Goal: Task Accomplishment & Management: Use online tool/utility

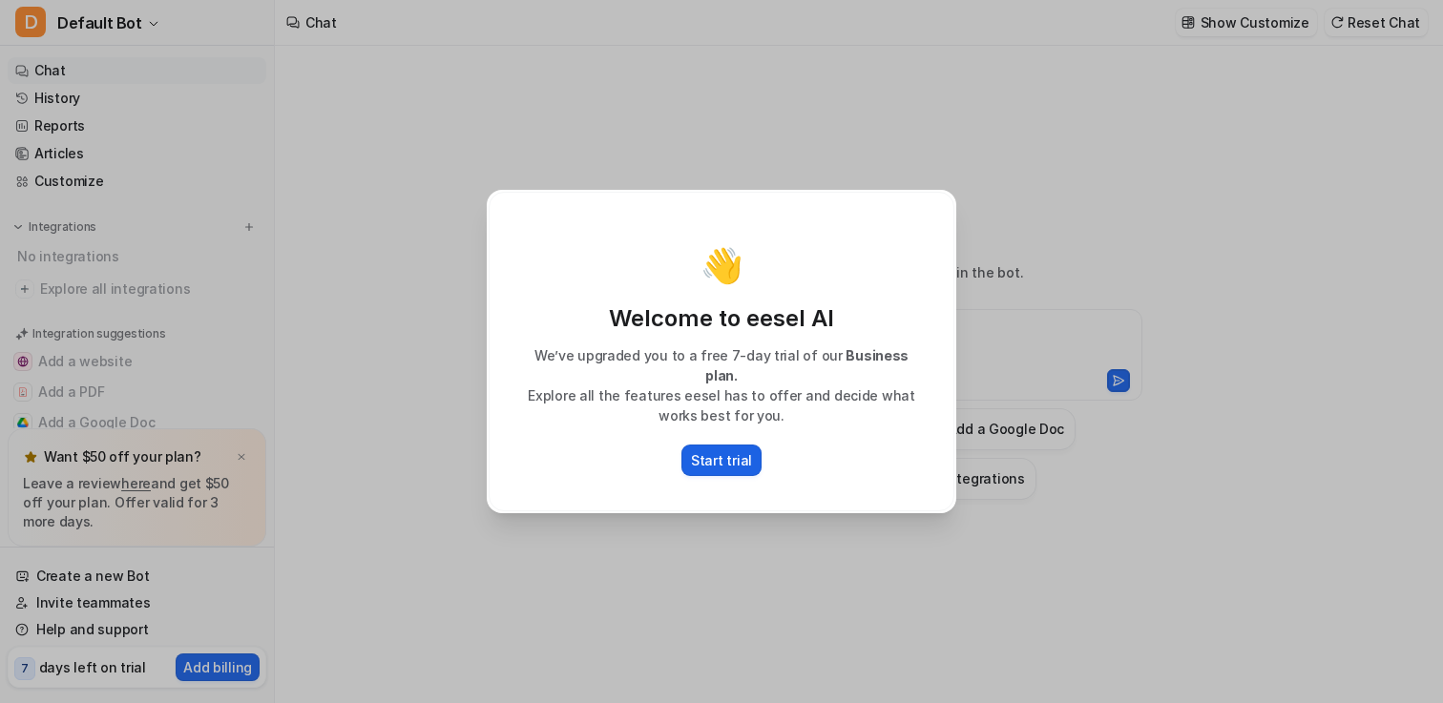
click at [725, 465] on button "Start trial" at bounding box center [721, 460] width 80 height 31
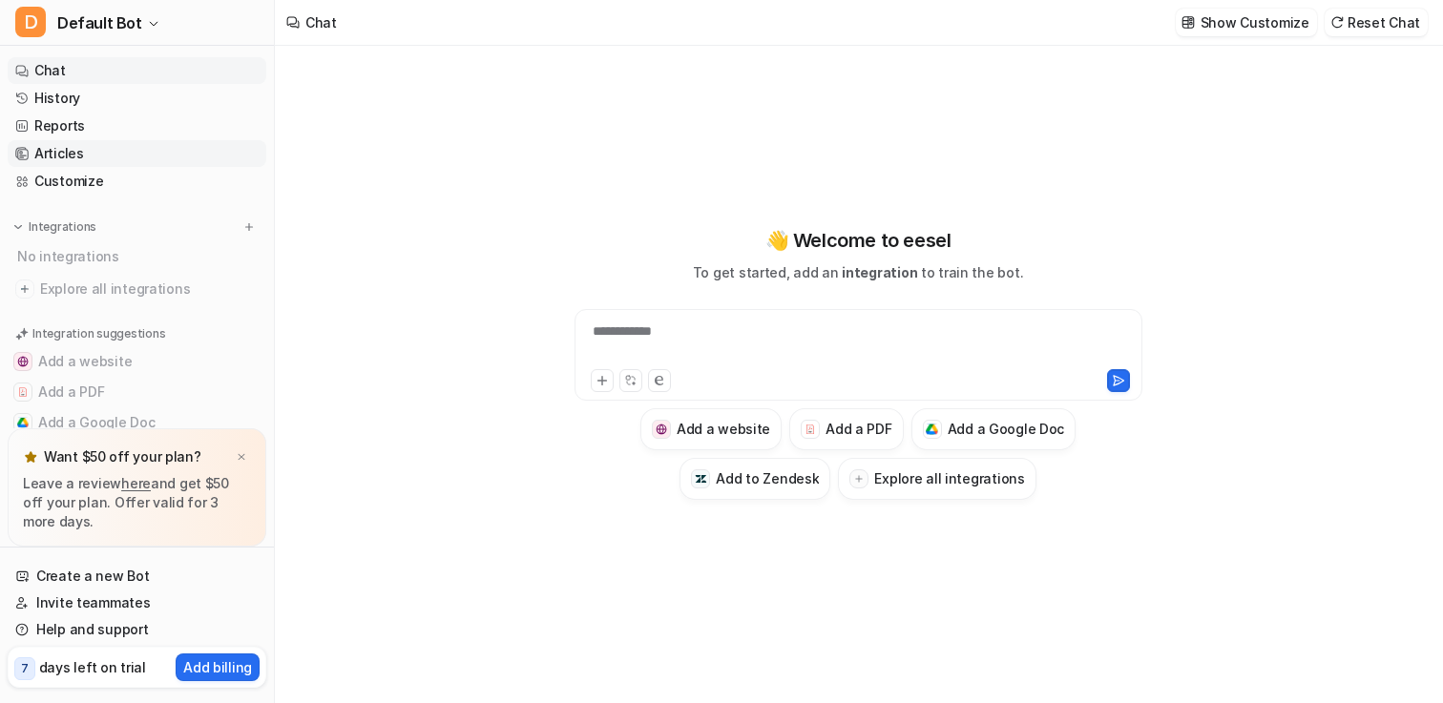
scroll to position [71, 0]
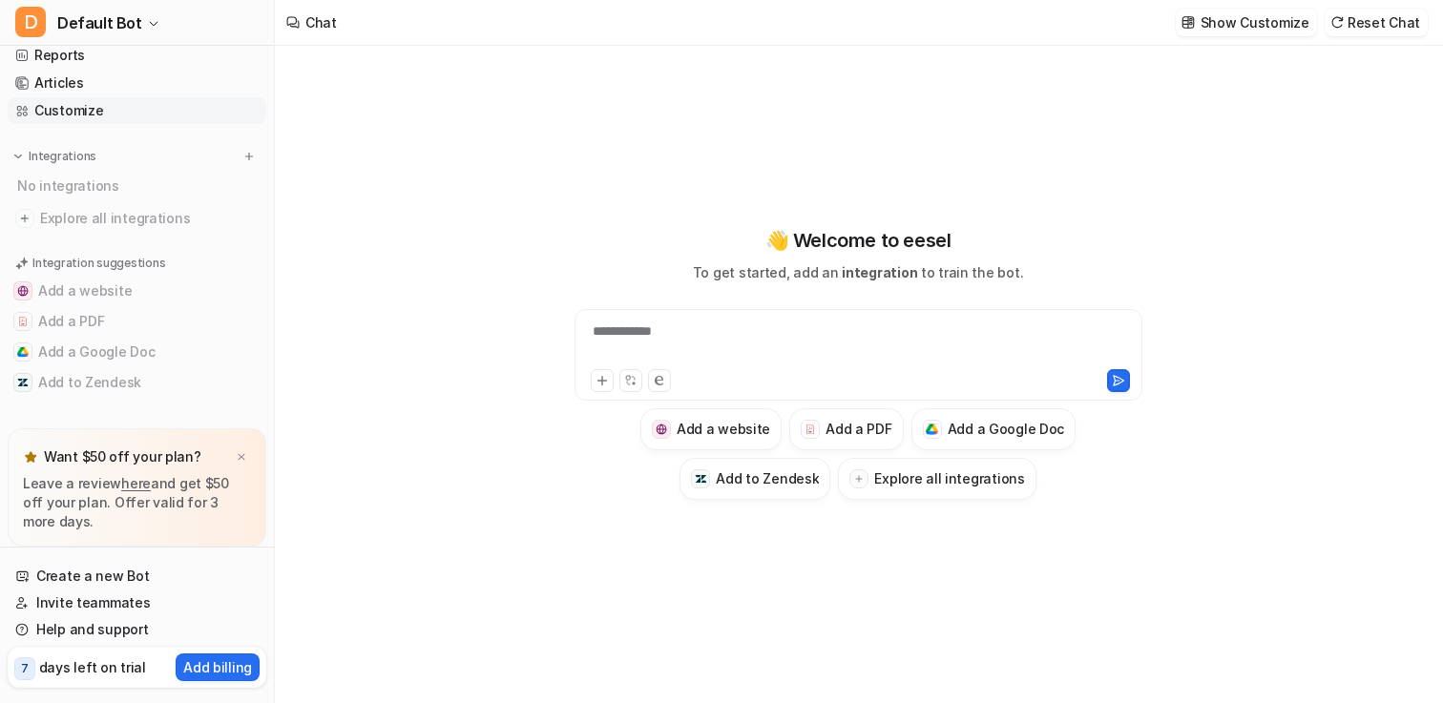
click at [77, 115] on link "Customize" at bounding box center [137, 110] width 259 height 27
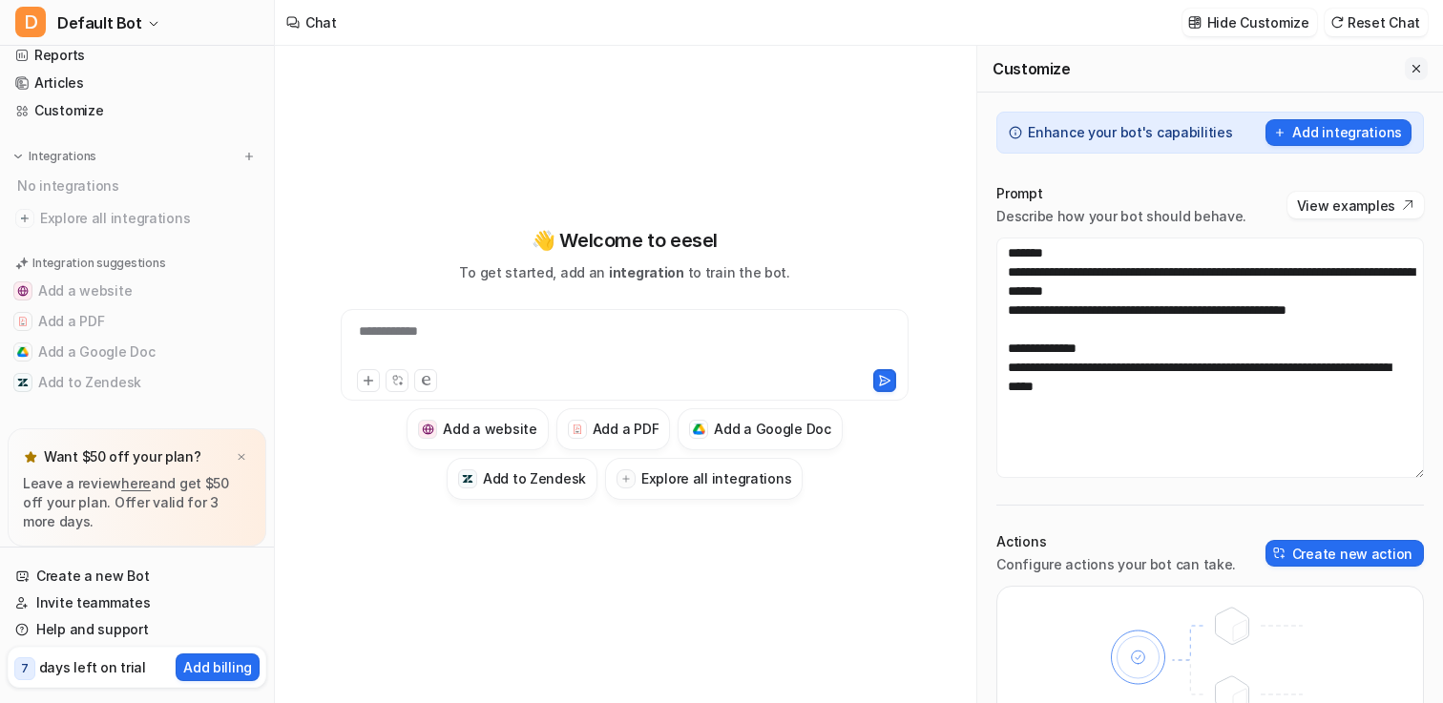
click at [1416, 70] on icon "Close flyout" at bounding box center [1416, 68] width 13 height 13
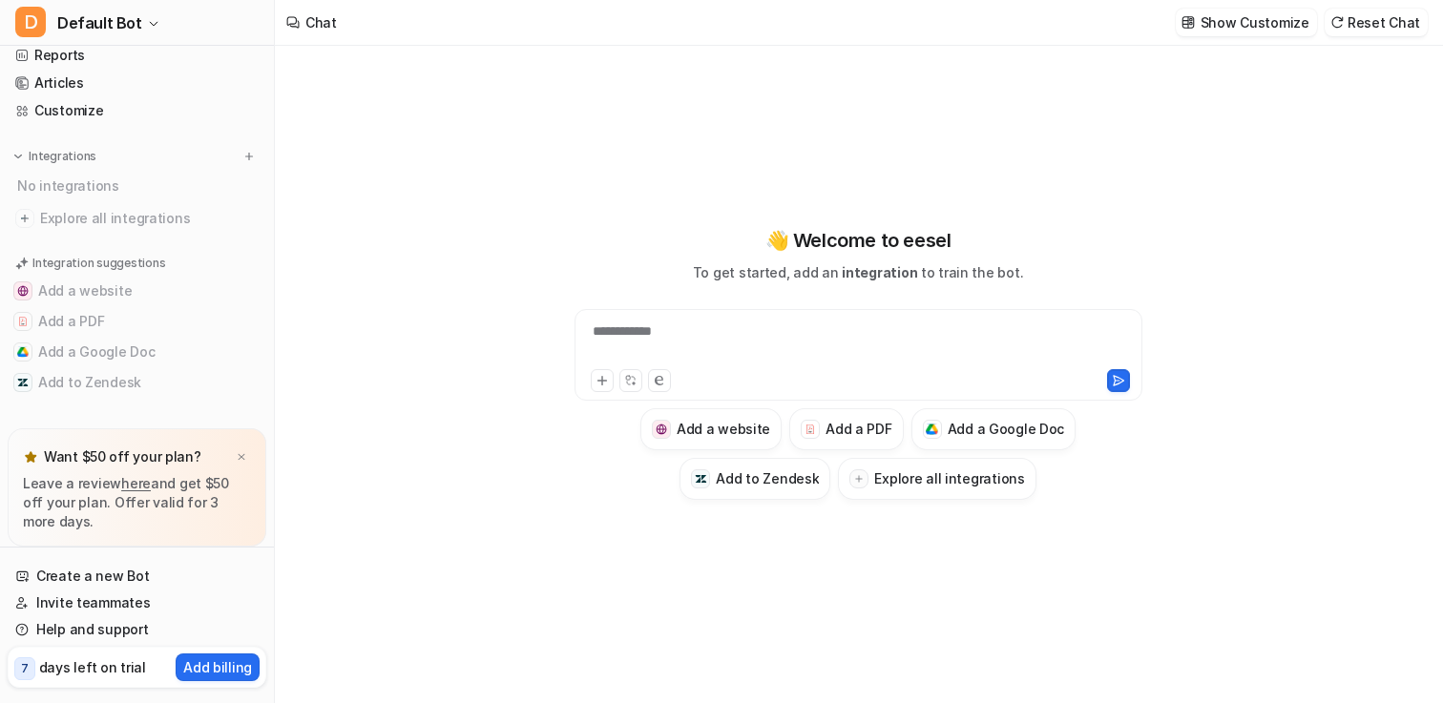
click at [91, 676] on p "days left on trial" at bounding box center [92, 668] width 107 height 20
click at [148, 29] on icon "button" at bounding box center [153, 23] width 11 height 11
click at [399, 198] on div "**********" at bounding box center [721, 351] width 1443 height 703
click at [452, 400] on div "**********" at bounding box center [858, 375] width 1166 height 658
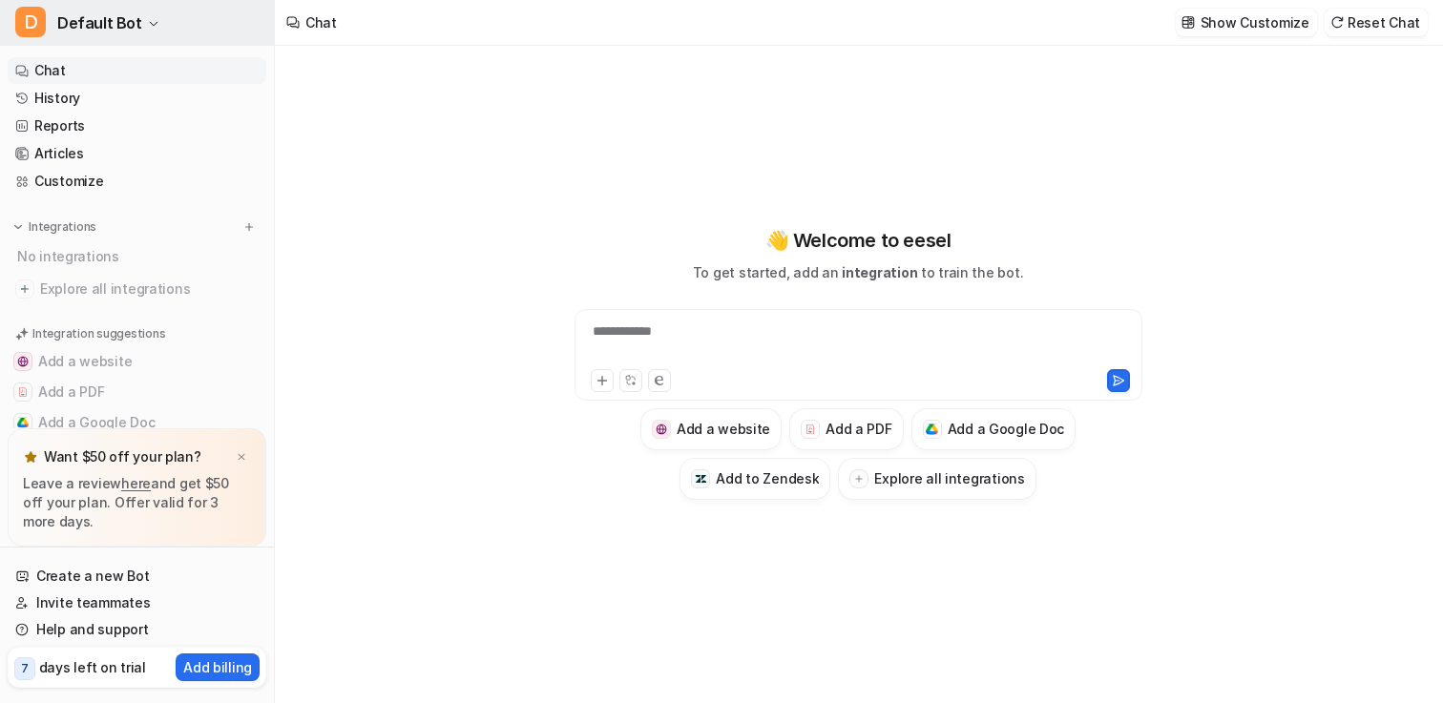
click at [125, 27] on span "Default Bot" at bounding box center [99, 23] width 85 height 27
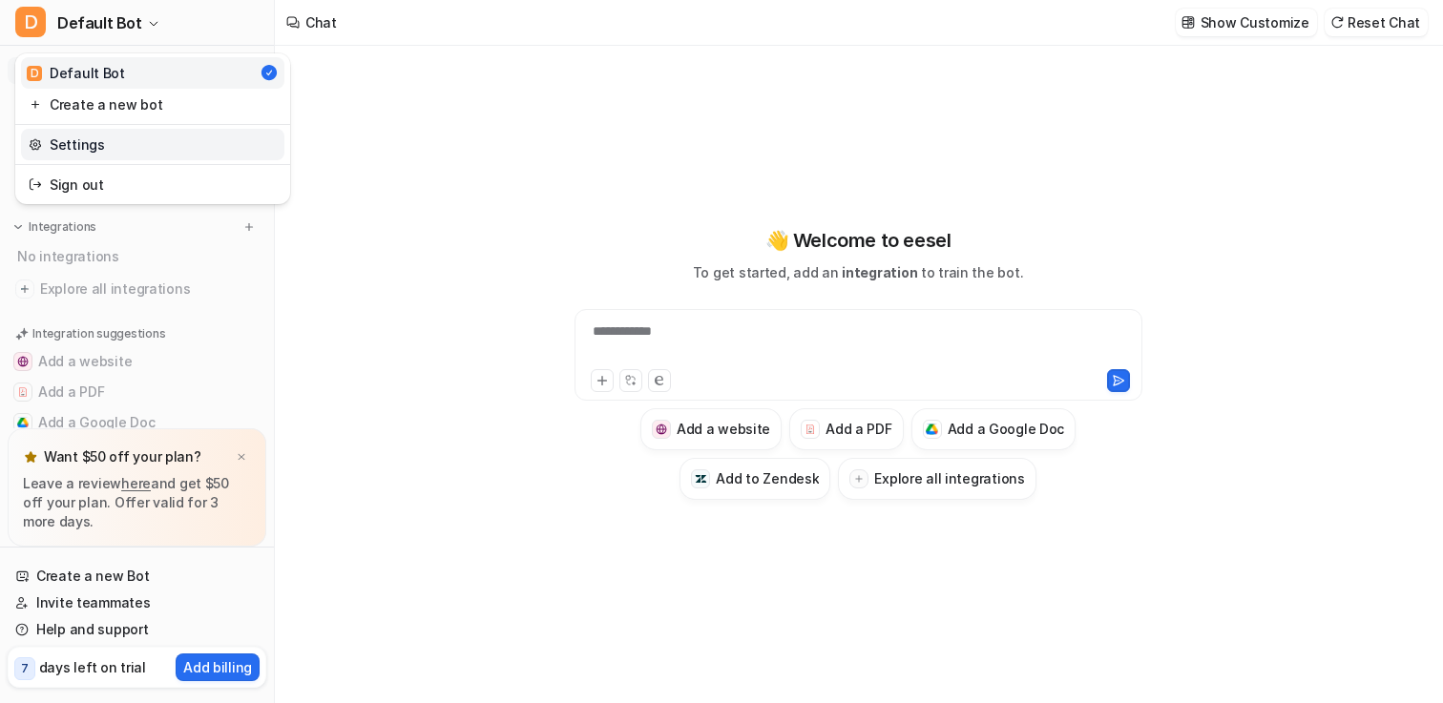
click at [183, 144] on link "Settings" at bounding box center [152, 144] width 263 height 31
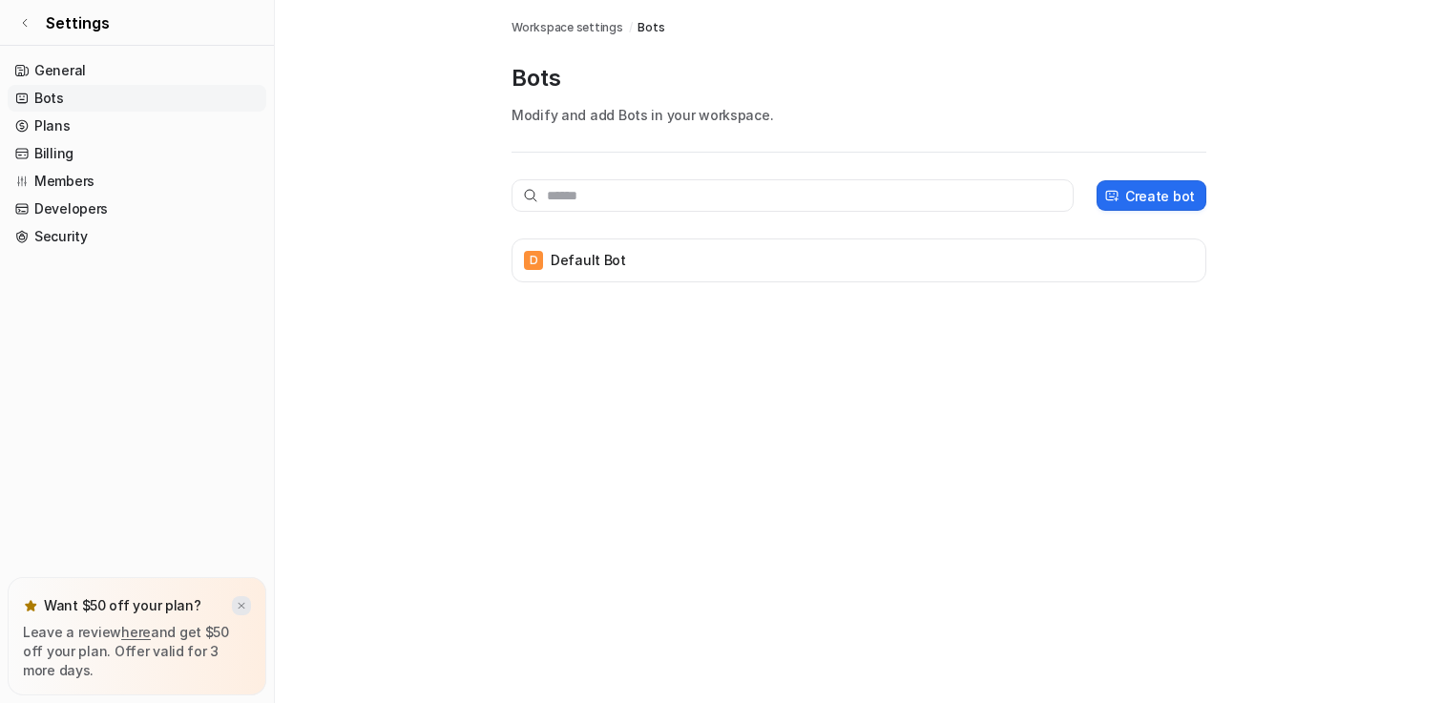
click at [243, 605] on img at bounding box center [241, 606] width 11 height 12
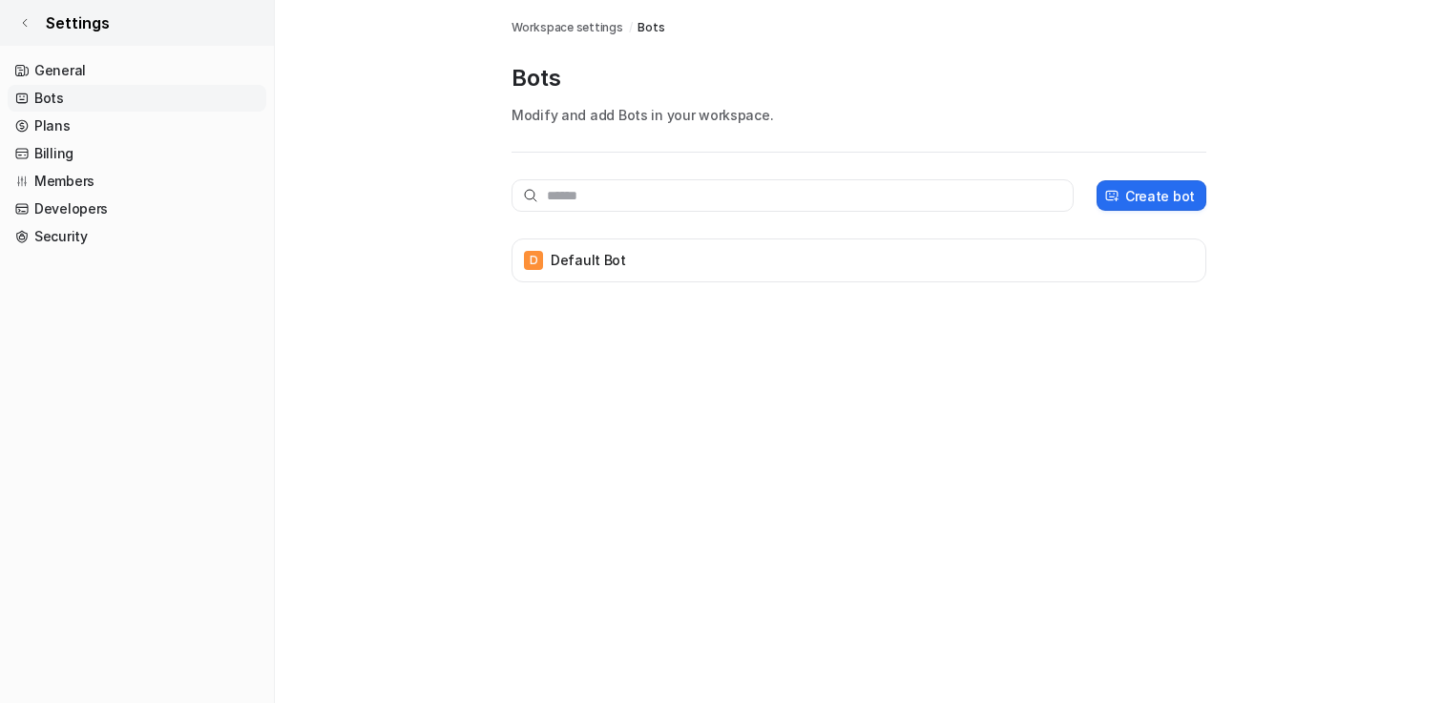
click at [31, 16] on link "Settings" at bounding box center [137, 23] width 274 height 46
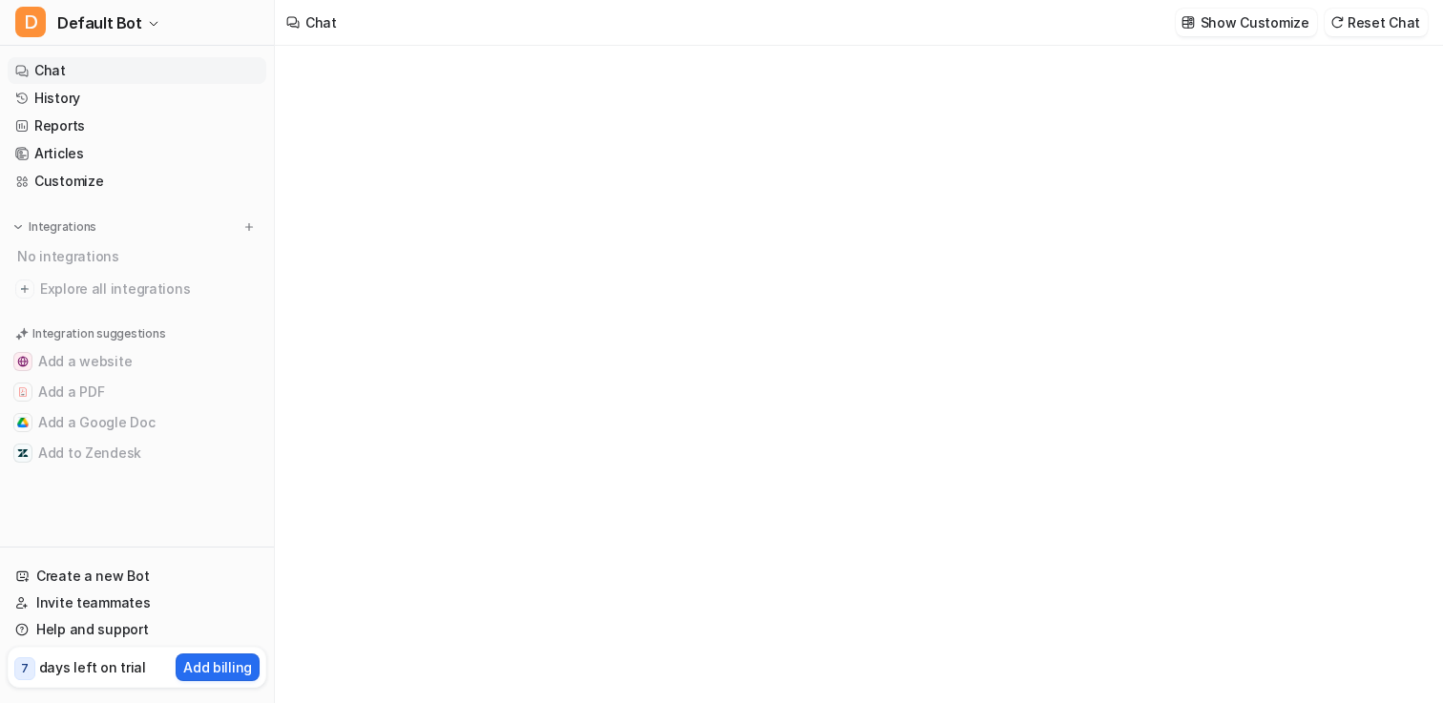
type textarea "**********"
click at [77, 256] on div "No integrations" at bounding box center [138, 256] width 255 height 31
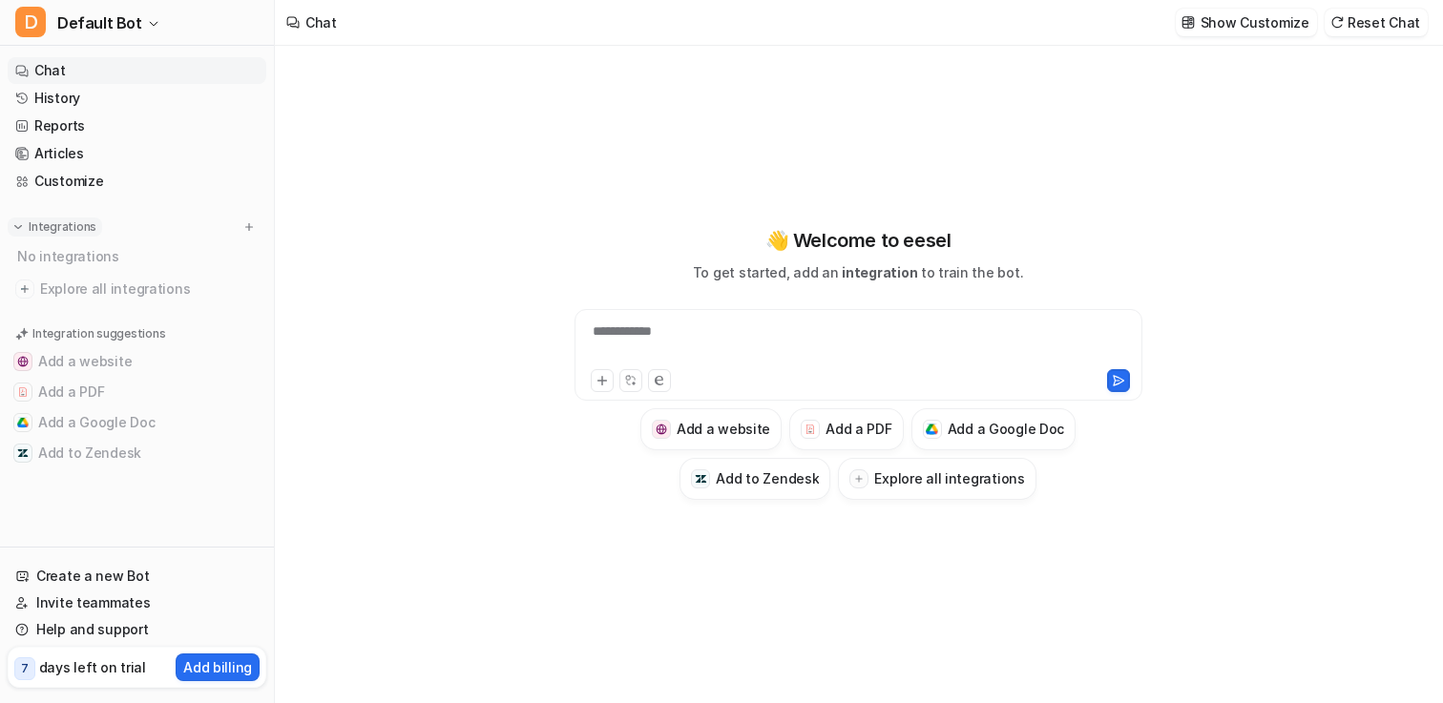
click at [62, 229] on p "Integrations" at bounding box center [63, 227] width 68 height 15
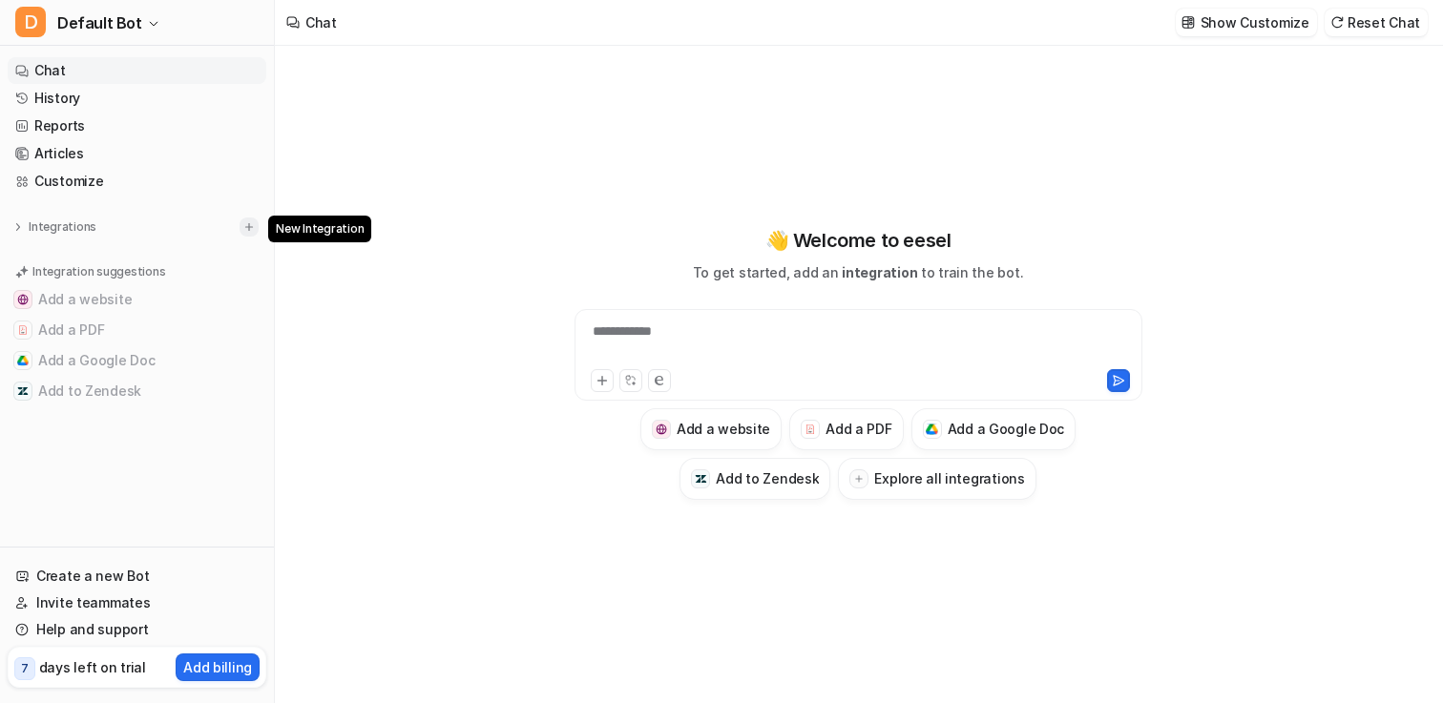
click at [249, 224] on img at bounding box center [248, 226] width 13 height 13
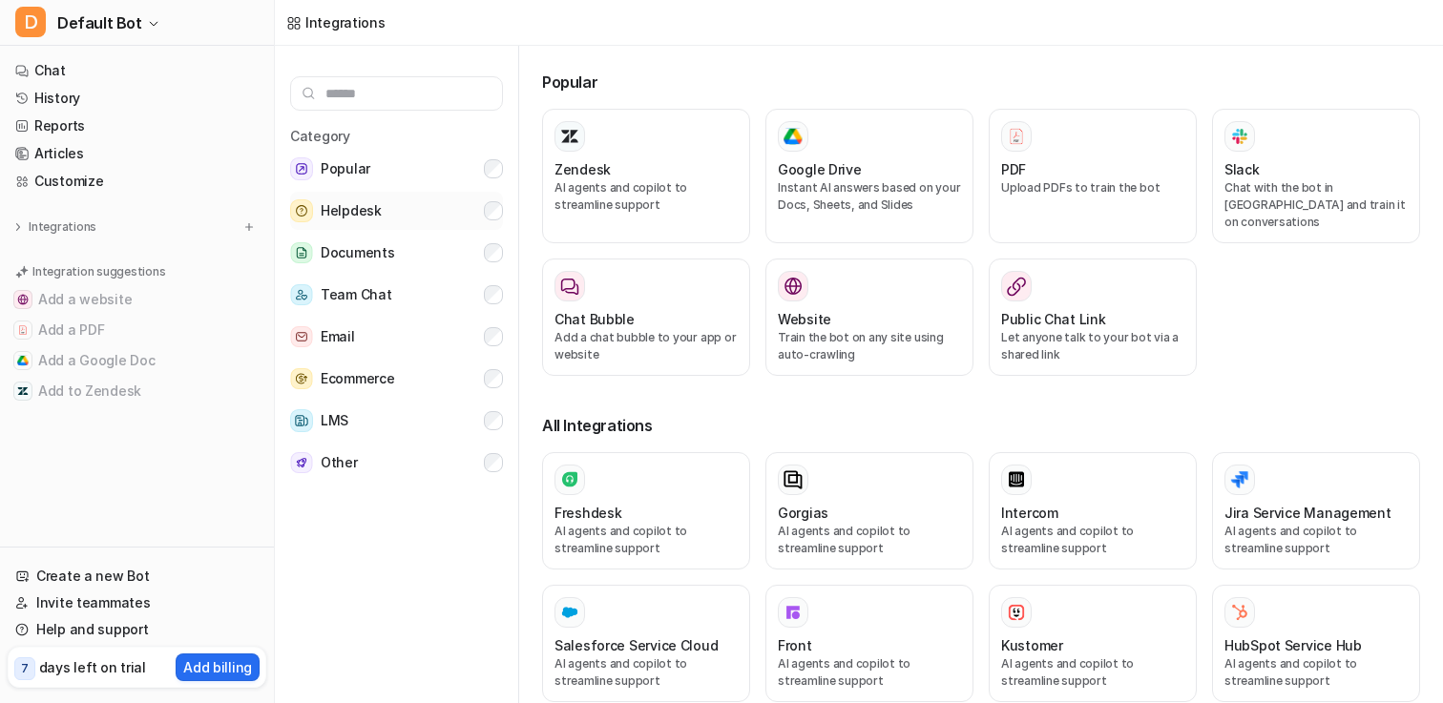
click at [386, 214] on button "Helpdesk" at bounding box center [396, 211] width 213 height 38
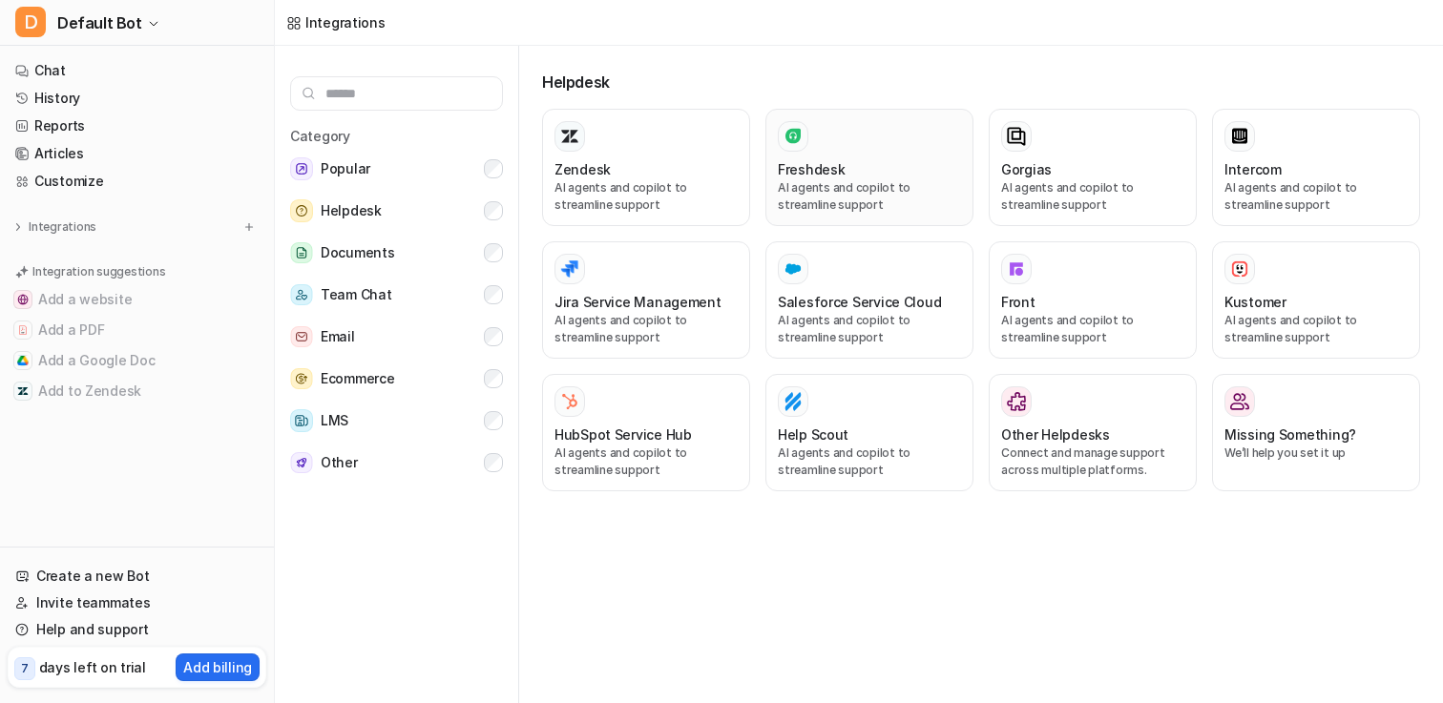
click at [838, 164] on h3 "Freshdesk" at bounding box center [811, 169] width 67 height 20
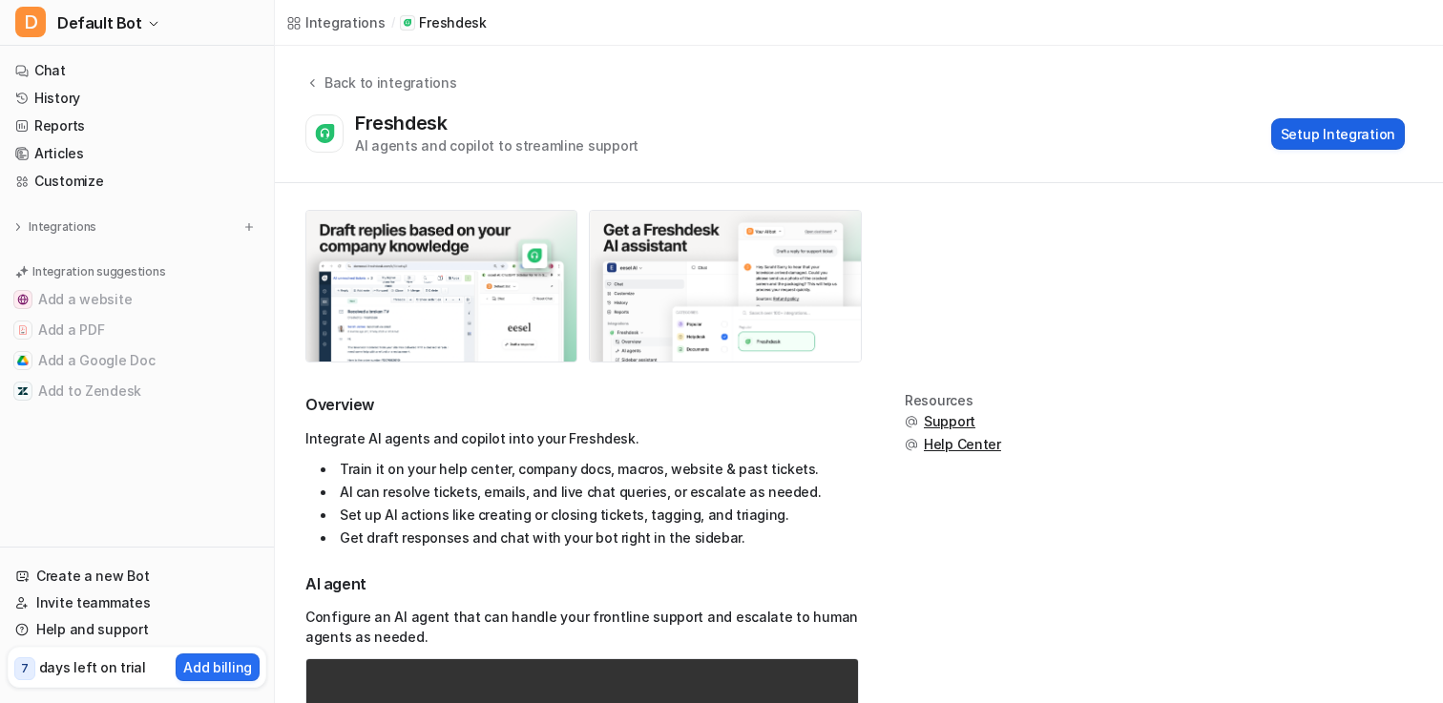
click at [1341, 143] on button "Setup Integration" at bounding box center [1338, 133] width 134 height 31
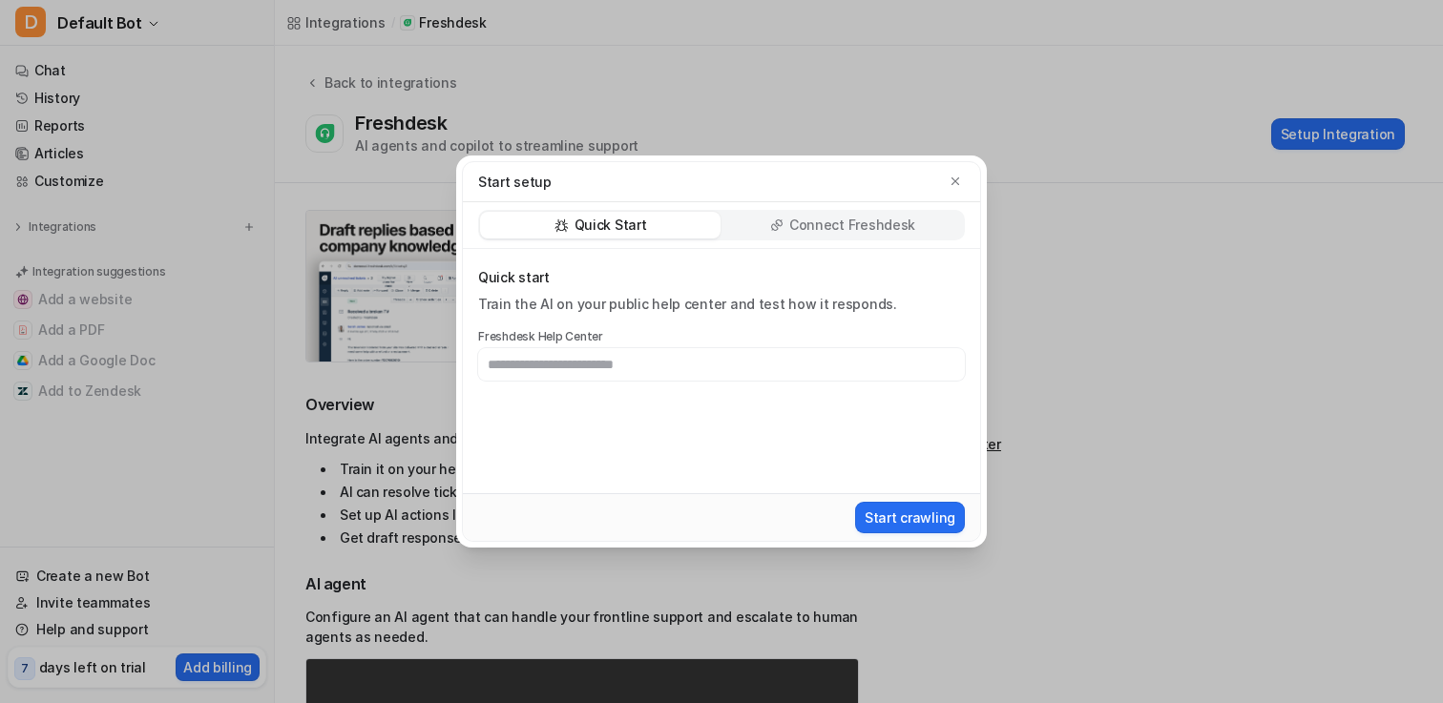
click at [517, 372] on input "text" at bounding box center [721, 364] width 487 height 32
click at [805, 225] on p "Connect Freshdesk" at bounding box center [852, 225] width 126 height 19
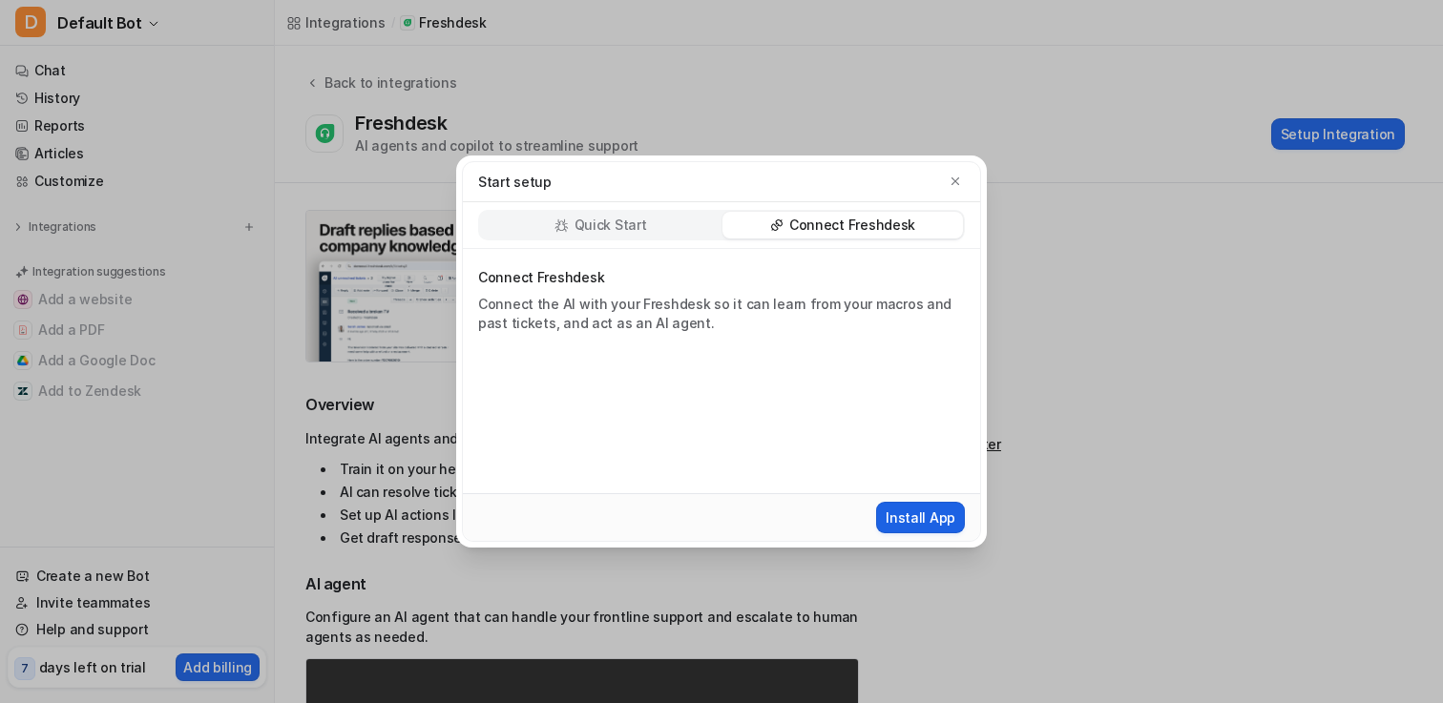
click at [922, 520] on button "Install App" at bounding box center [920, 517] width 89 height 31
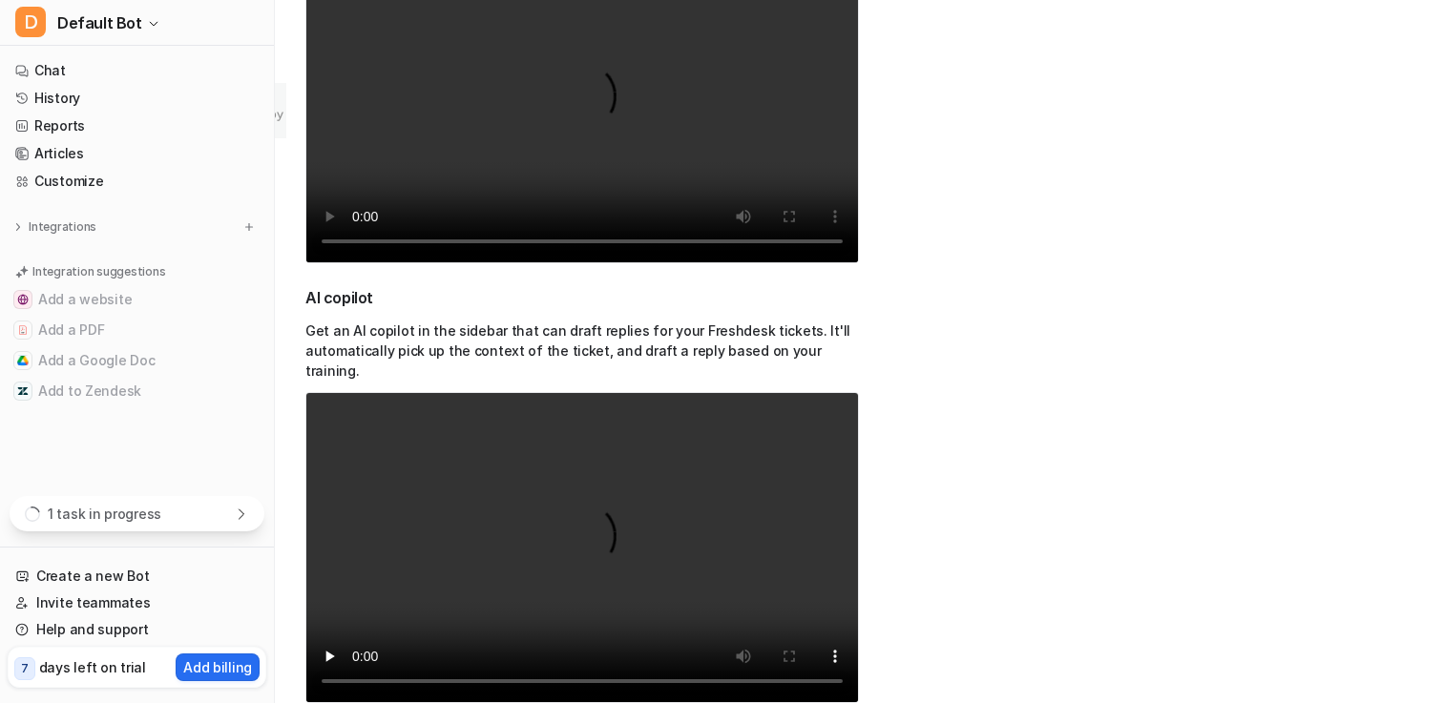
scroll to position [738, 0]
click at [531, 535] on video "Your browser does not support the video tag." at bounding box center [582, 547] width 554 height 311
click at [438, 576] on video "Your browser does not support the video tag." at bounding box center [582, 547] width 554 height 311
click at [547, 557] on video "Your browser does not support the video tag." at bounding box center [582, 547] width 554 height 311
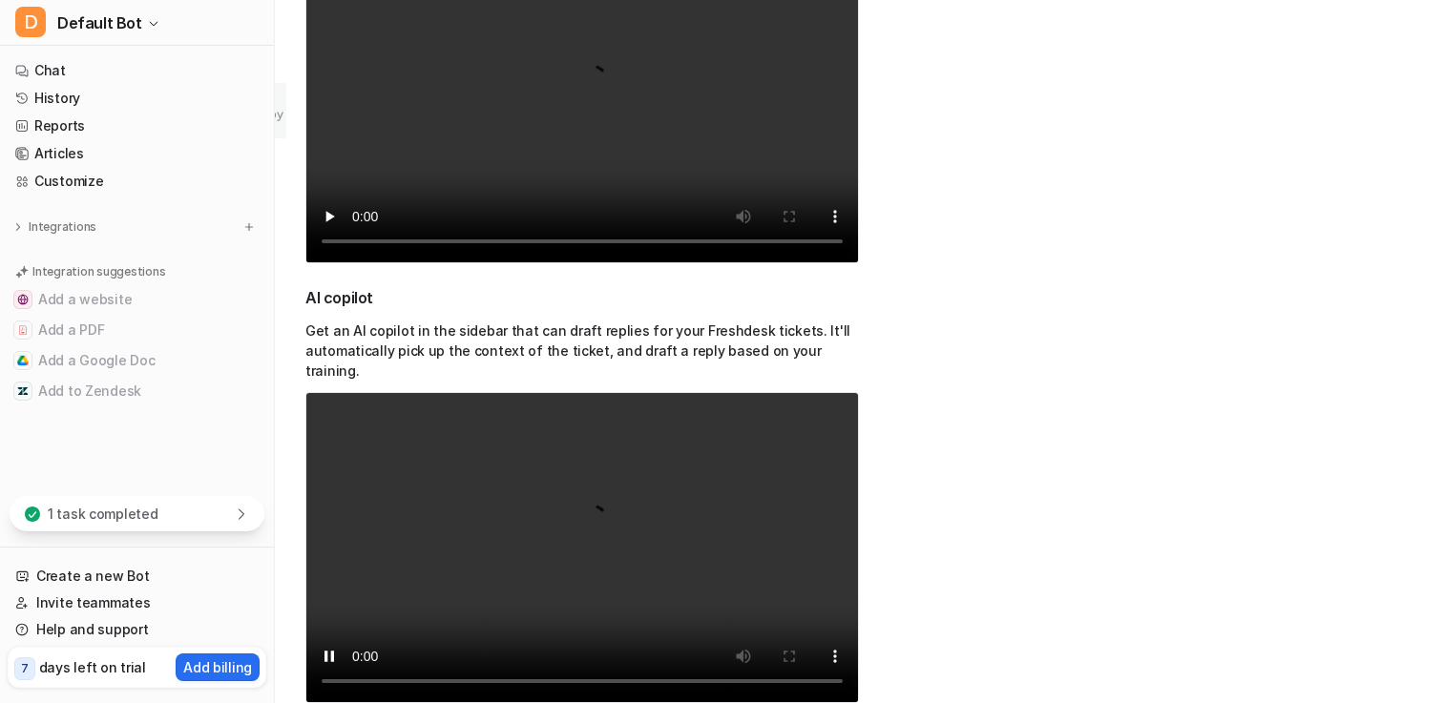
scroll to position [498, 0]
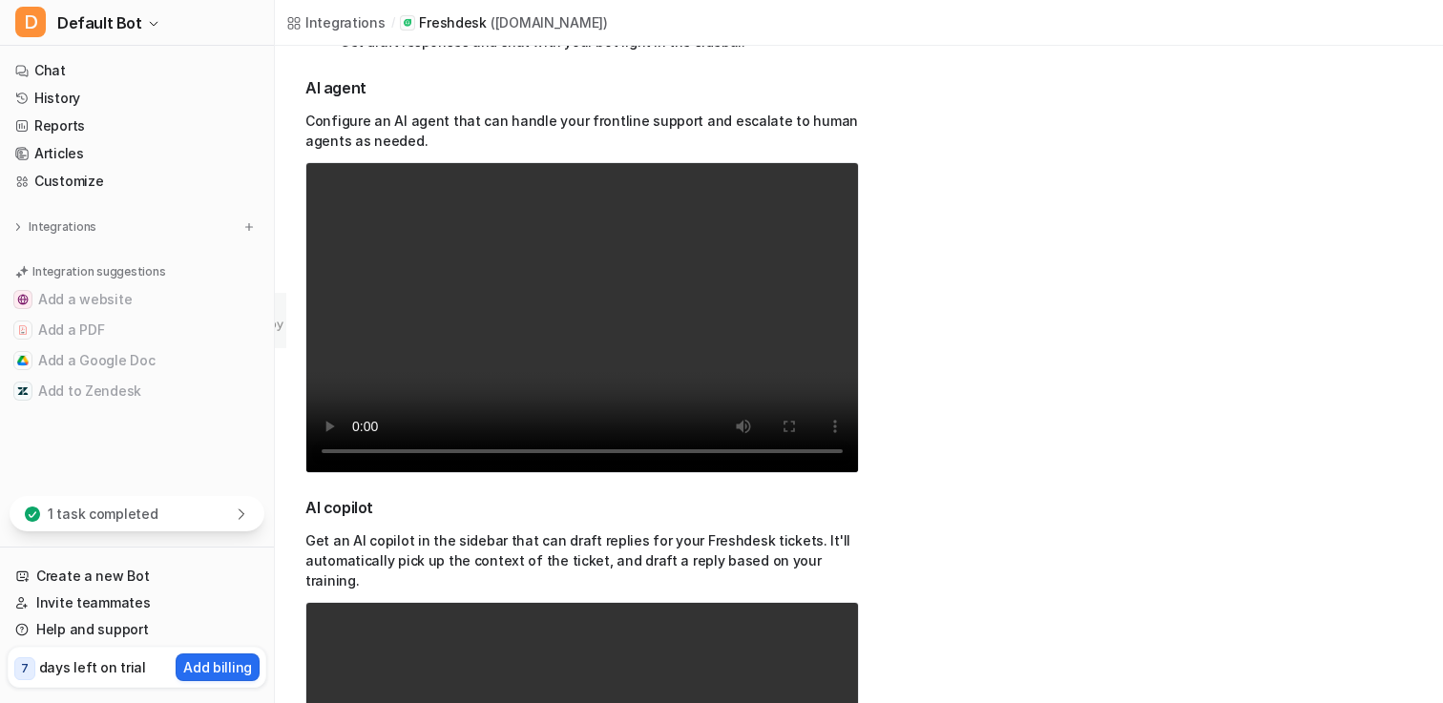
click at [525, 304] on video "Your browser does not support the video tag." at bounding box center [582, 317] width 554 height 311
click at [22, 226] on img at bounding box center [17, 226] width 13 height 13
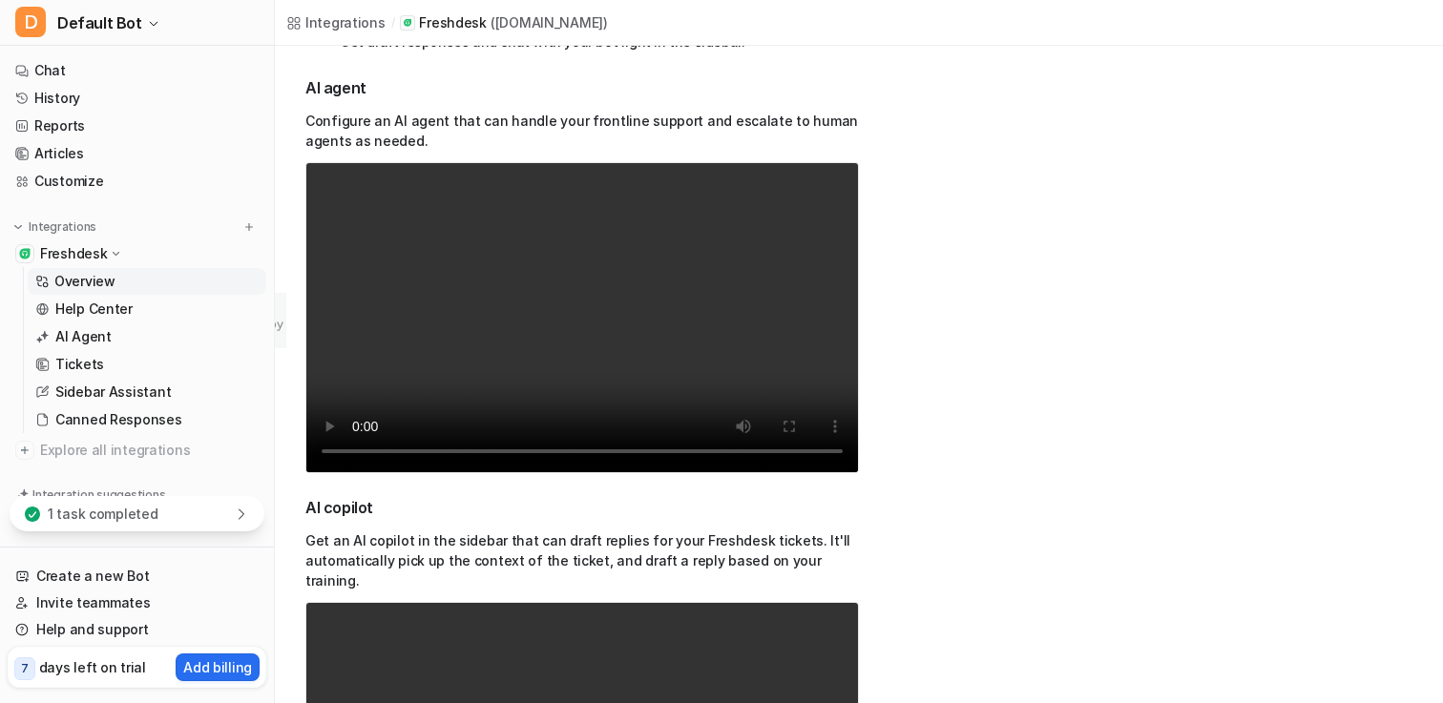
click at [89, 284] on p "Overview" at bounding box center [84, 281] width 61 height 19
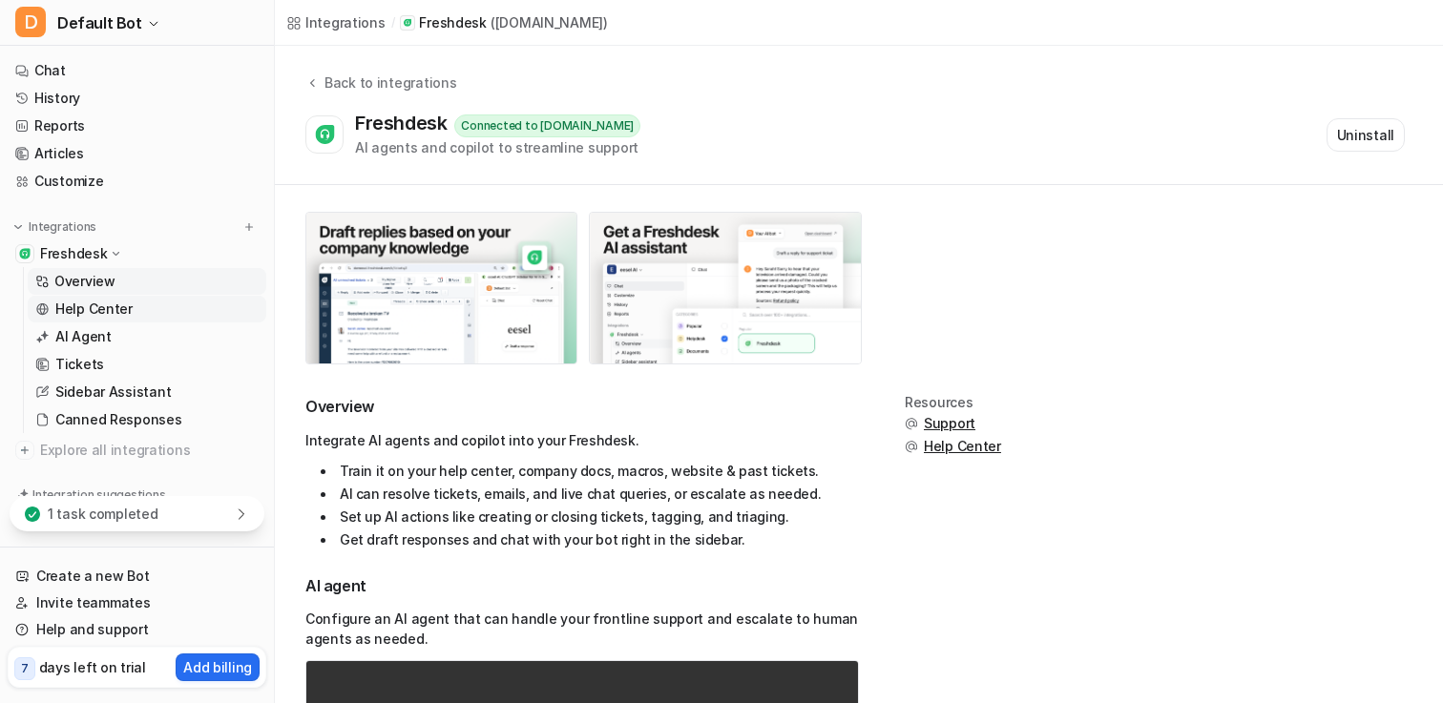
click at [91, 306] on p "Help Center" at bounding box center [93, 309] width 77 height 19
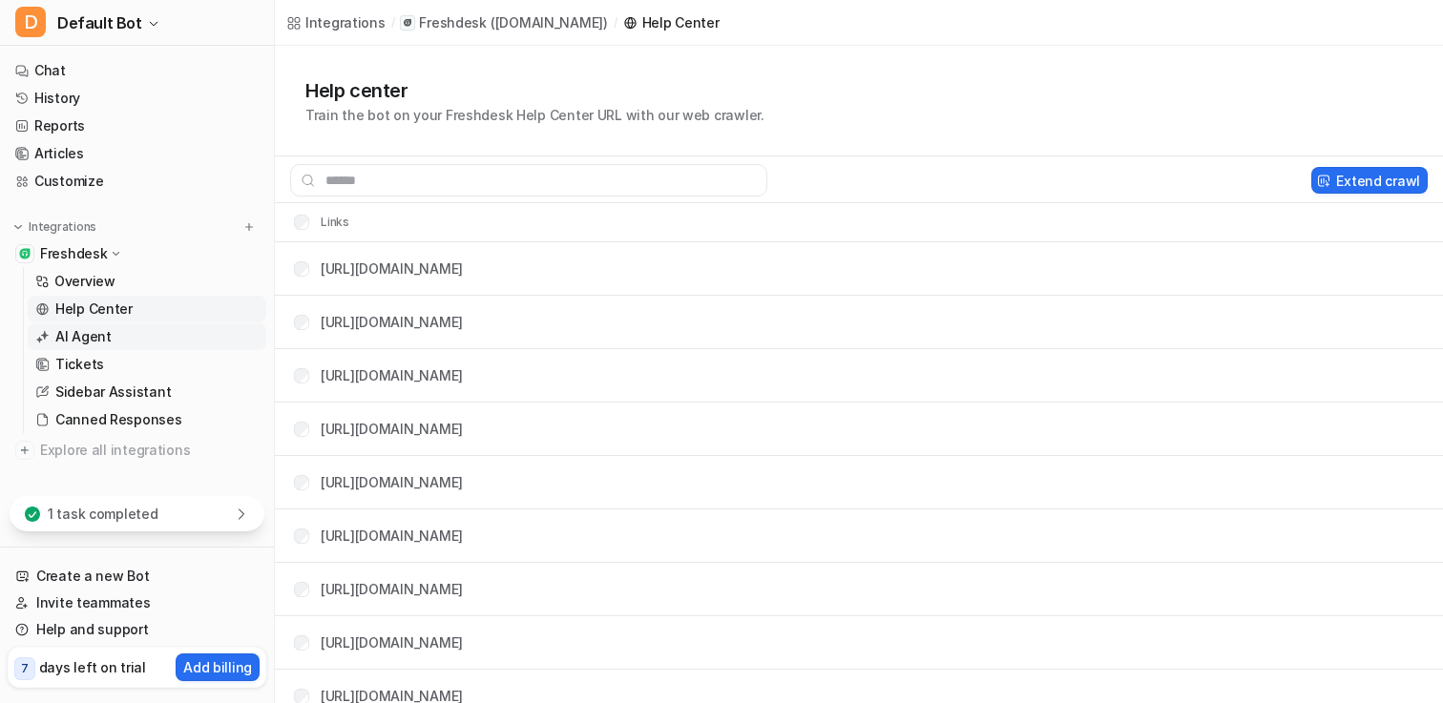
click at [102, 345] on p "AI Agent" at bounding box center [83, 336] width 56 height 19
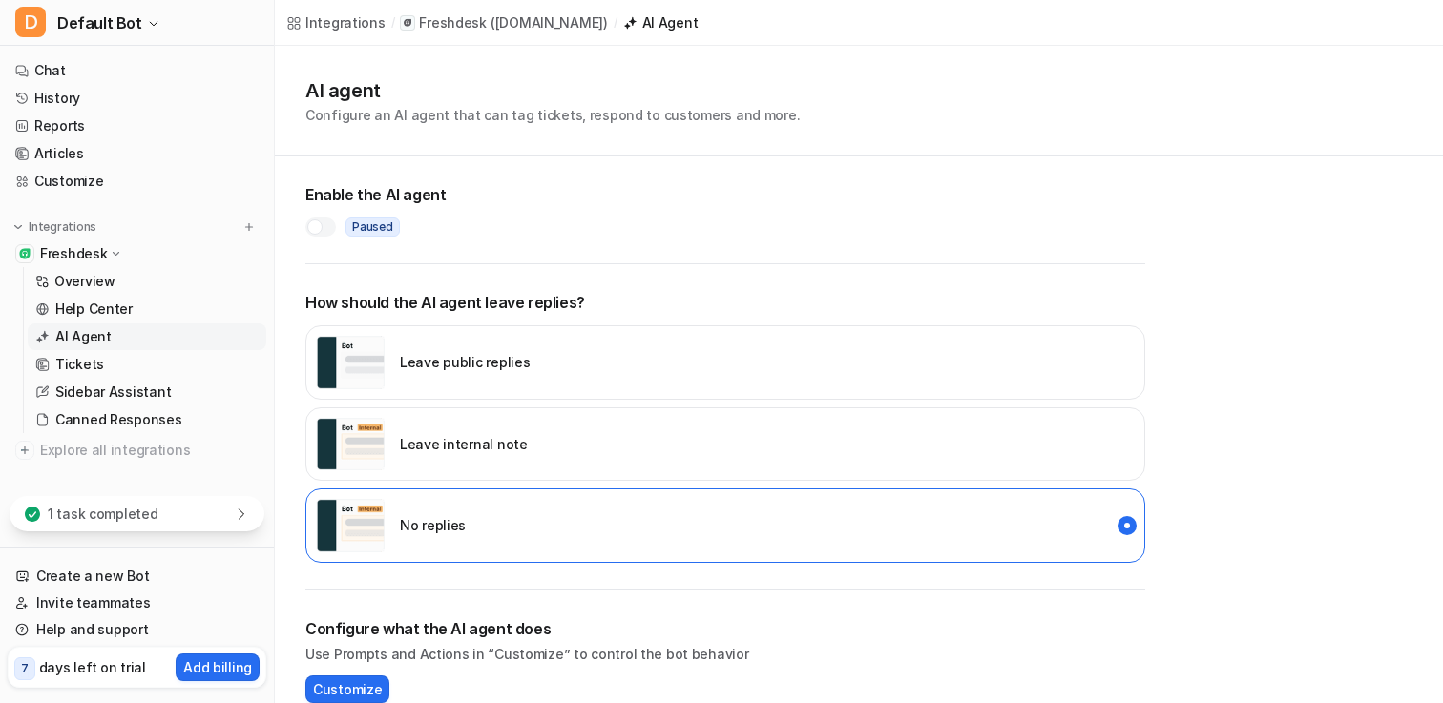
click at [377, 187] on h2 "Enable the AI agent" at bounding box center [725, 194] width 840 height 23
click at [325, 223] on div at bounding box center [320, 227] width 31 height 19
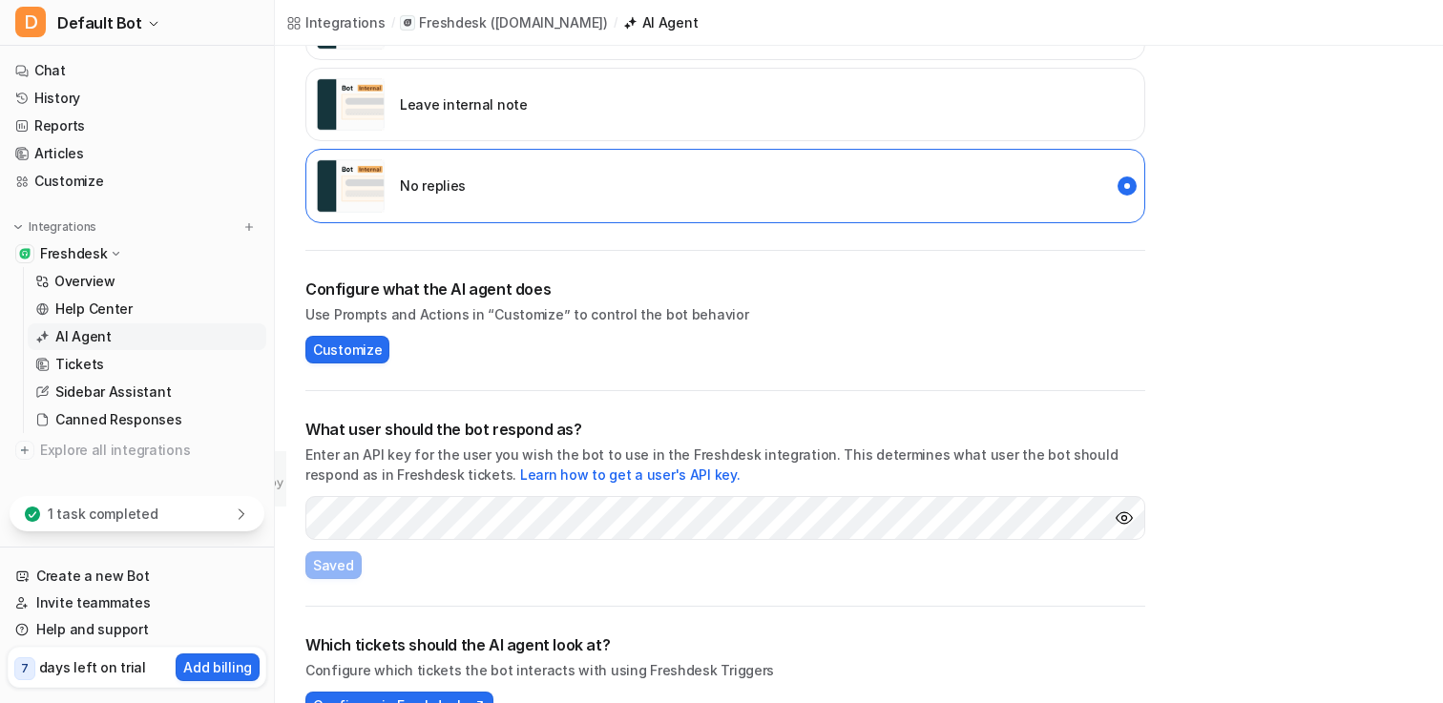
scroll to position [343, 0]
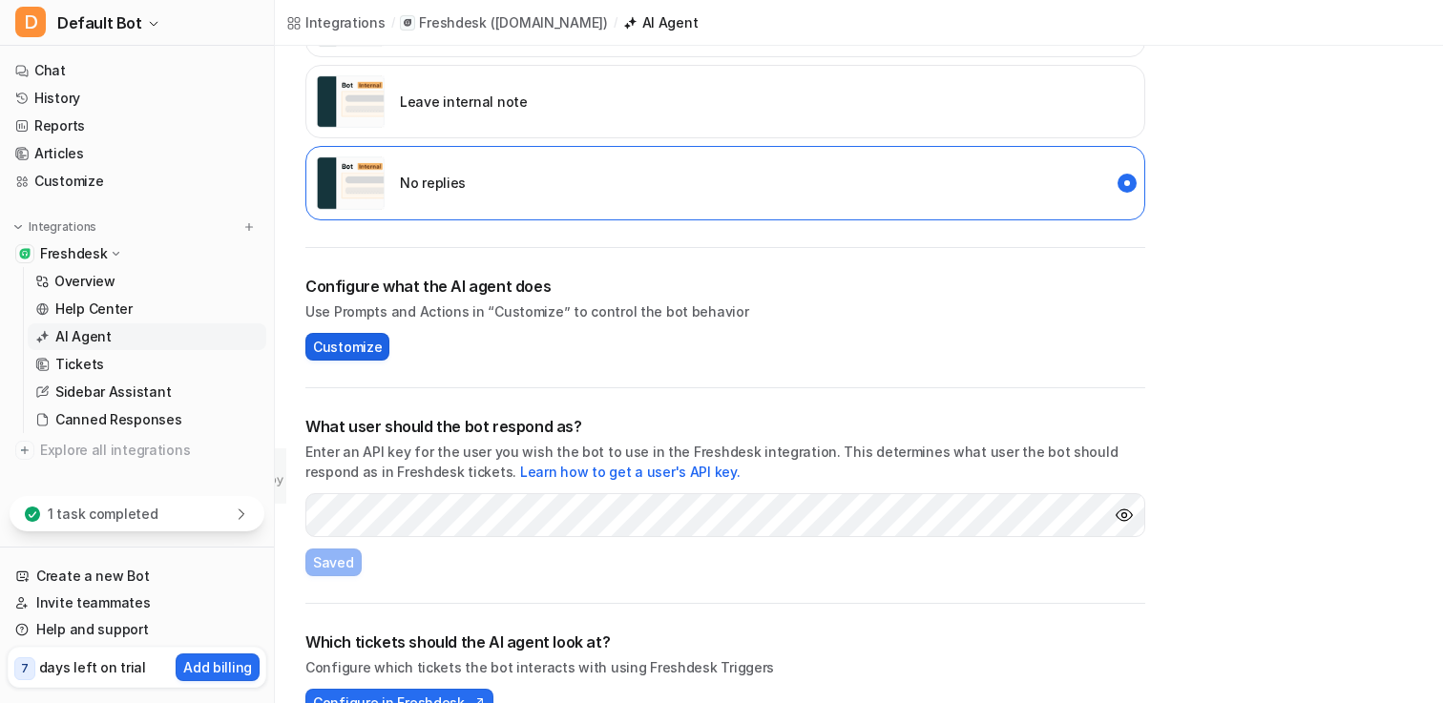
click at [347, 350] on span "Customize" at bounding box center [347, 347] width 69 height 20
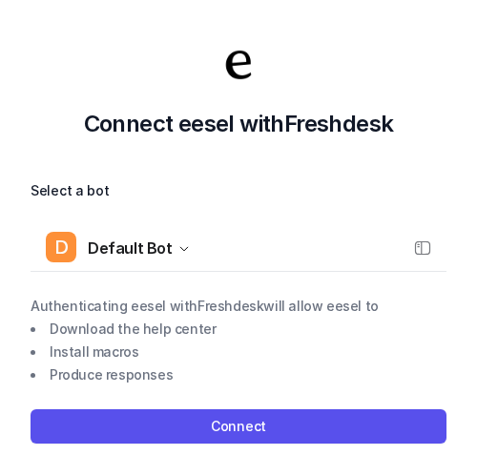
scroll to position [13, 0]
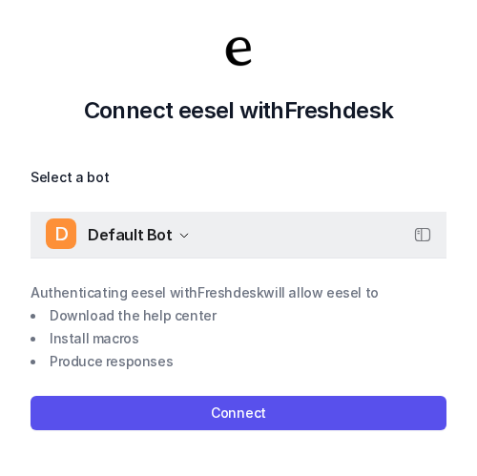
click at [147, 241] on span "Default Bot" at bounding box center [130, 234] width 85 height 27
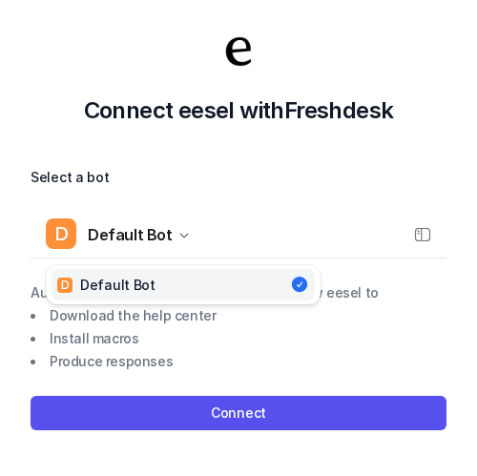
click at [180, 333] on div "Select a bot D Default Bot D Default Bot Authenticating eesel with Freshdesk wi…" at bounding box center [239, 298] width 416 height 264
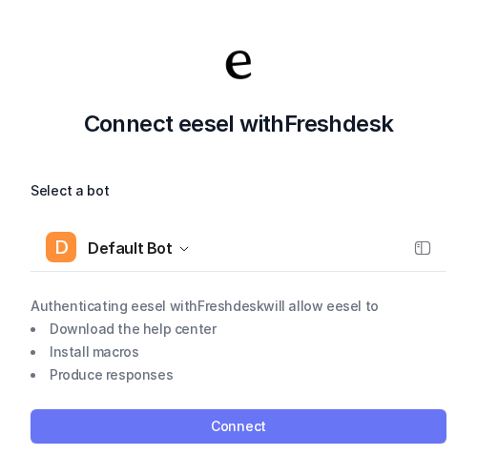
click at [236, 418] on button "Connect" at bounding box center [239, 426] width 416 height 34
click at [180, 419] on button "Connect" at bounding box center [239, 426] width 416 height 34
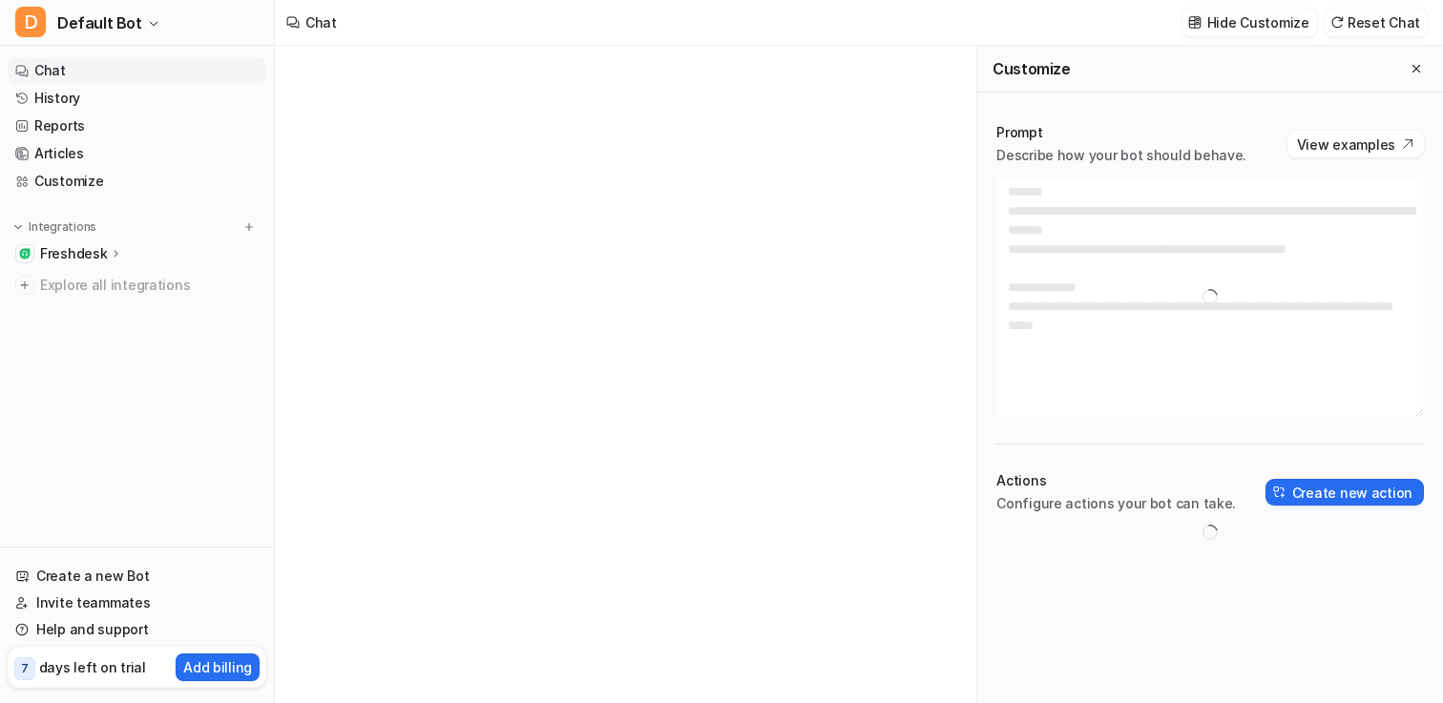
type textarea "**********"
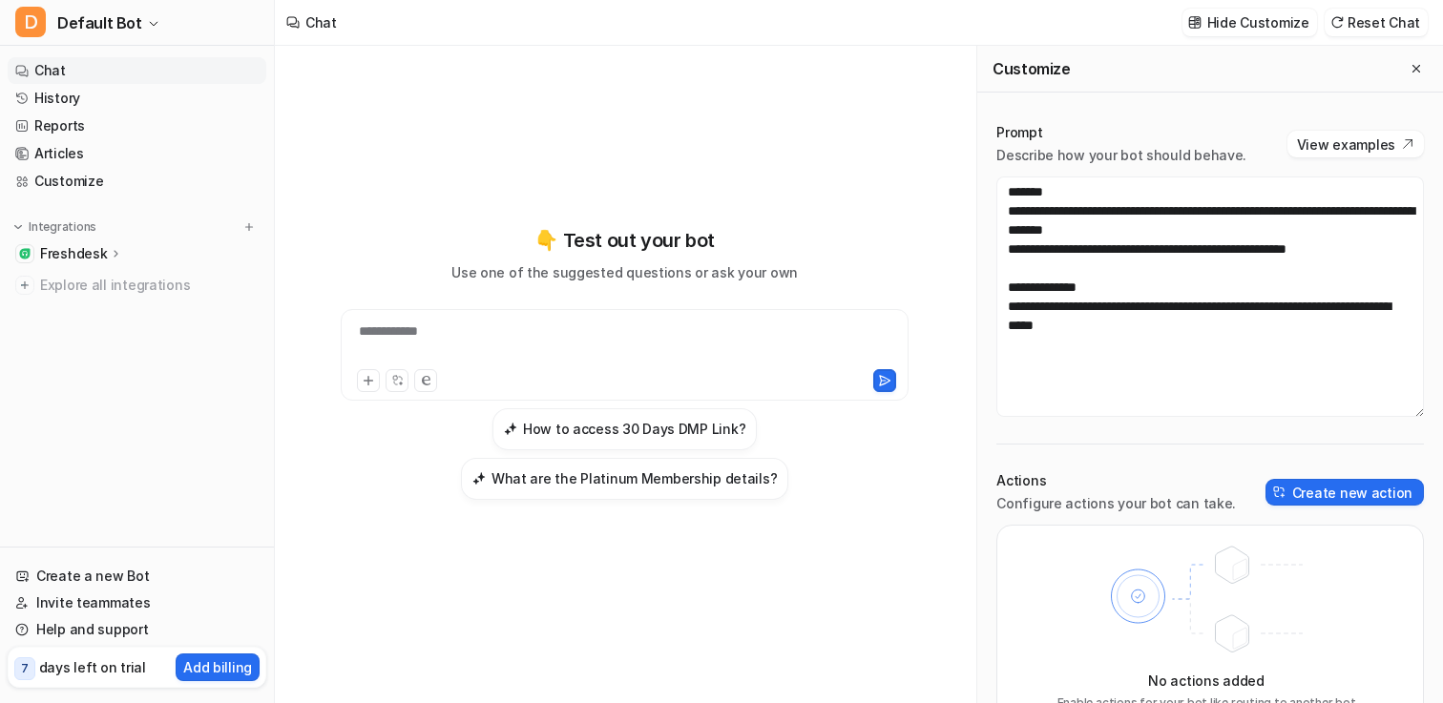
click at [331, 245] on div "**********" at bounding box center [624, 363] width 669 height 274
click at [120, 257] on div "Freshdesk" at bounding box center [137, 254] width 259 height 27
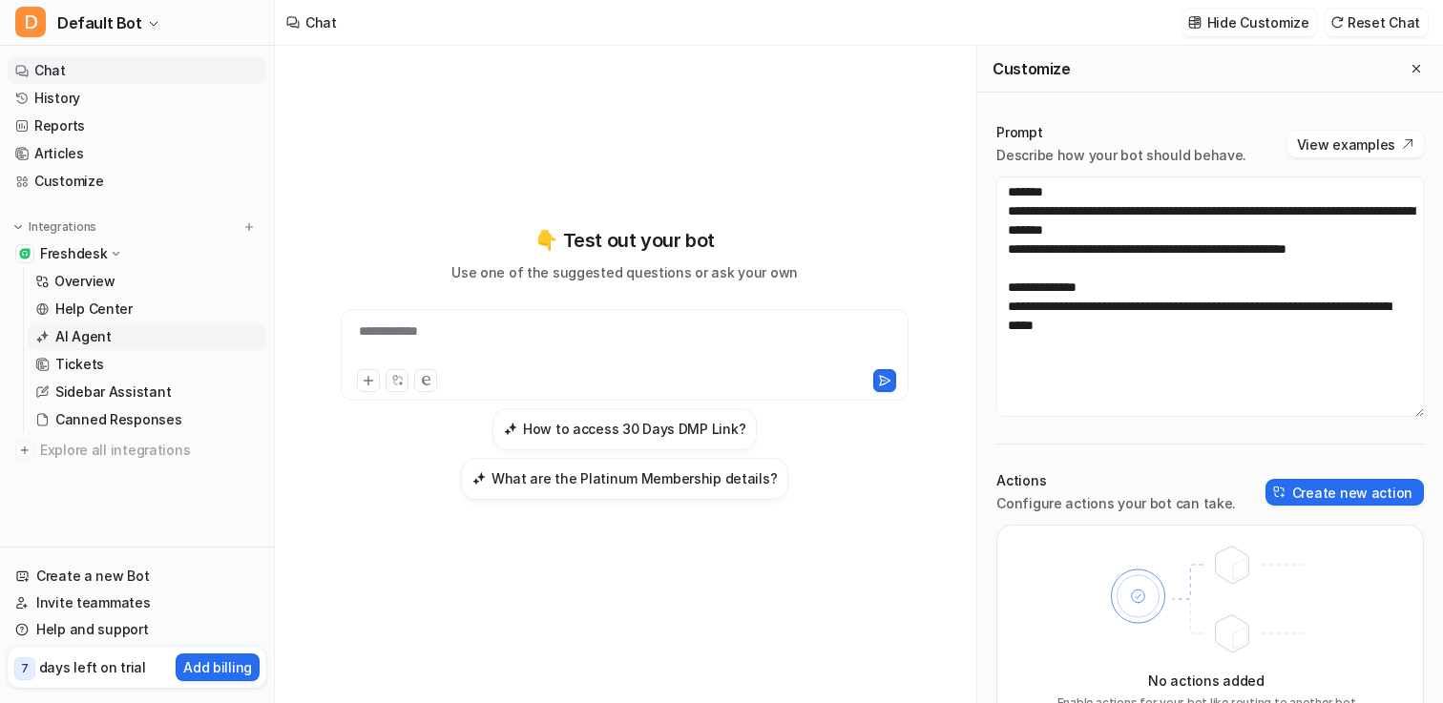
click at [88, 331] on p "AI Agent" at bounding box center [83, 336] width 56 height 19
click at [106, 337] on p "AI Agent" at bounding box center [83, 336] width 56 height 19
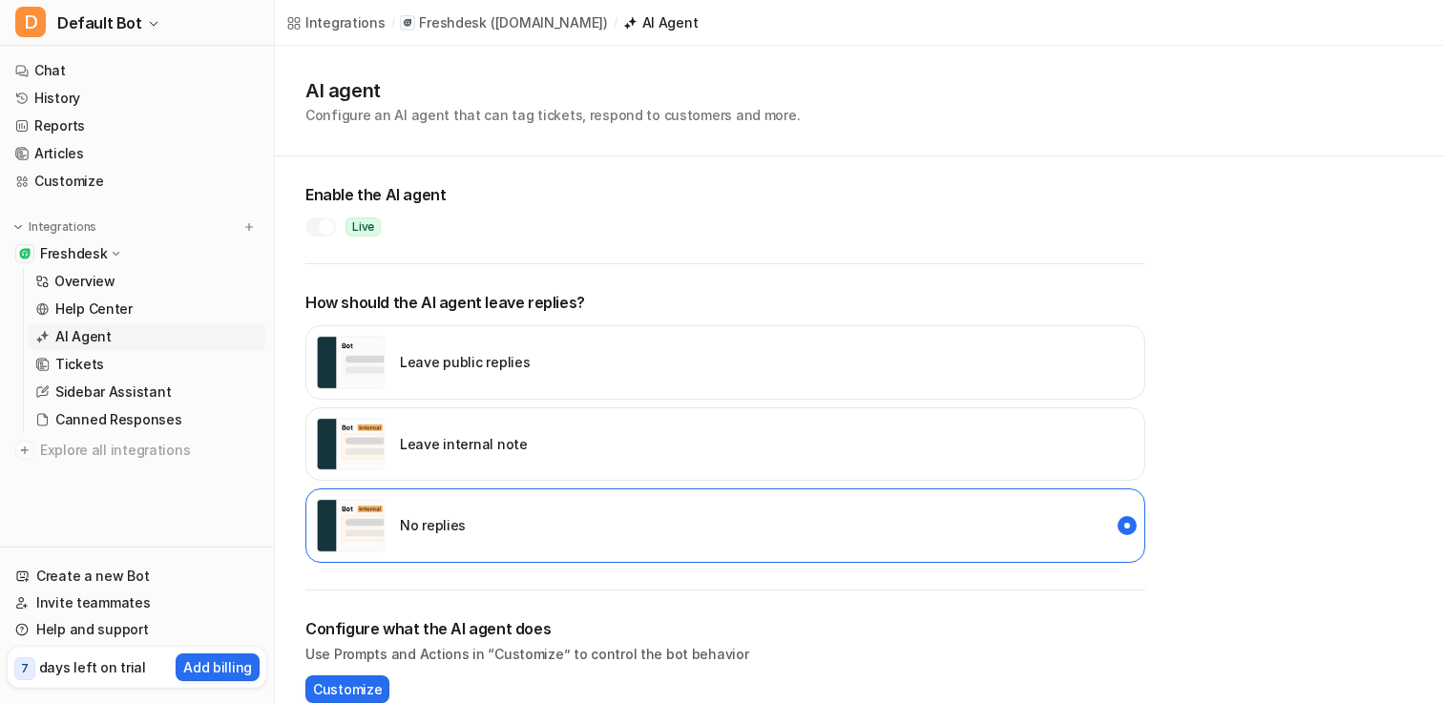
click at [485, 373] on div "Leave public replies" at bounding box center [423, 362] width 214 height 53
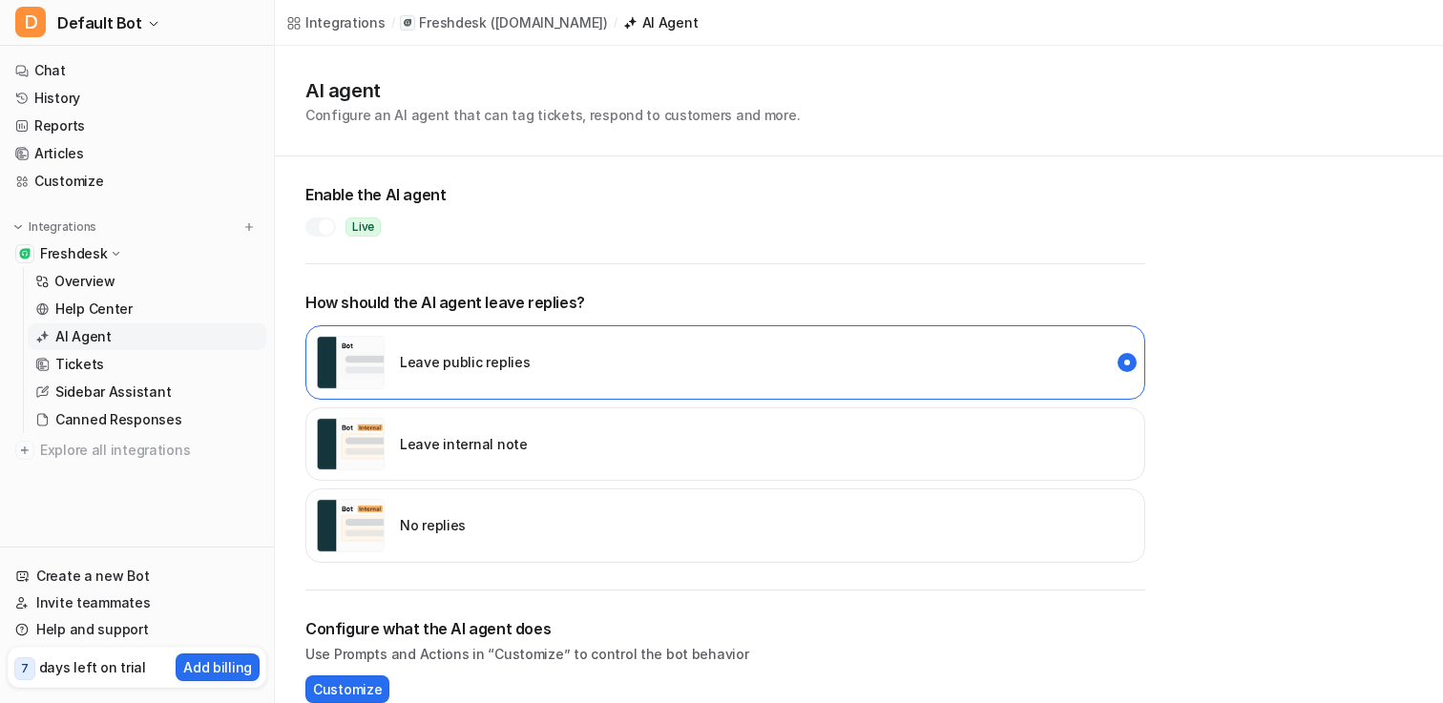
click at [486, 273] on div "How should the AI agent leave replies? Leave public replies Leave internal note…" at bounding box center [725, 427] width 840 height 326
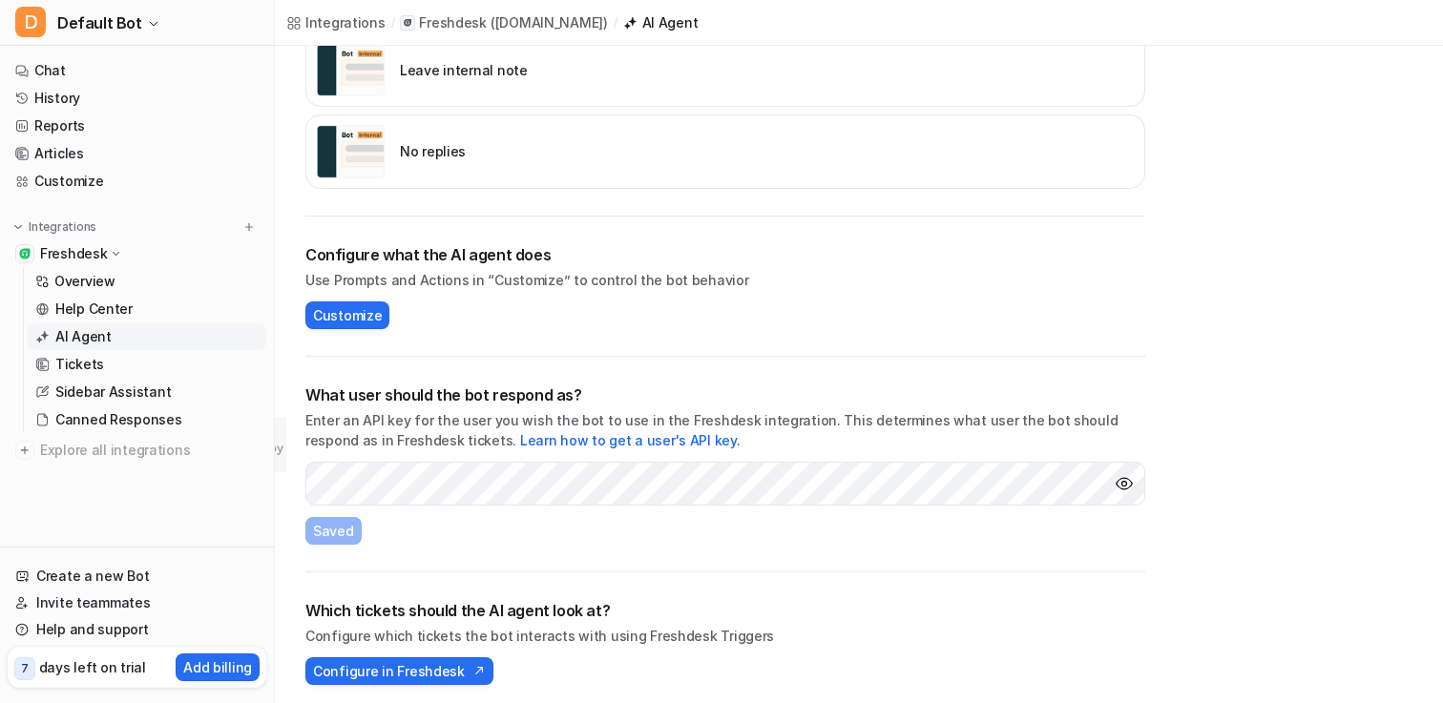
scroll to position [383, 0]
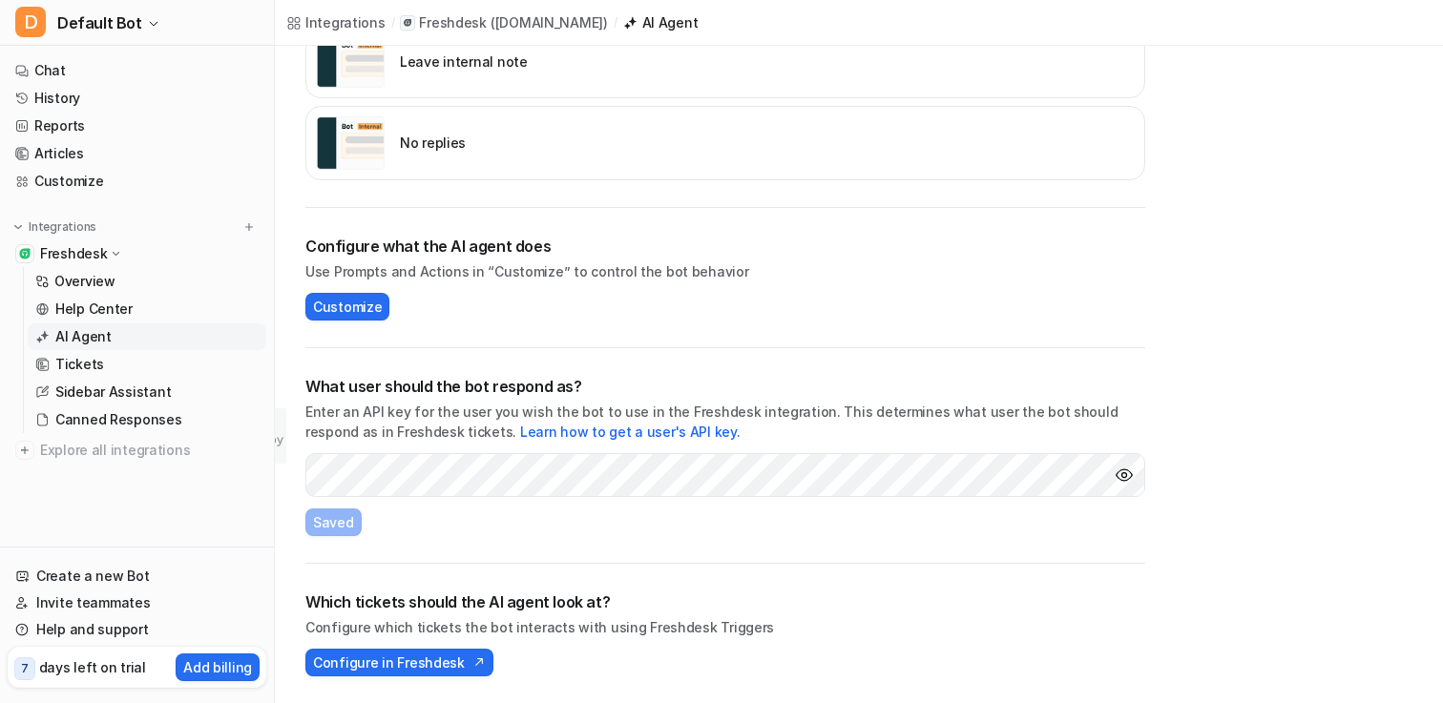
click at [291, 385] on div "AI agent Configure an AI agent that can tag tickets, respond to customers and m…" at bounding box center [859, 183] width 1168 height 1040
click at [423, 565] on div "Which tickets should the AI agent look at? Configure which tickets the bot inte…" at bounding box center [725, 633] width 840 height 139
click at [416, 659] on span "Configure in Freshdesk" at bounding box center [389, 663] width 152 height 20
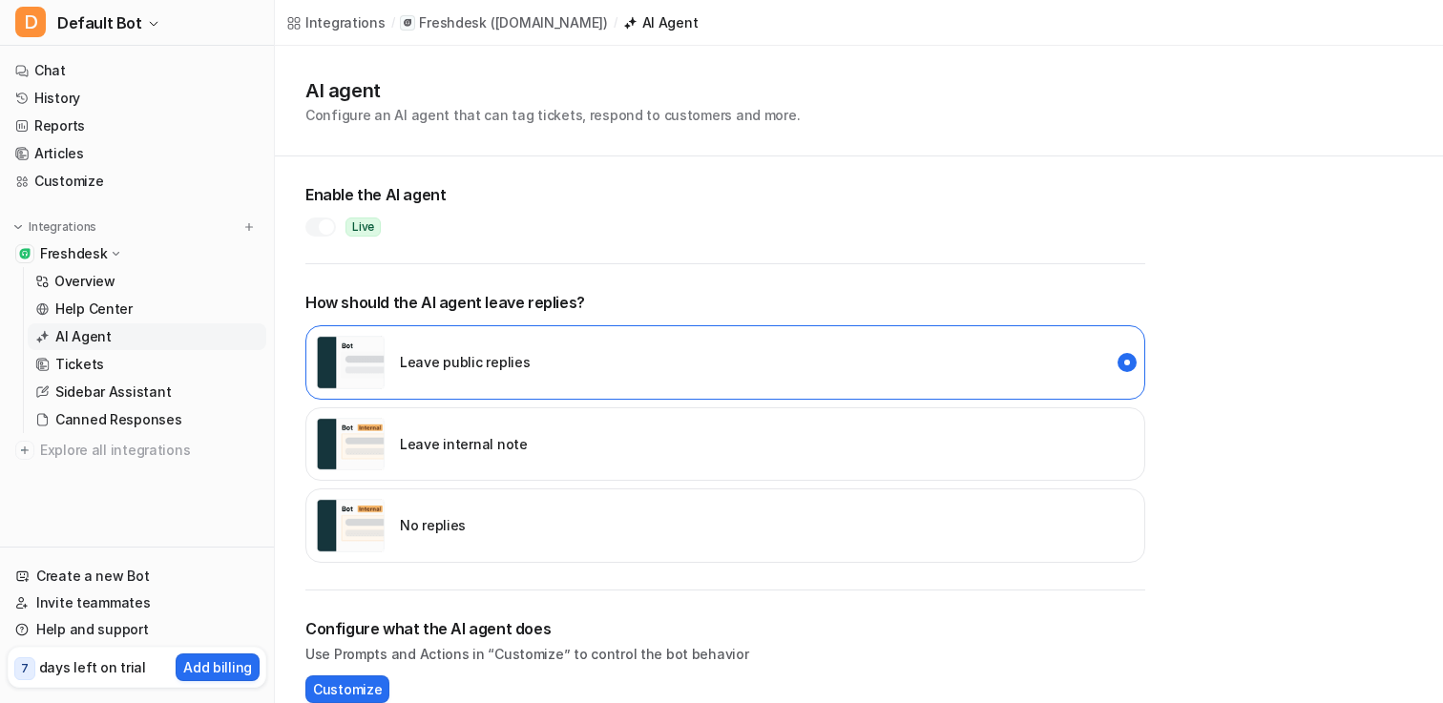
scroll to position [13, 0]
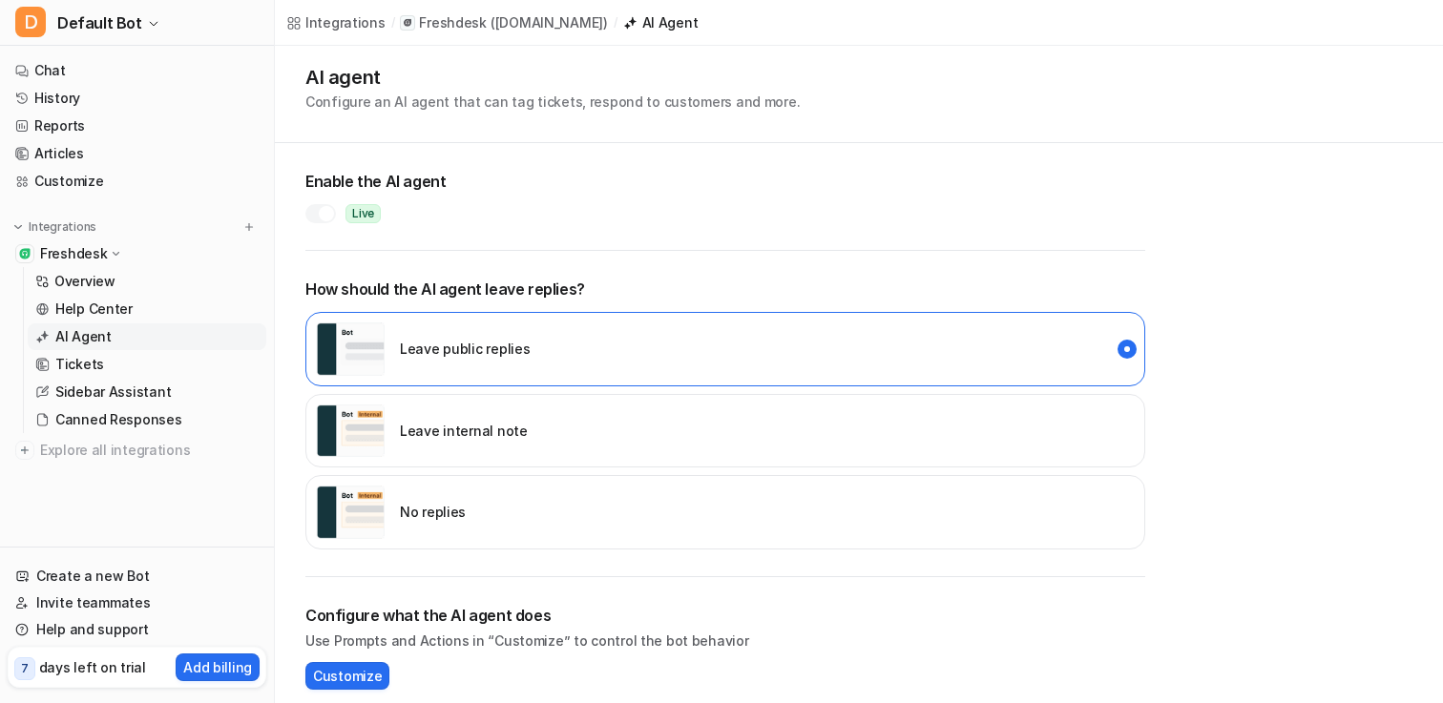
click at [528, 286] on p "How should the AI agent leave replies?" at bounding box center [725, 289] width 840 height 23
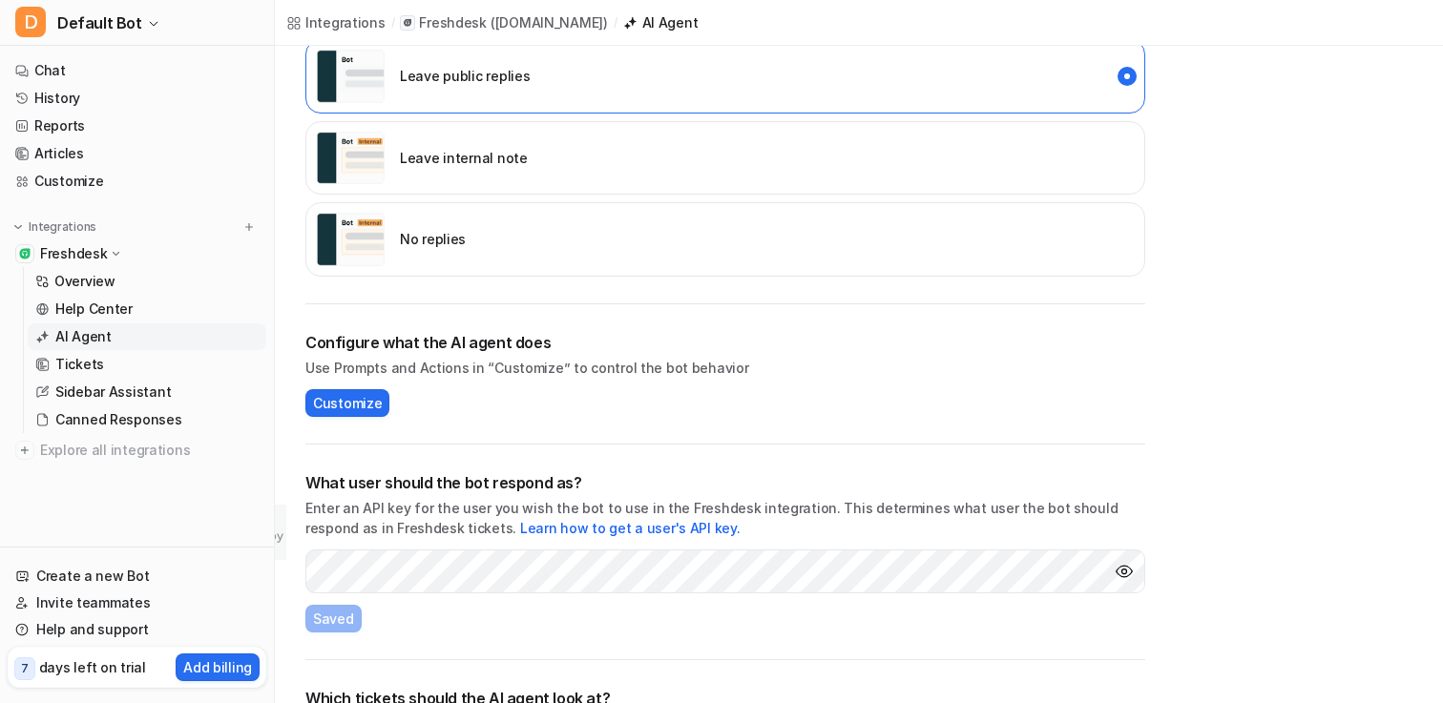
scroll to position [291, 0]
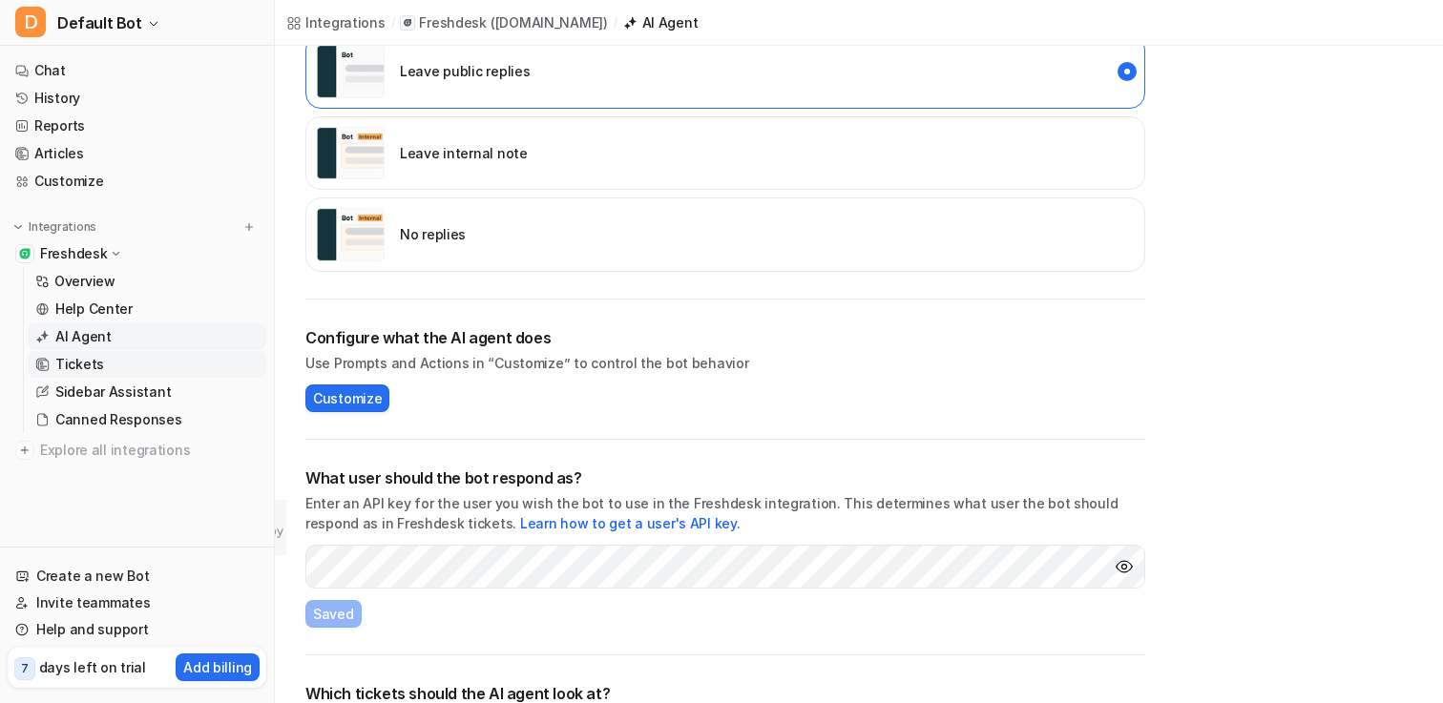
click at [99, 369] on p "Tickets" at bounding box center [79, 364] width 49 height 19
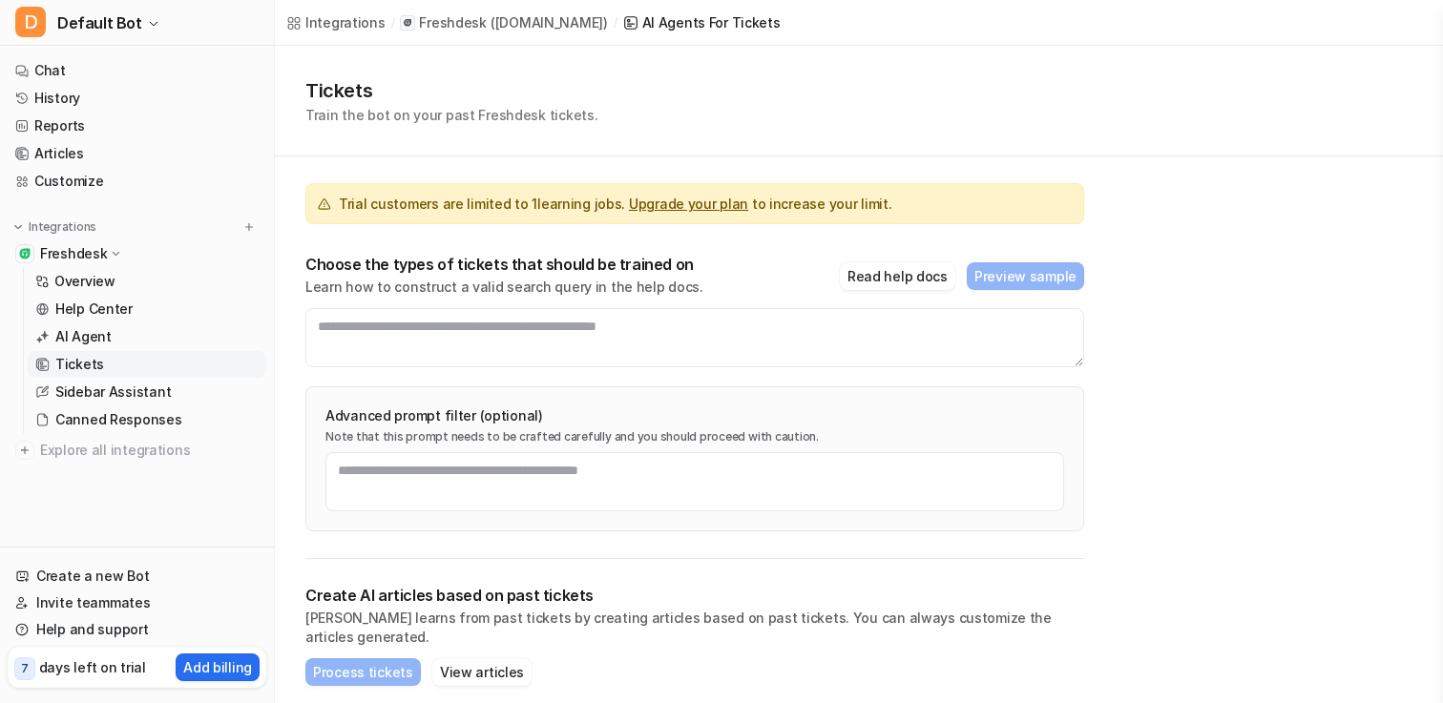
click at [769, 178] on div "Trial customers are limited to 1 learning jobs. Upgrade your plan to increase y…" at bounding box center [694, 358] width 779 height 403
click at [112, 424] on p "Canned Responses" at bounding box center [118, 419] width 127 height 19
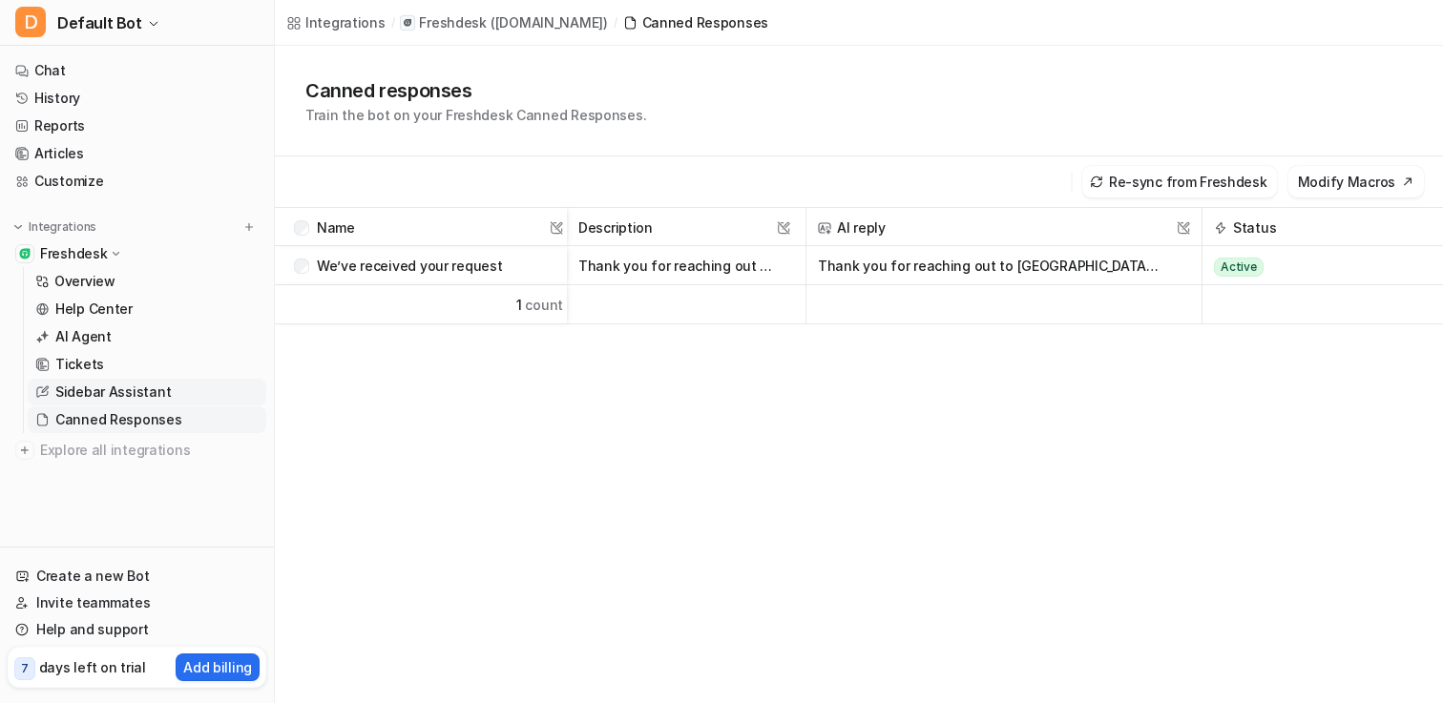
click at [118, 399] on p "Sidebar Assistant" at bounding box center [112, 392] width 115 height 19
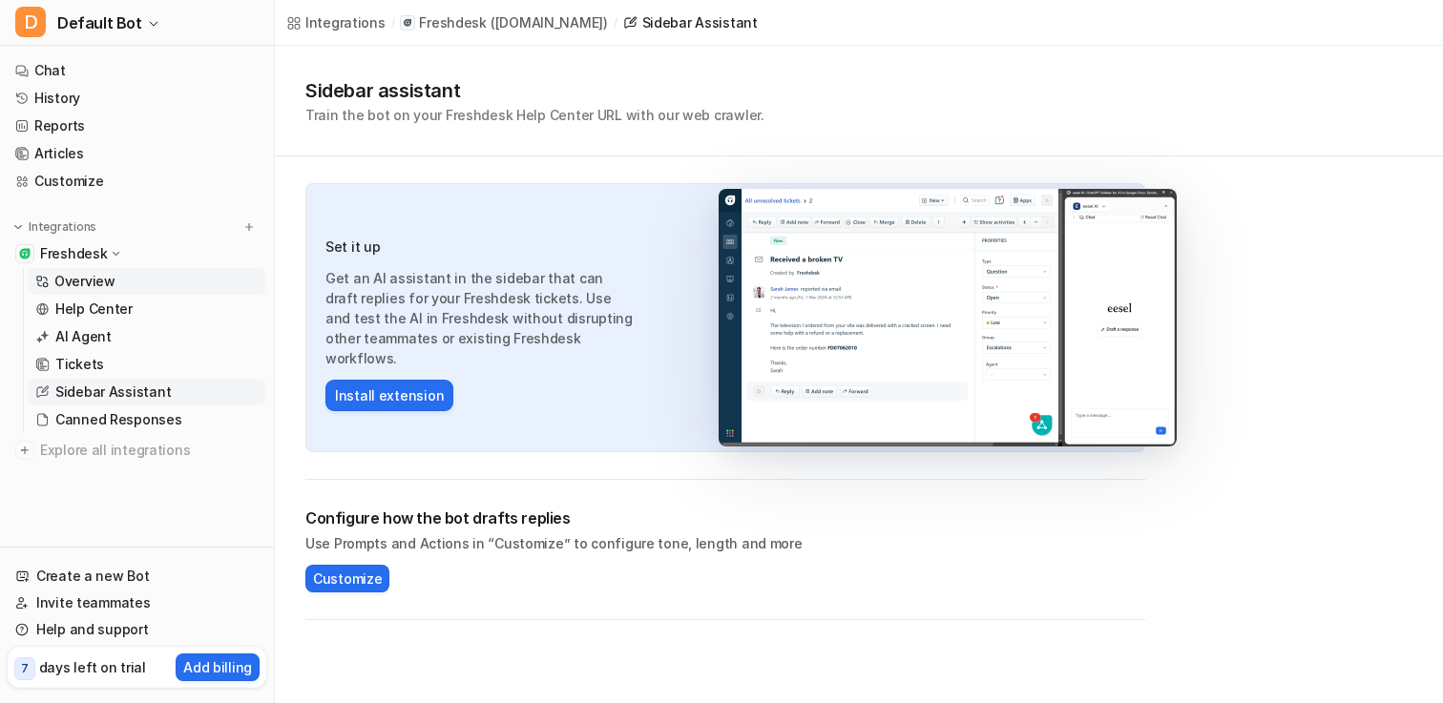
click at [134, 285] on link "Overview" at bounding box center [147, 281] width 239 height 27
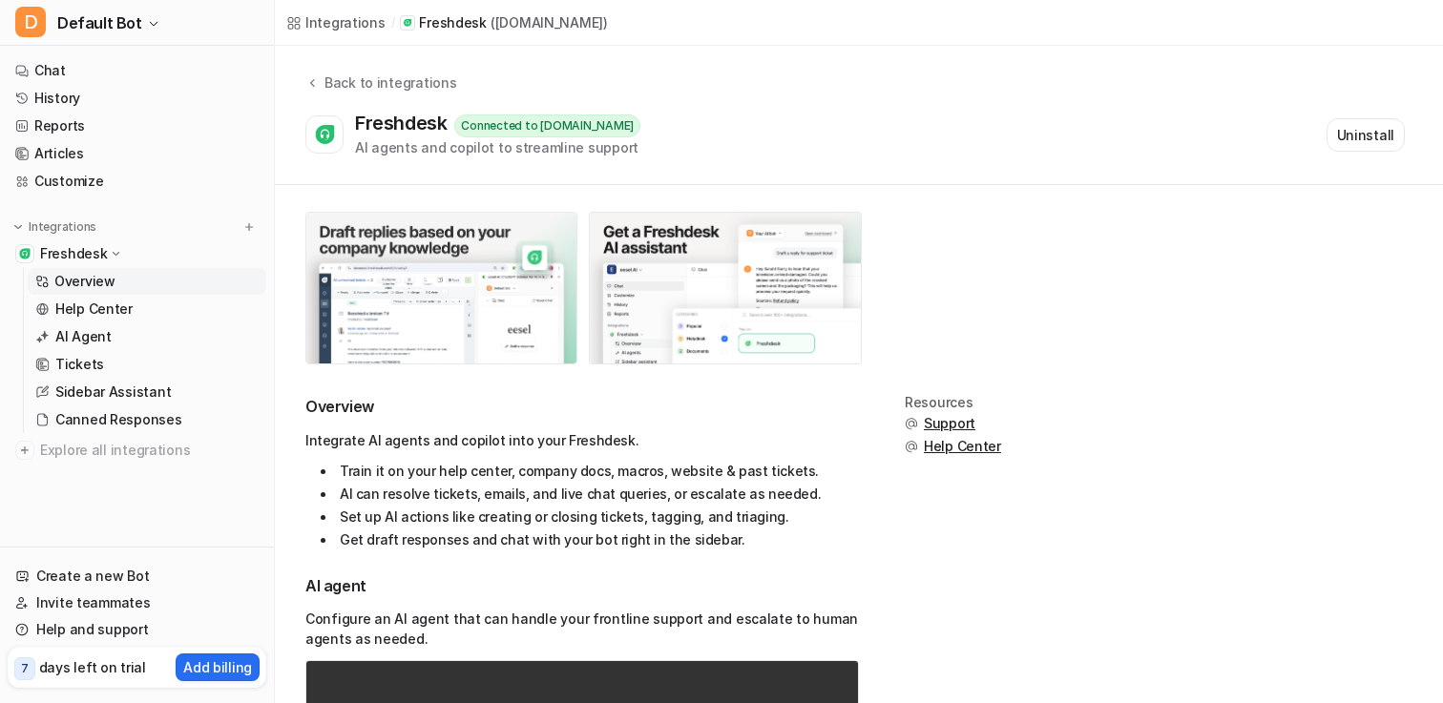
click at [422, 287] on img at bounding box center [441, 288] width 270 height 151
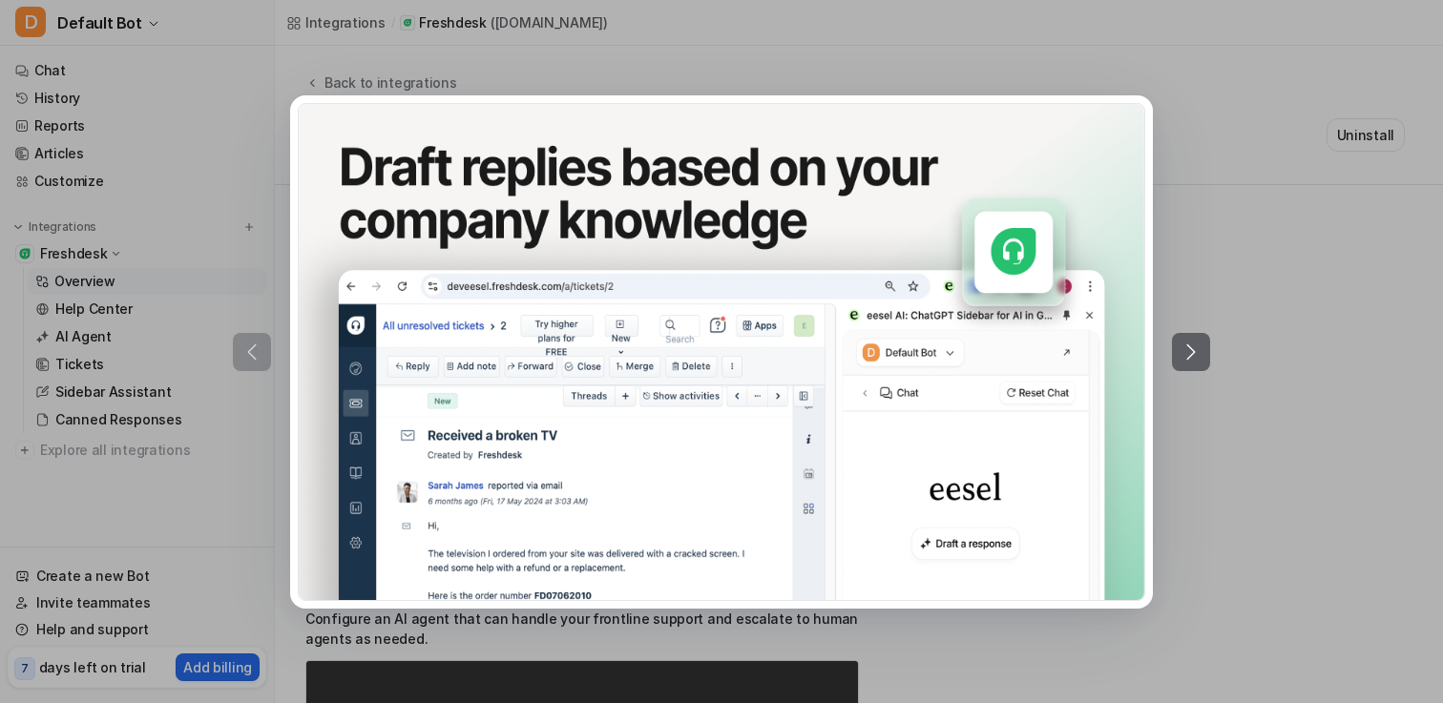
click at [1187, 356] on icon at bounding box center [1191, 352] width 23 height 23
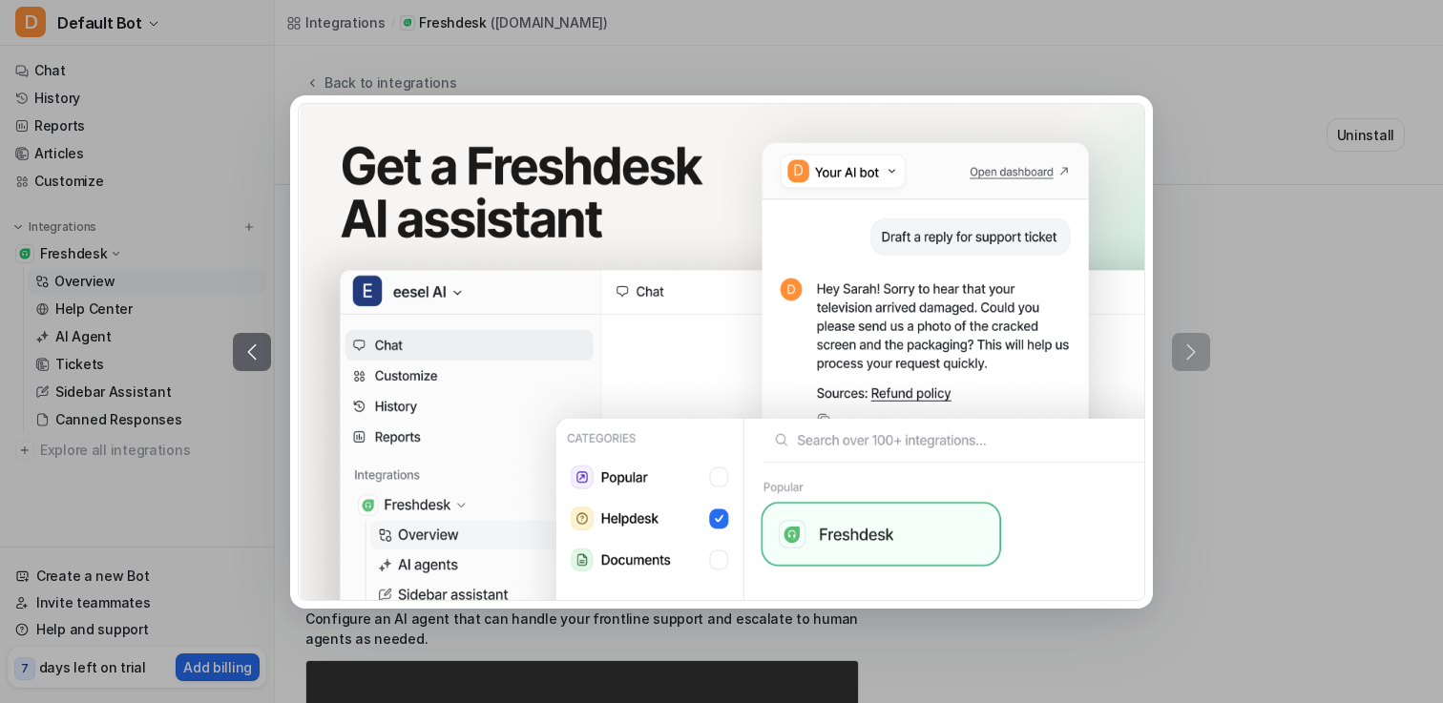
click at [1220, 445] on div at bounding box center [721, 351] width 1443 height 703
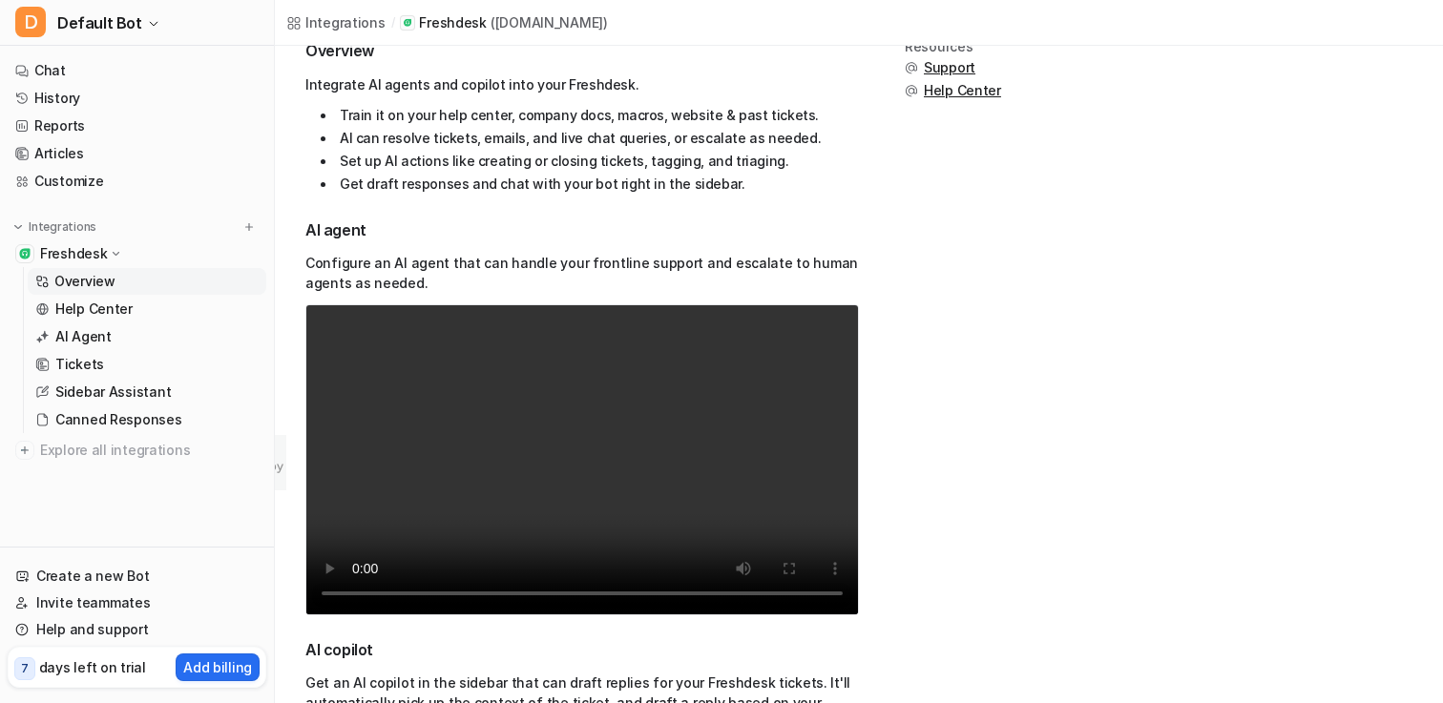
scroll to position [360, 0]
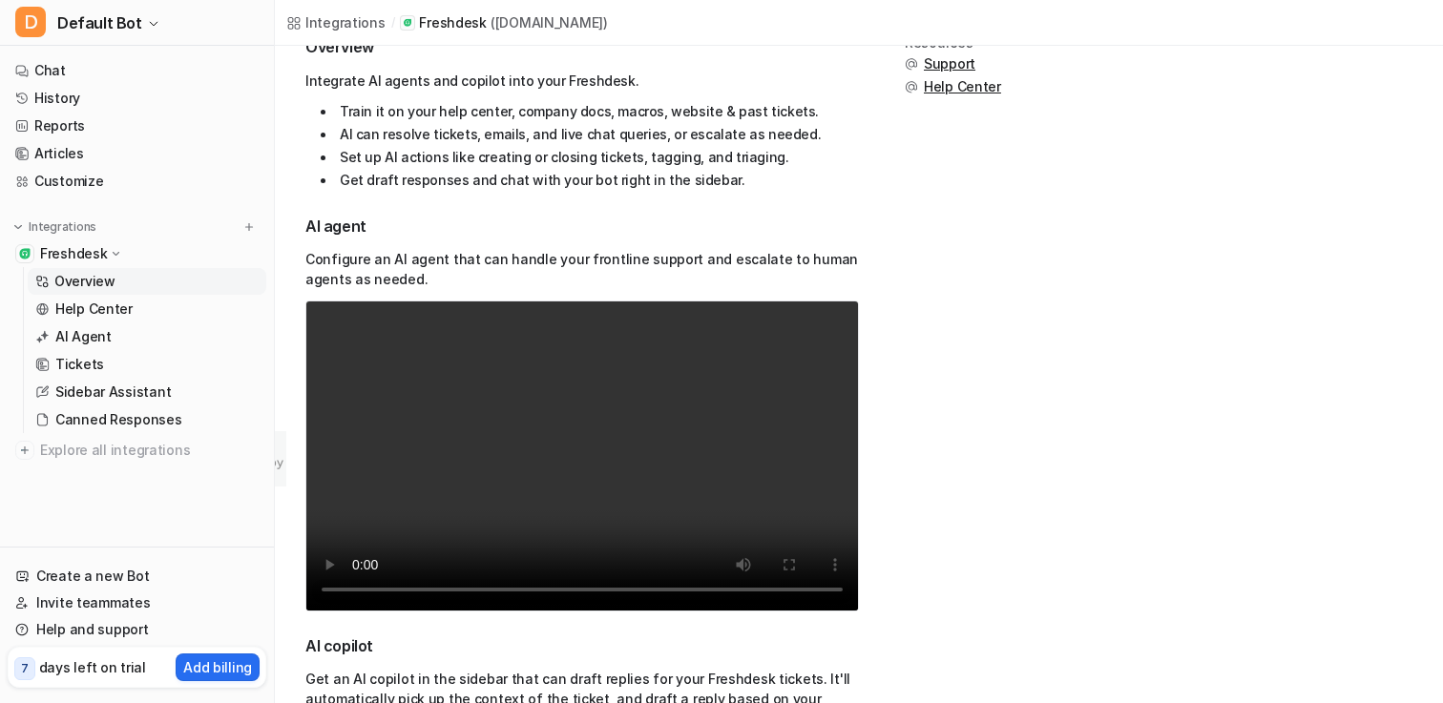
click at [628, 439] on video "Your browser does not support the video tag." at bounding box center [582, 456] width 554 height 311
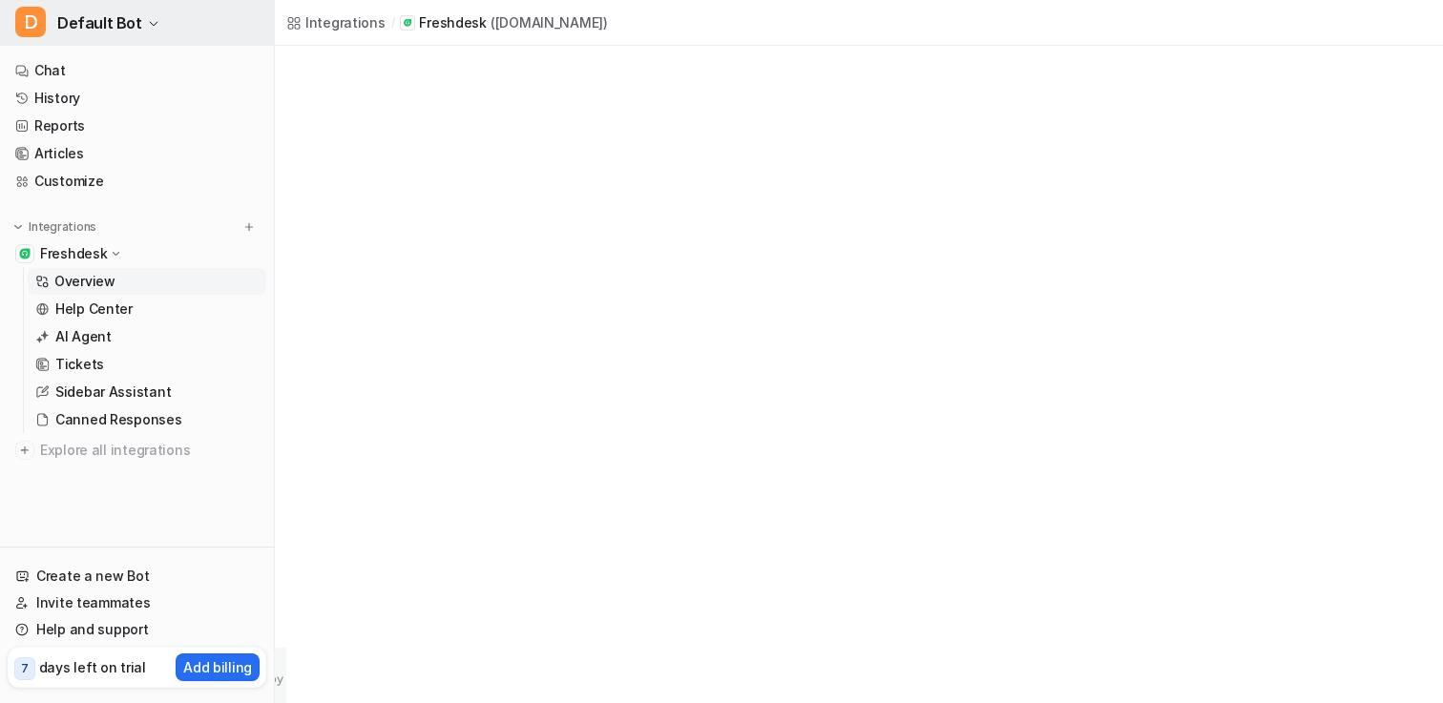
scroll to position [0, 0]
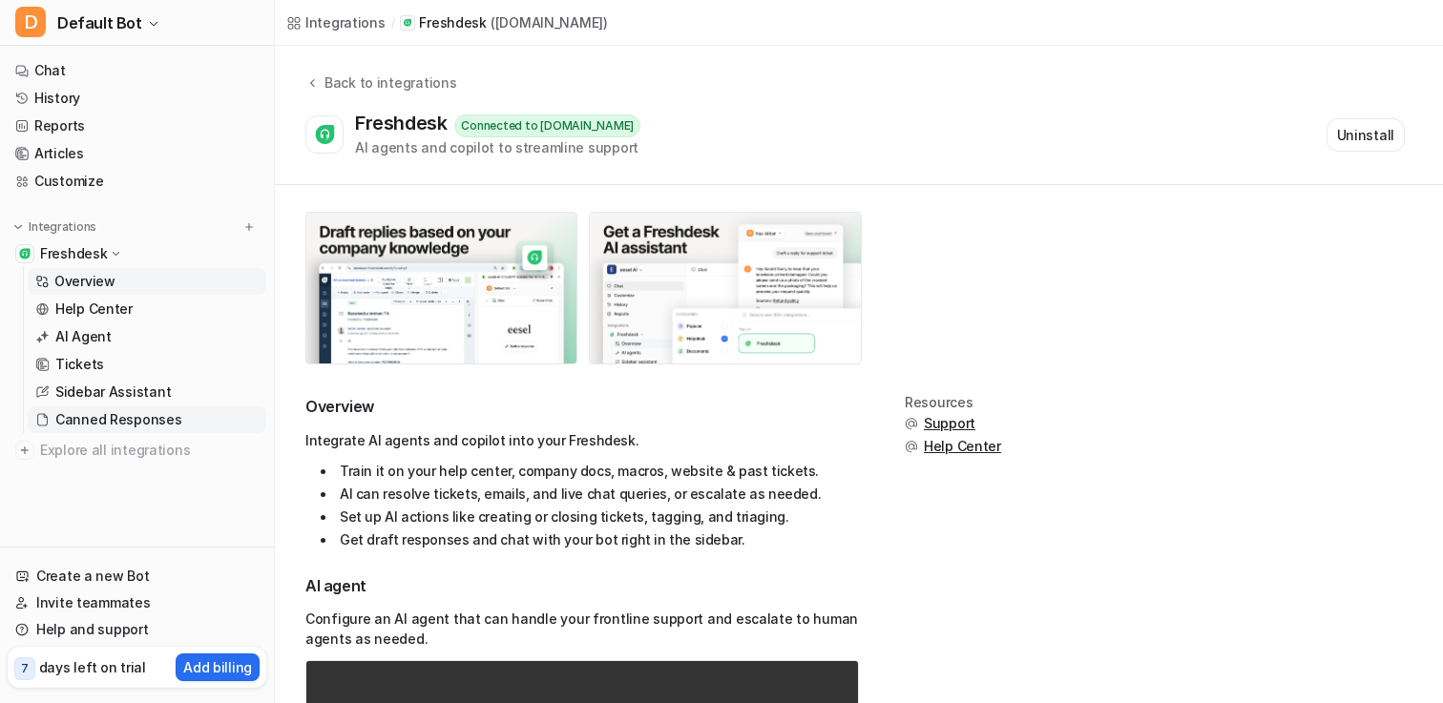
click at [141, 415] on p "Canned Responses" at bounding box center [118, 419] width 127 height 19
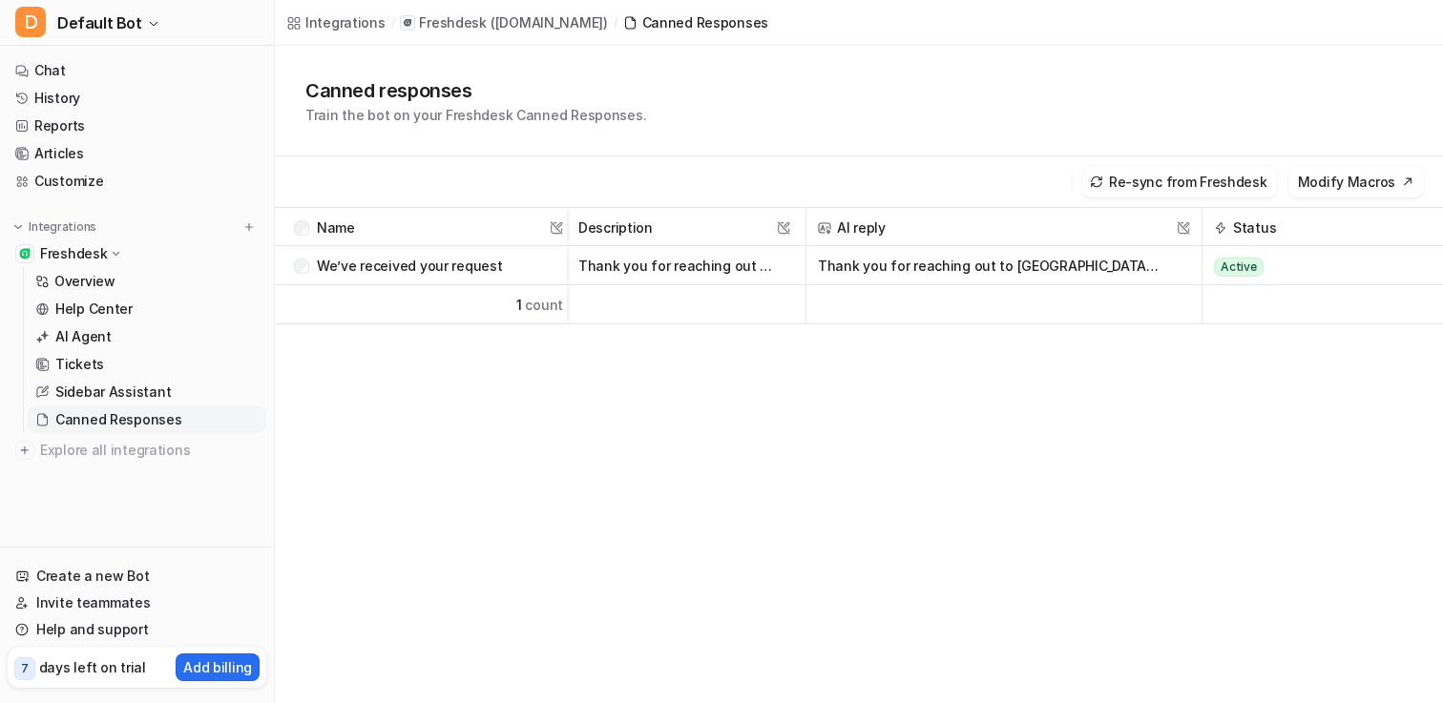
click at [1302, 262] on button "Active" at bounding box center [1313, 265] width 199 height 39
click at [1243, 304] on span "Draft" at bounding box center [1248, 307] width 44 height 19
click at [1143, 426] on div "Name This field cannot be modified Description This field cannot be modified AI…" at bounding box center [859, 511] width 1168 height 608
click at [114, 328] on link "AI Agent" at bounding box center [147, 337] width 239 height 27
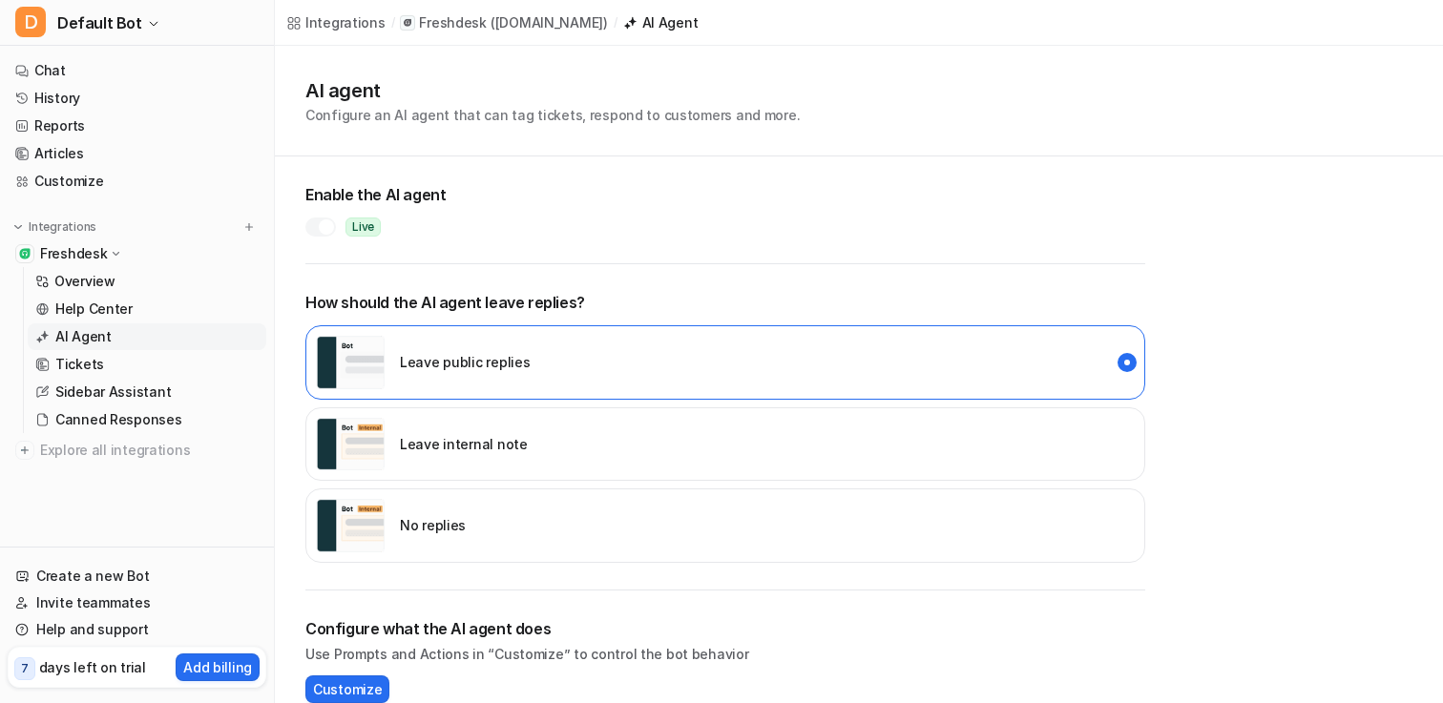
click at [316, 252] on div "Enable the AI agent Live" at bounding box center [725, 220] width 840 height 89
click at [316, 230] on div at bounding box center [320, 227] width 31 height 19
click at [340, 262] on div "Enable the AI agent Paused" at bounding box center [725, 220] width 840 height 89
click at [116, 312] on p "Help Center" at bounding box center [93, 309] width 77 height 19
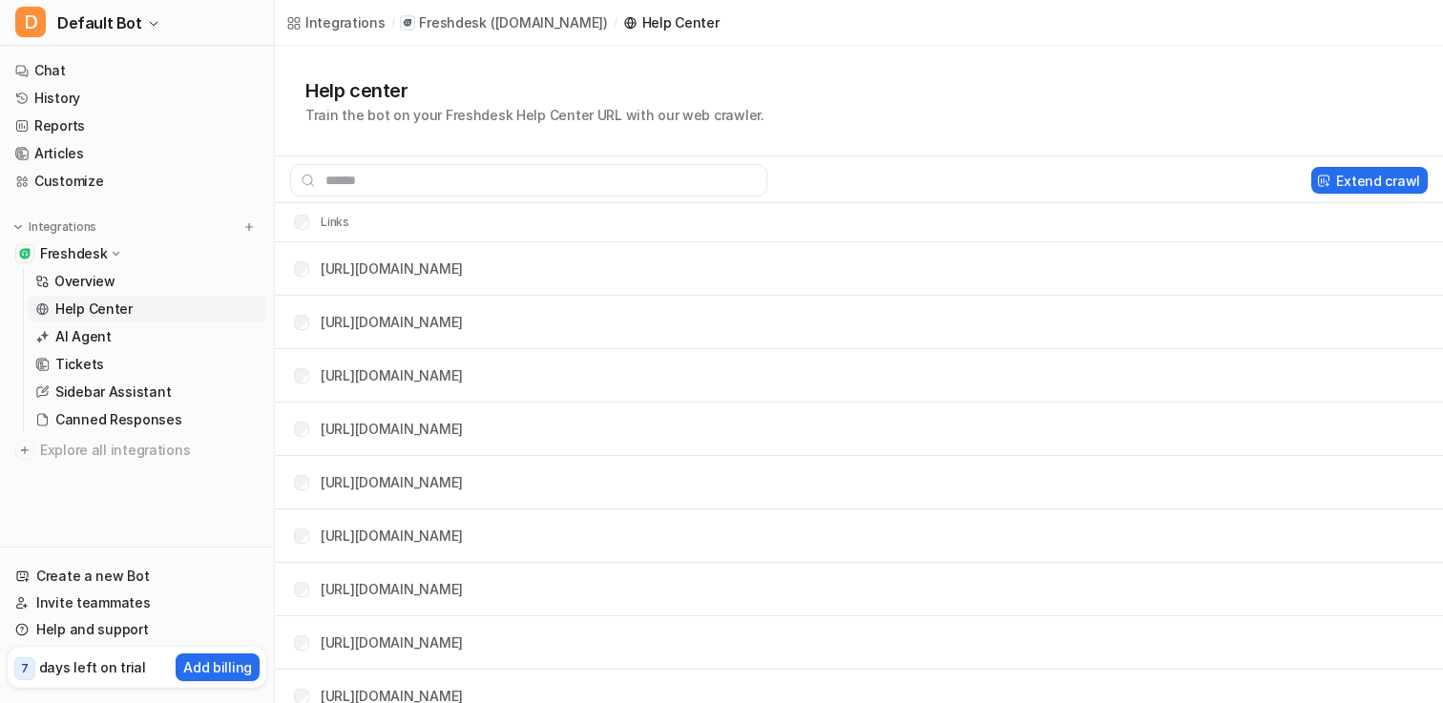
click at [100, 251] on p "Freshdesk" at bounding box center [73, 253] width 67 height 19
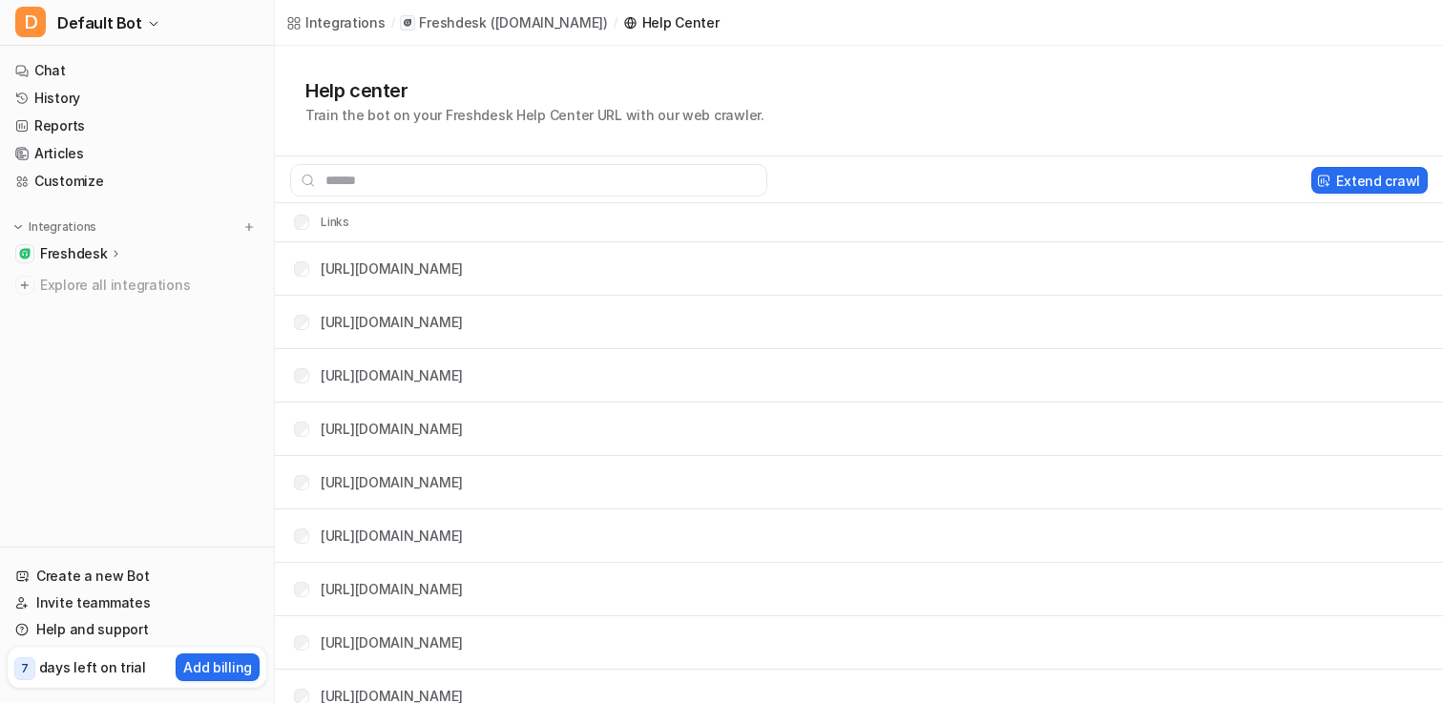
click at [72, 261] on p "Freshdesk" at bounding box center [73, 253] width 67 height 19
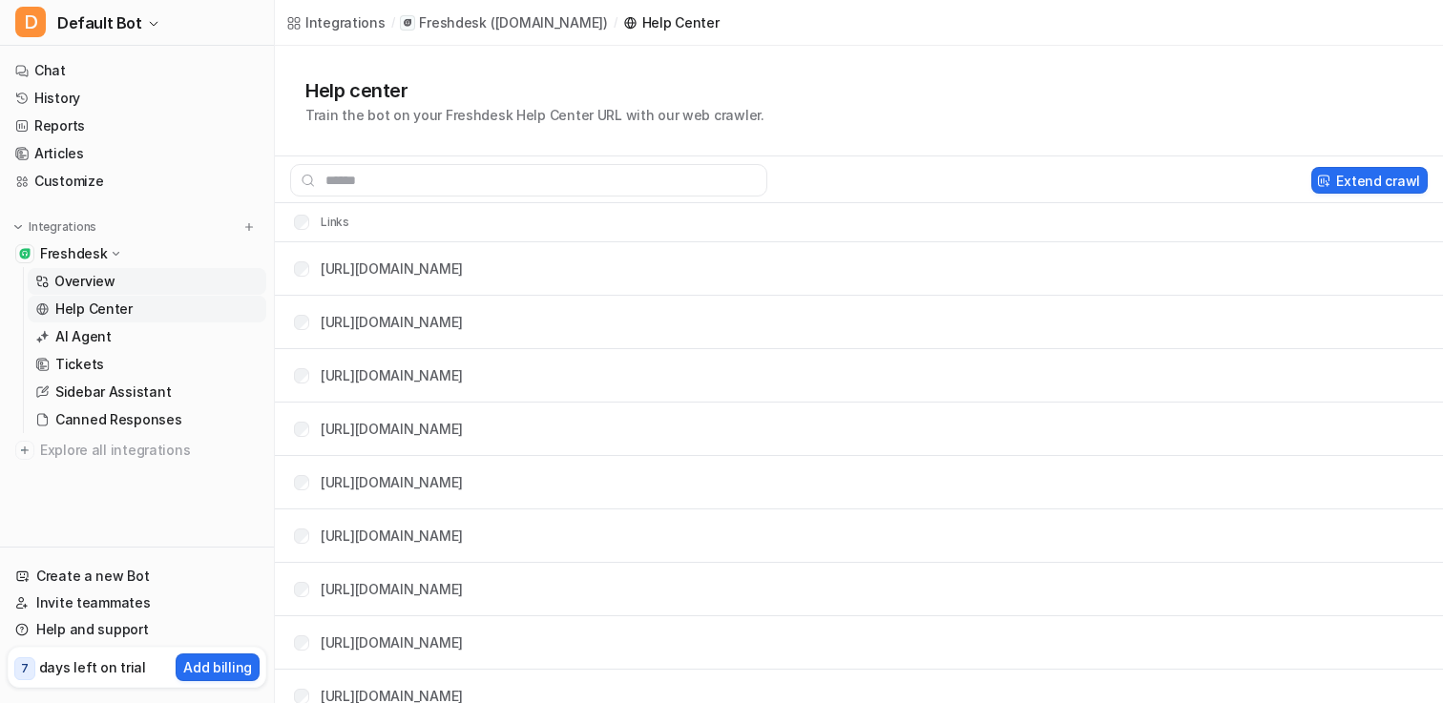
click at [82, 272] on p "Overview" at bounding box center [84, 281] width 61 height 19
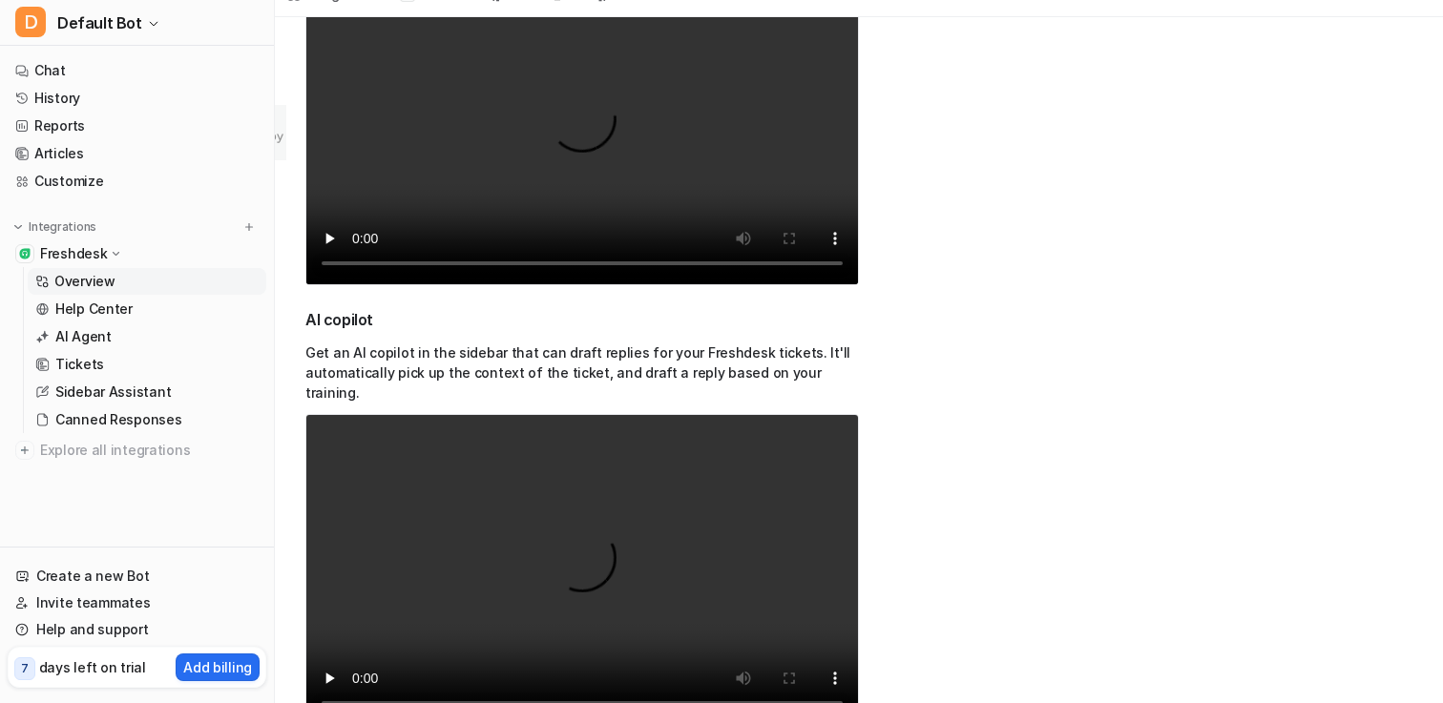
scroll to position [738, 0]
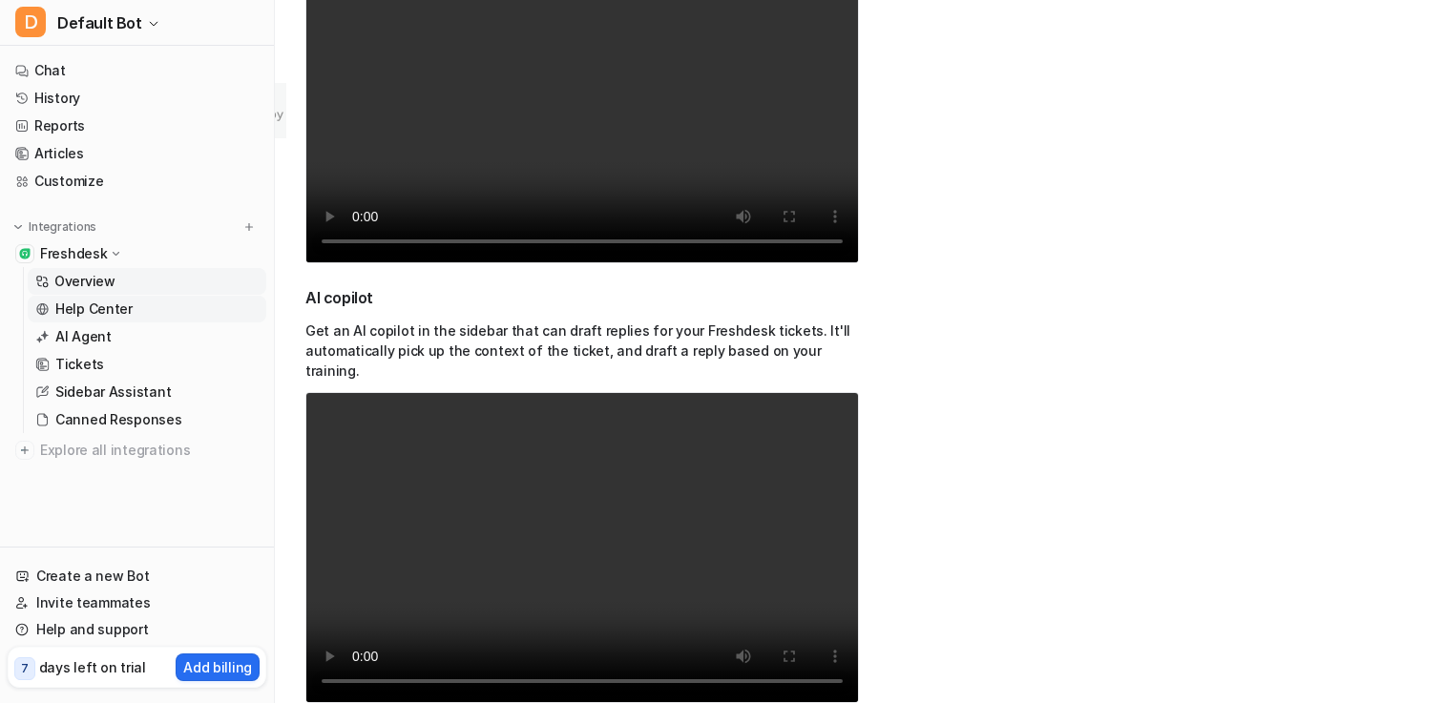
click at [93, 313] on p "Help Center" at bounding box center [93, 309] width 77 height 19
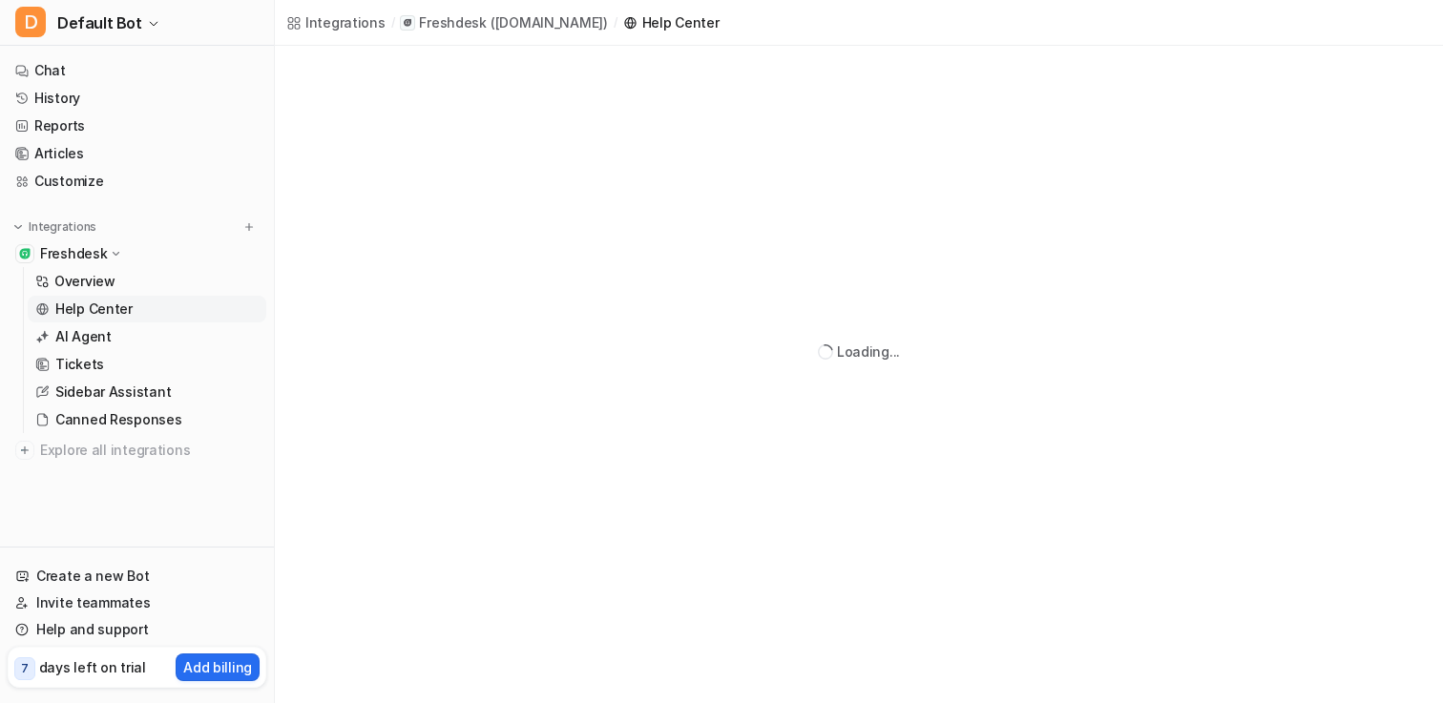
scroll to position [738, 0]
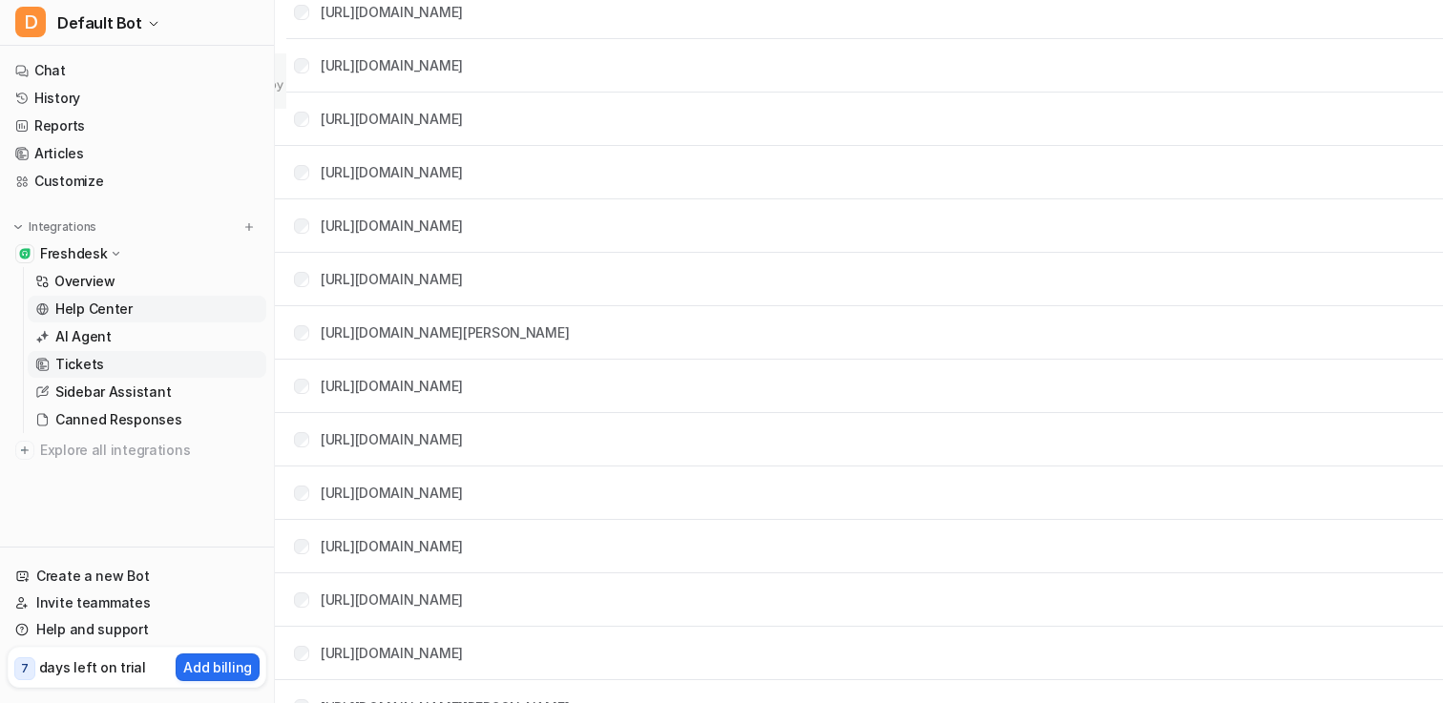
click at [105, 369] on link "Tickets" at bounding box center [147, 364] width 239 height 27
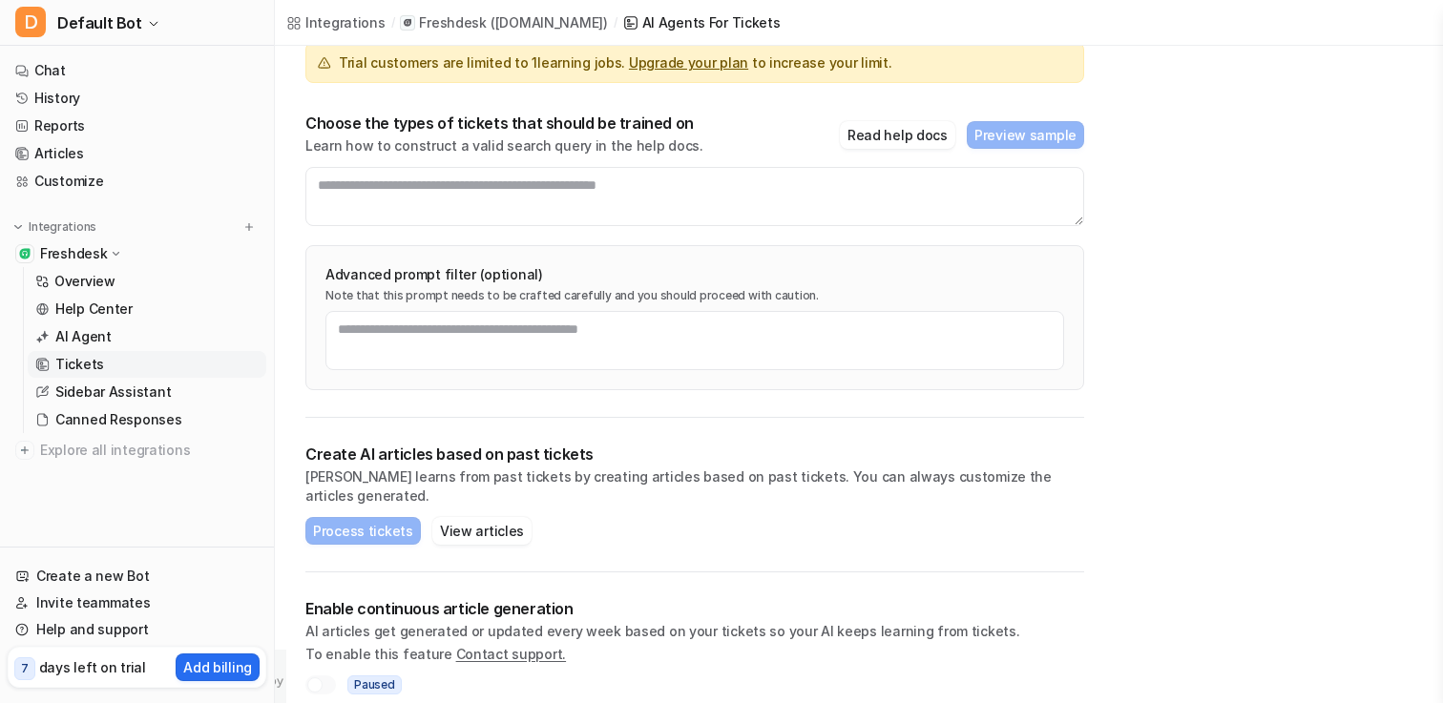
scroll to position [11, 0]
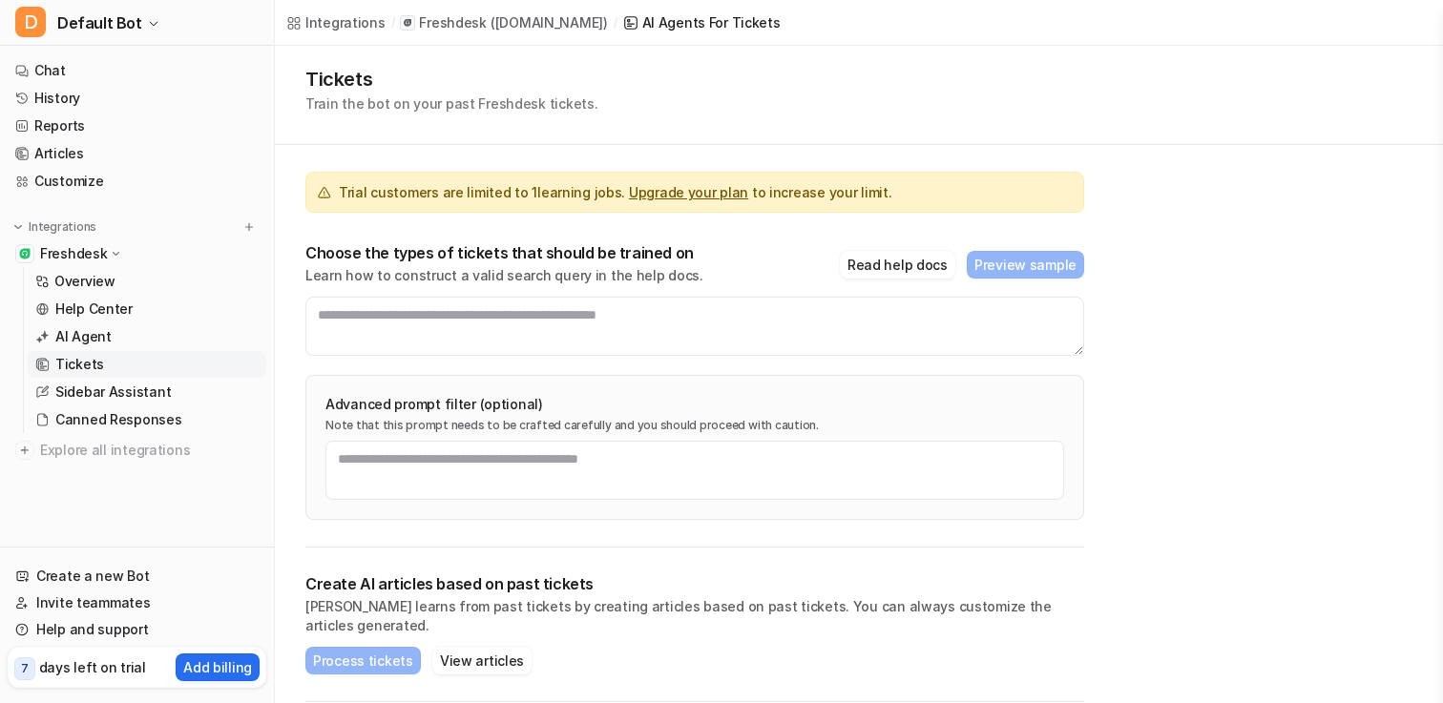
click at [303, 339] on div "Trial customers are limited to 1 learning jobs. Upgrade your plan to increase y…" at bounding box center [695, 498] width 840 height 707
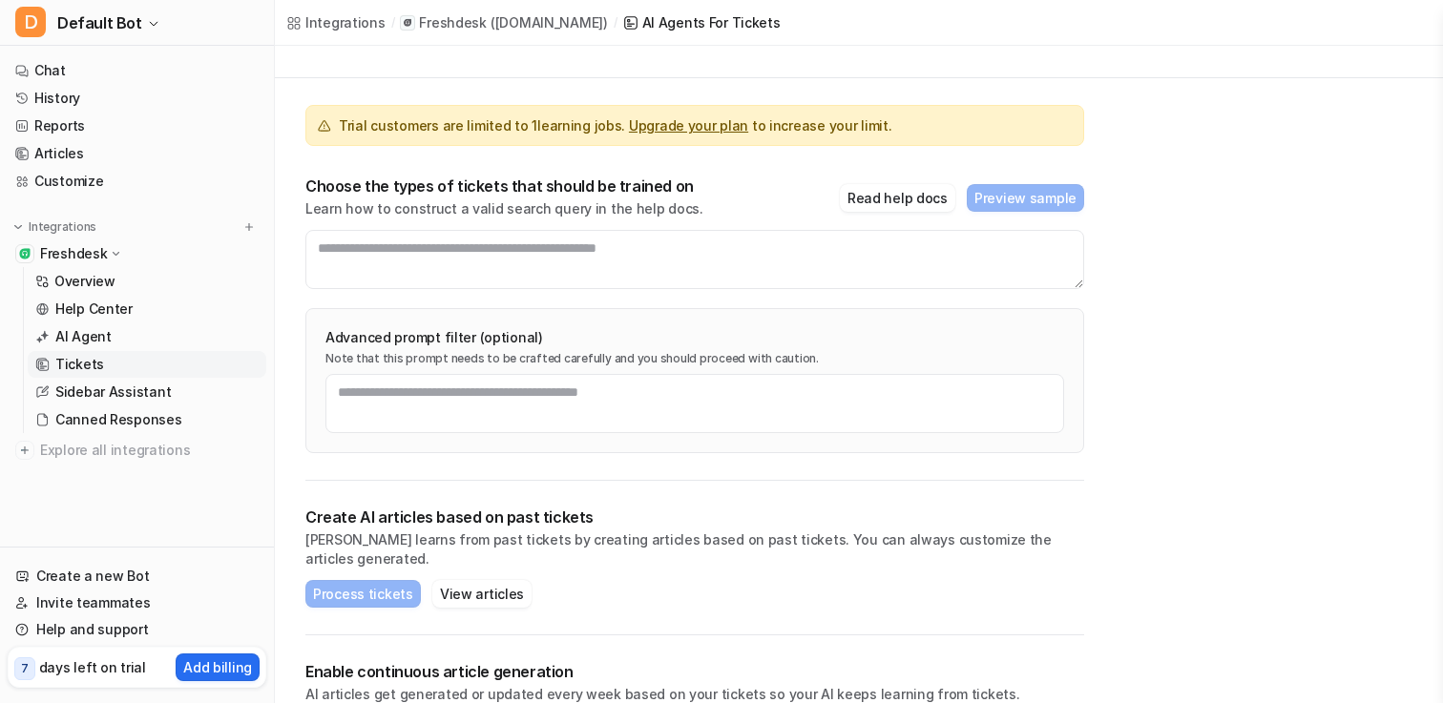
scroll to position [0, 0]
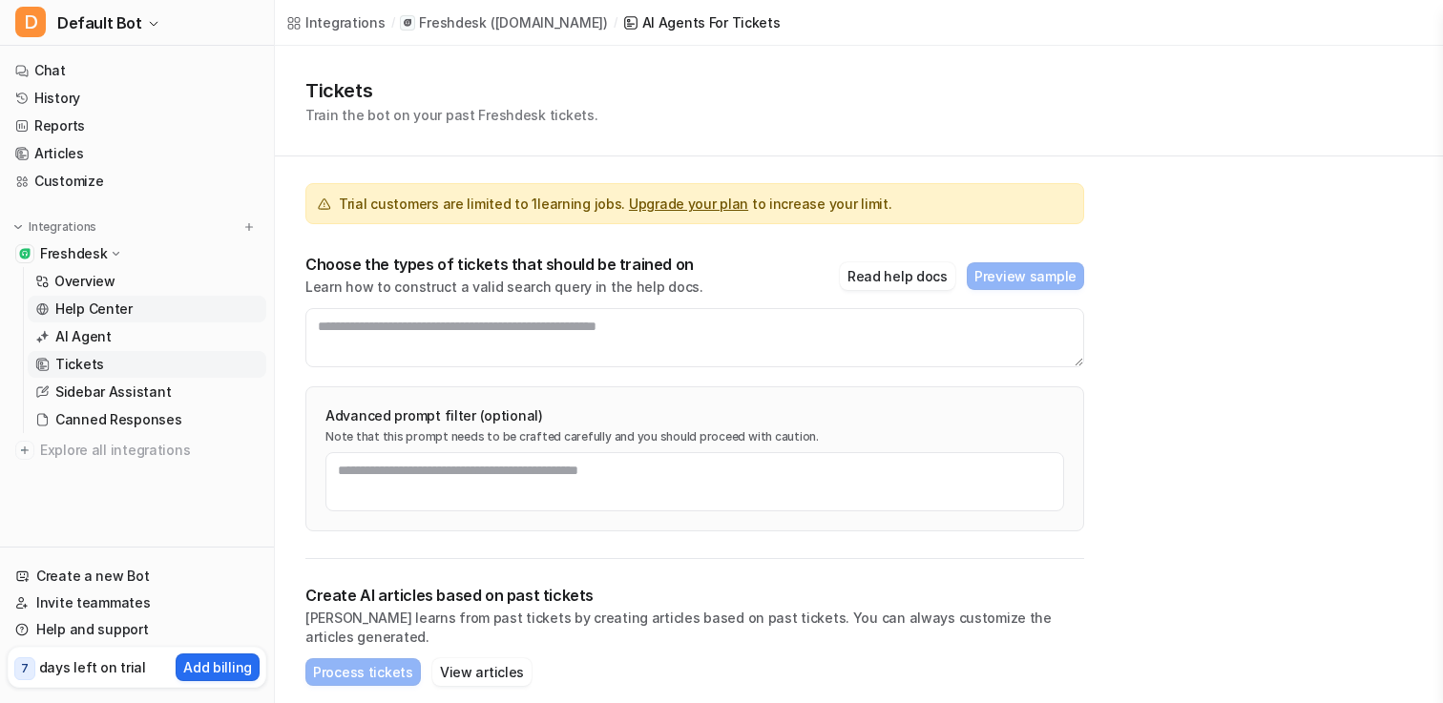
click at [115, 310] on p "Help Center" at bounding box center [93, 309] width 77 height 19
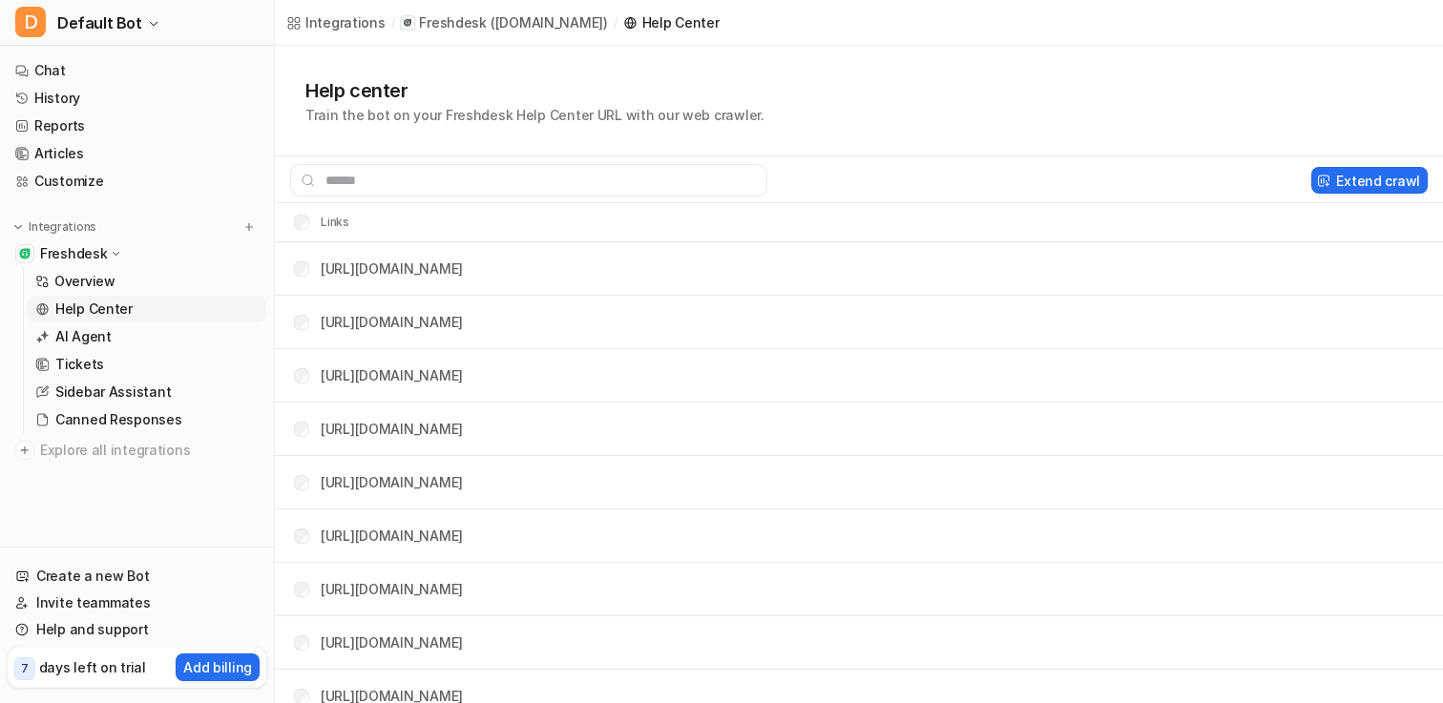
click at [417, 114] on p "Train the bot on your Freshdesk Help Center URL with our web crawler." at bounding box center [534, 115] width 459 height 20
click at [83, 280] on p "Overview" at bounding box center [84, 281] width 61 height 19
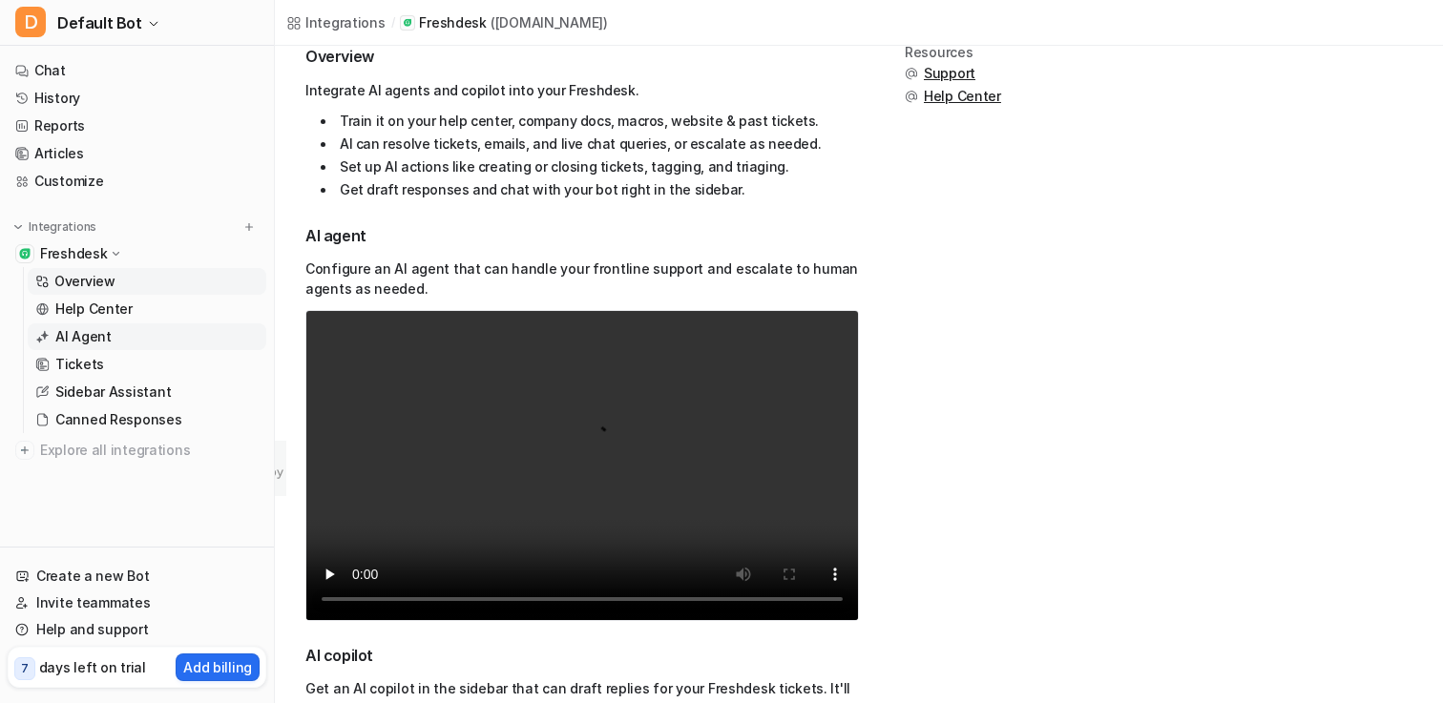
scroll to position [426, 0]
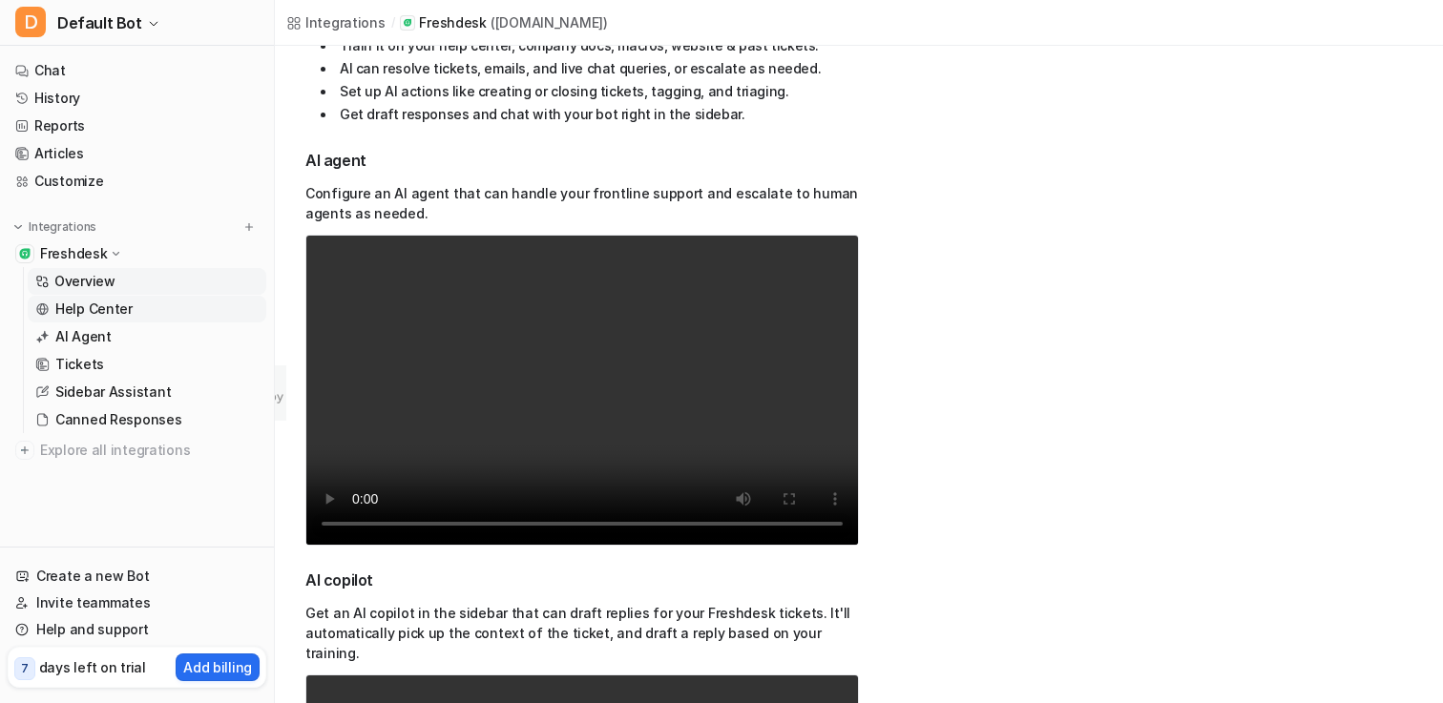
click at [140, 302] on link "Help Center" at bounding box center [147, 309] width 239 height 27
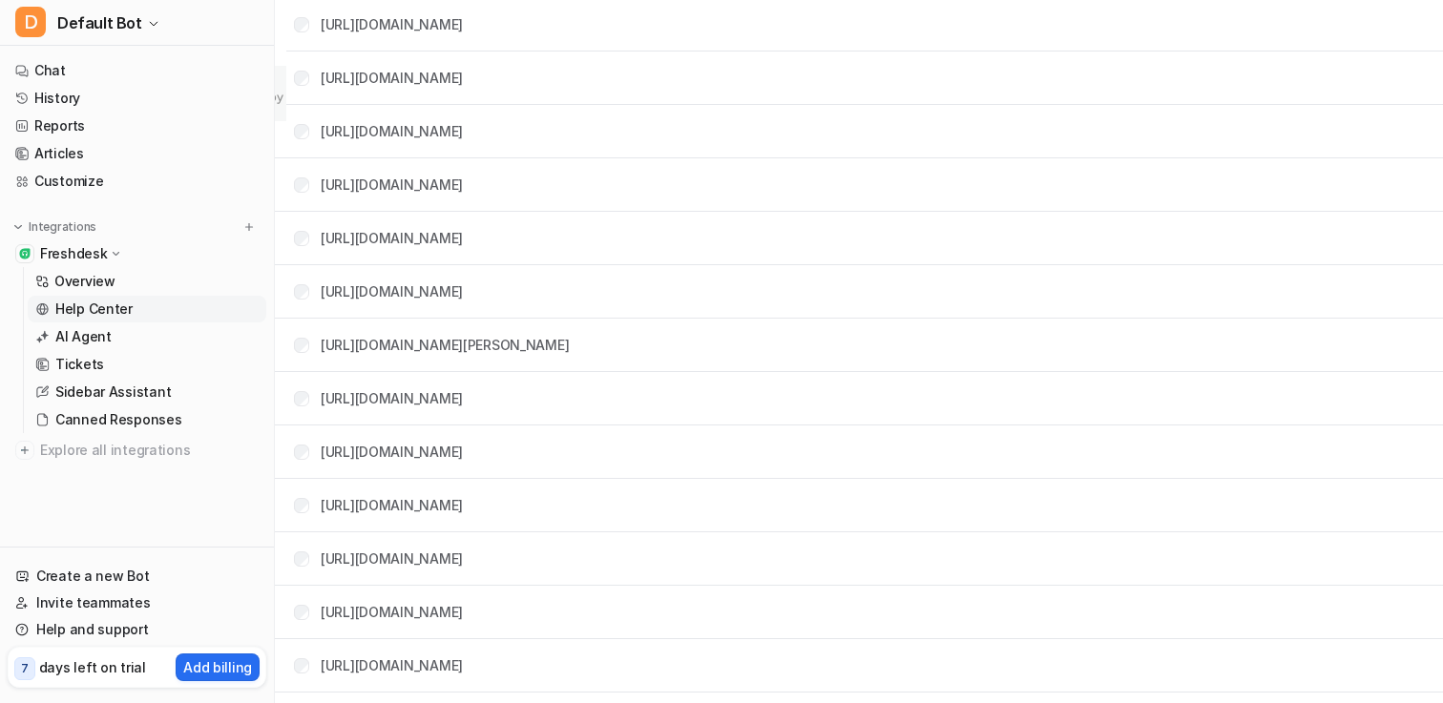
scroll to position [768, 0]
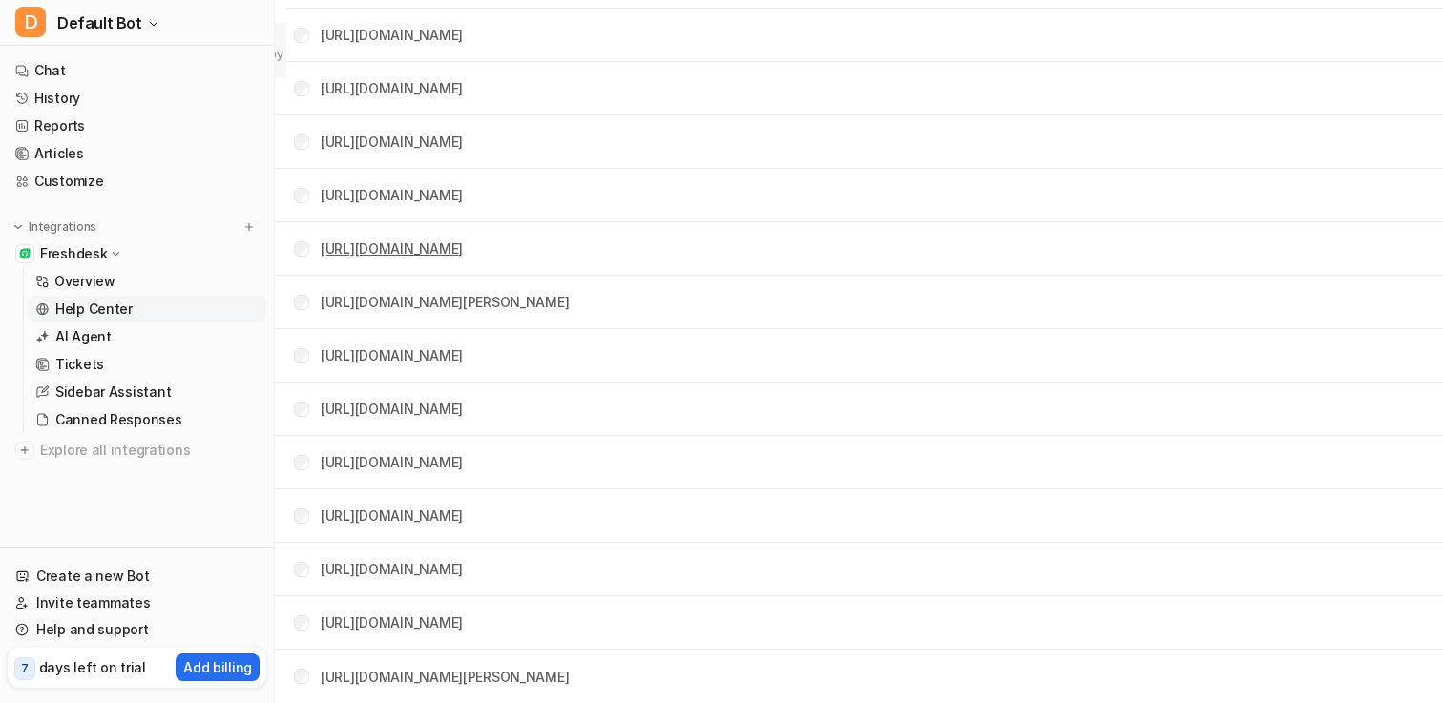
click at [463, 241] on link "[URL][DOMAIN_NAME]" at bounding box center [392, 249] width 142 height 16
click at [84, 360] on p "Tickets" at bounding box center [79, 364] width 49 height 19
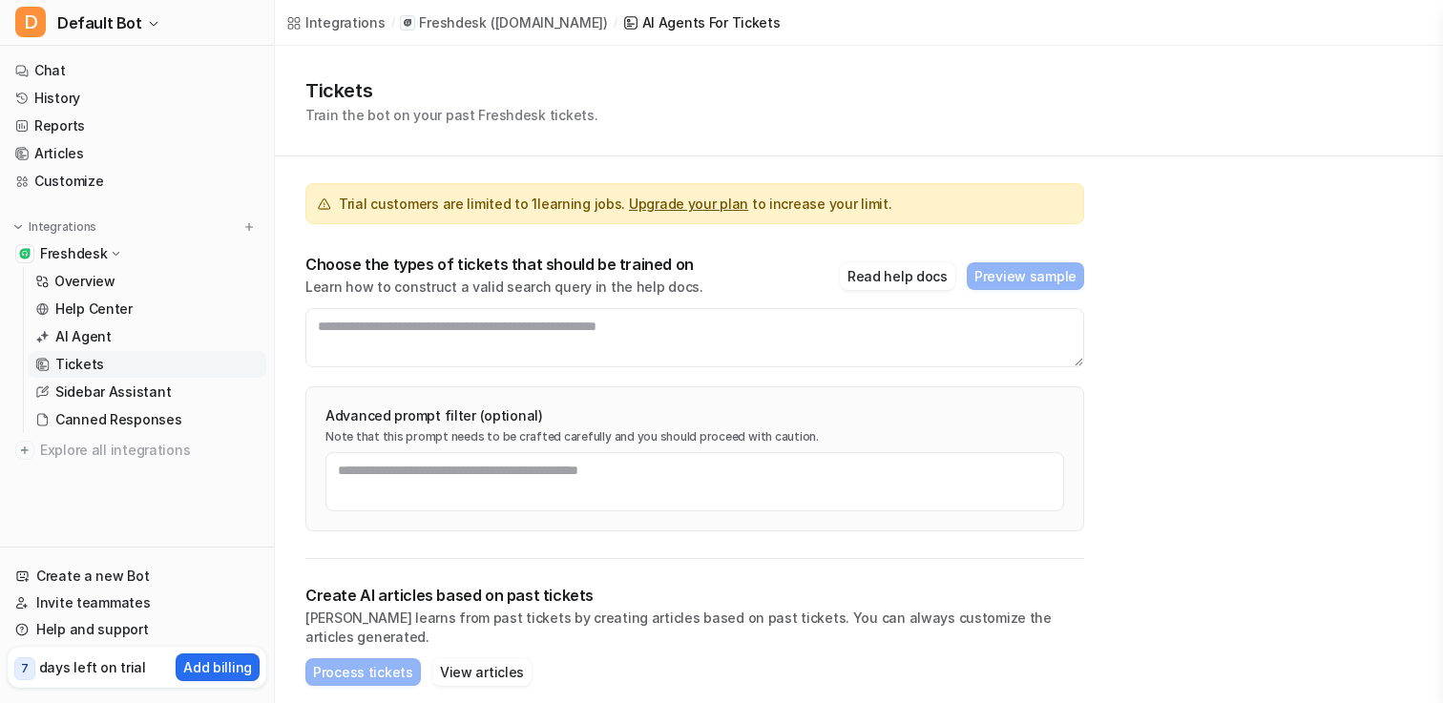
click at [1280, 321] on div "Tickets Train the bot on your past Freshdesk tickets. Trial customers are limit…" at bounding box center [859, 455] width 1168 height 818
